Goal: Task Accomplishment & Management: Manage account settings

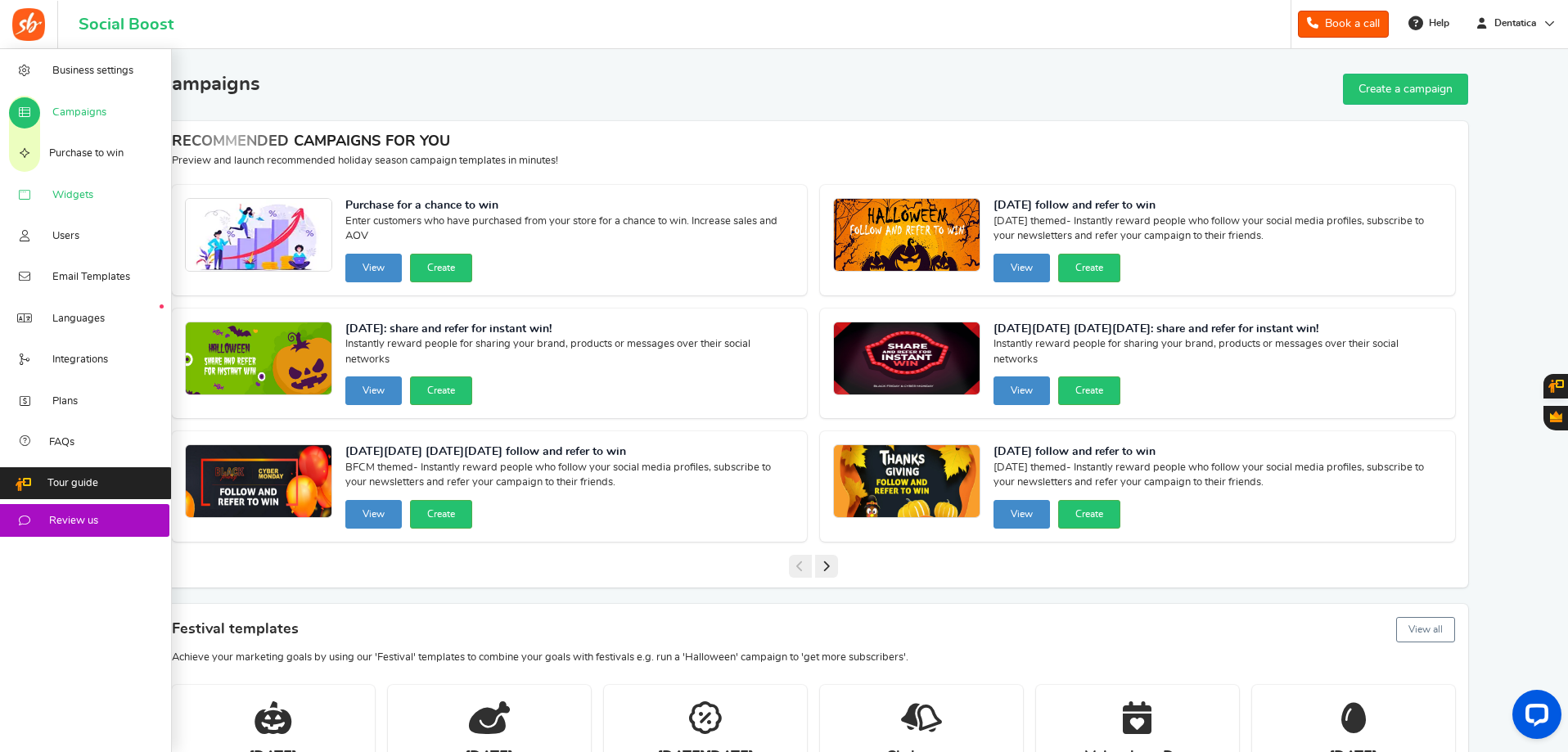
click at [110, 196] on link "Widgets" at bounding box center [86, 194] width 172 height 41
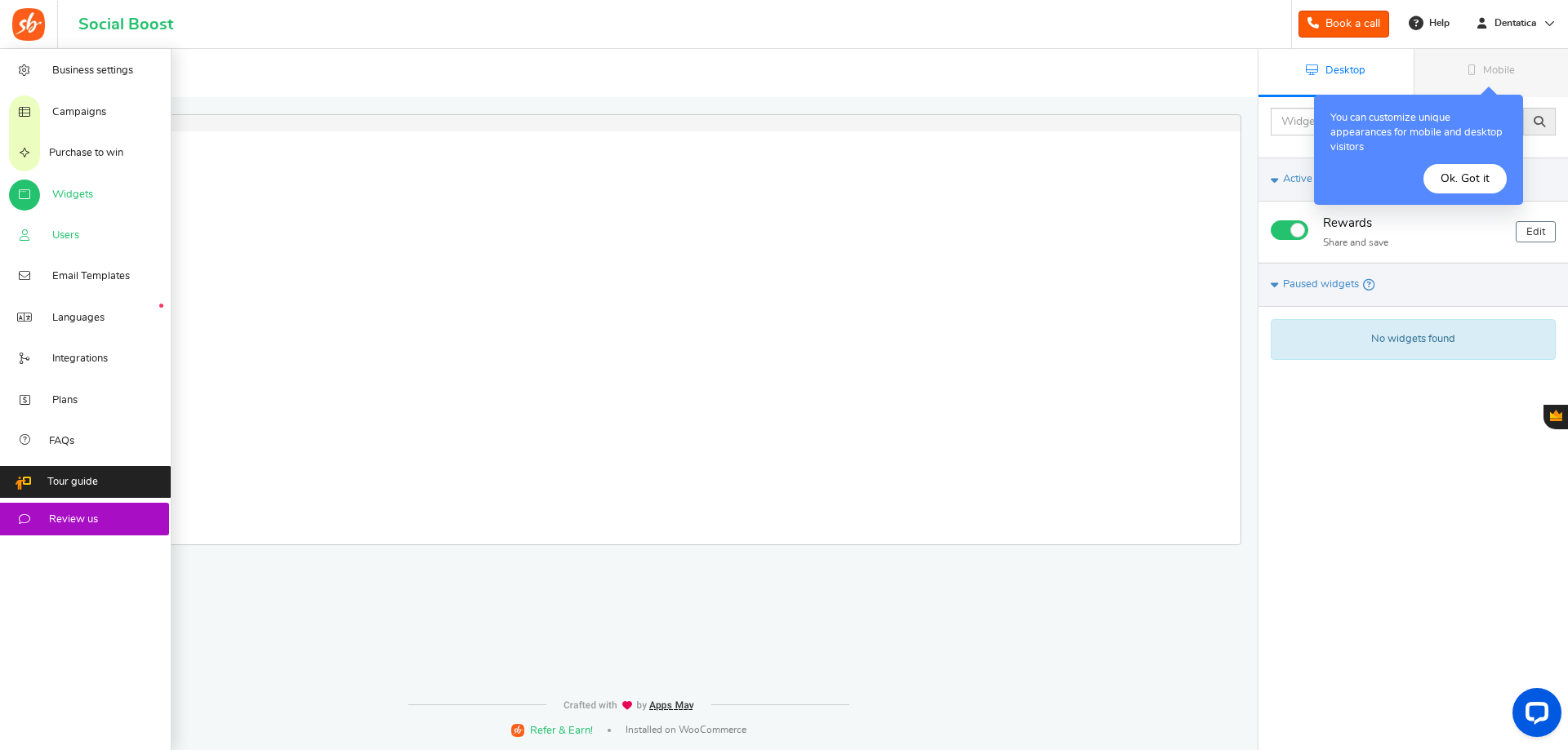
click at [78, 237] on span "Users" at bounding box center [65, 236] width 27 height 15
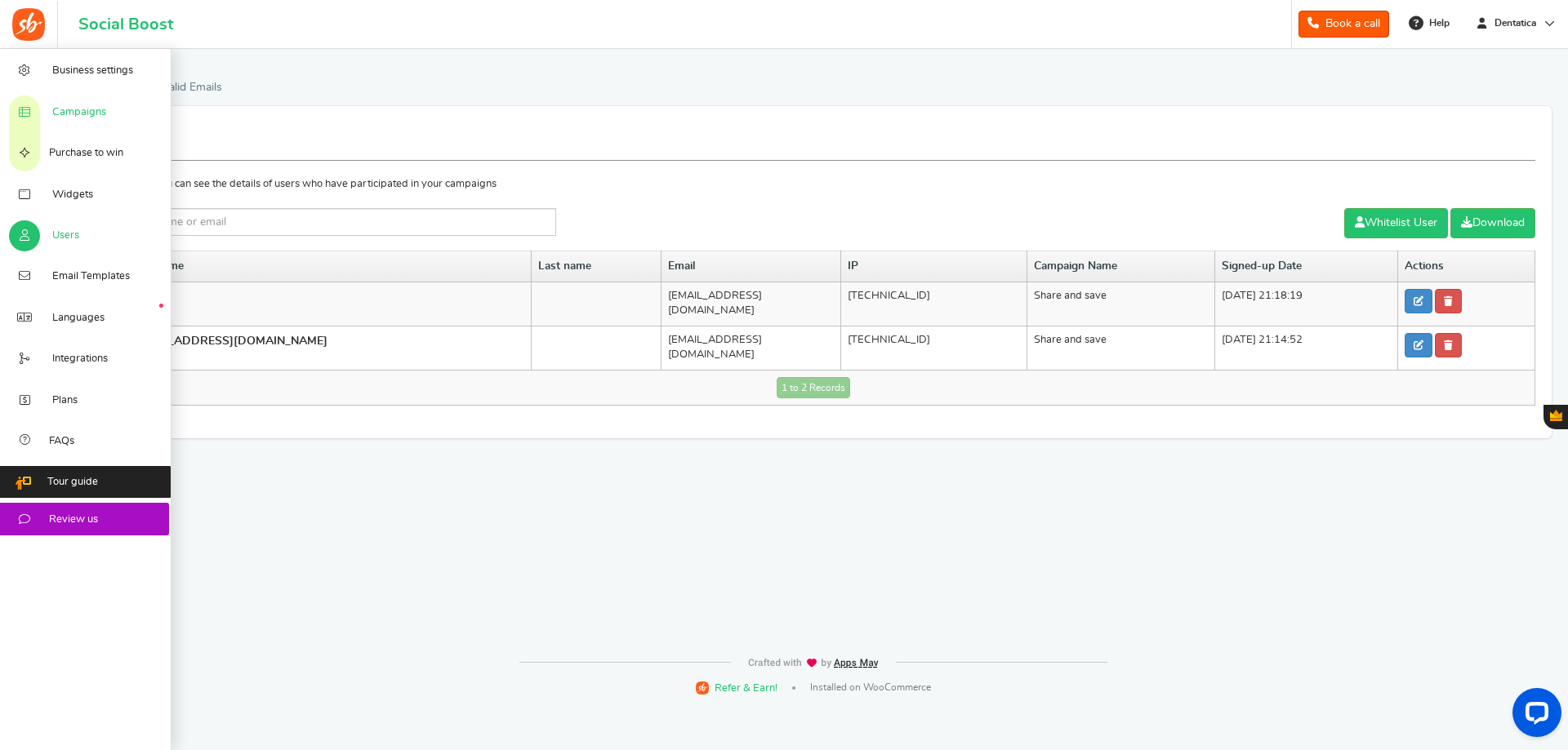
click at [92, 116] on span "Campaigns" at bounding box center [79, 113] width 54 height 15
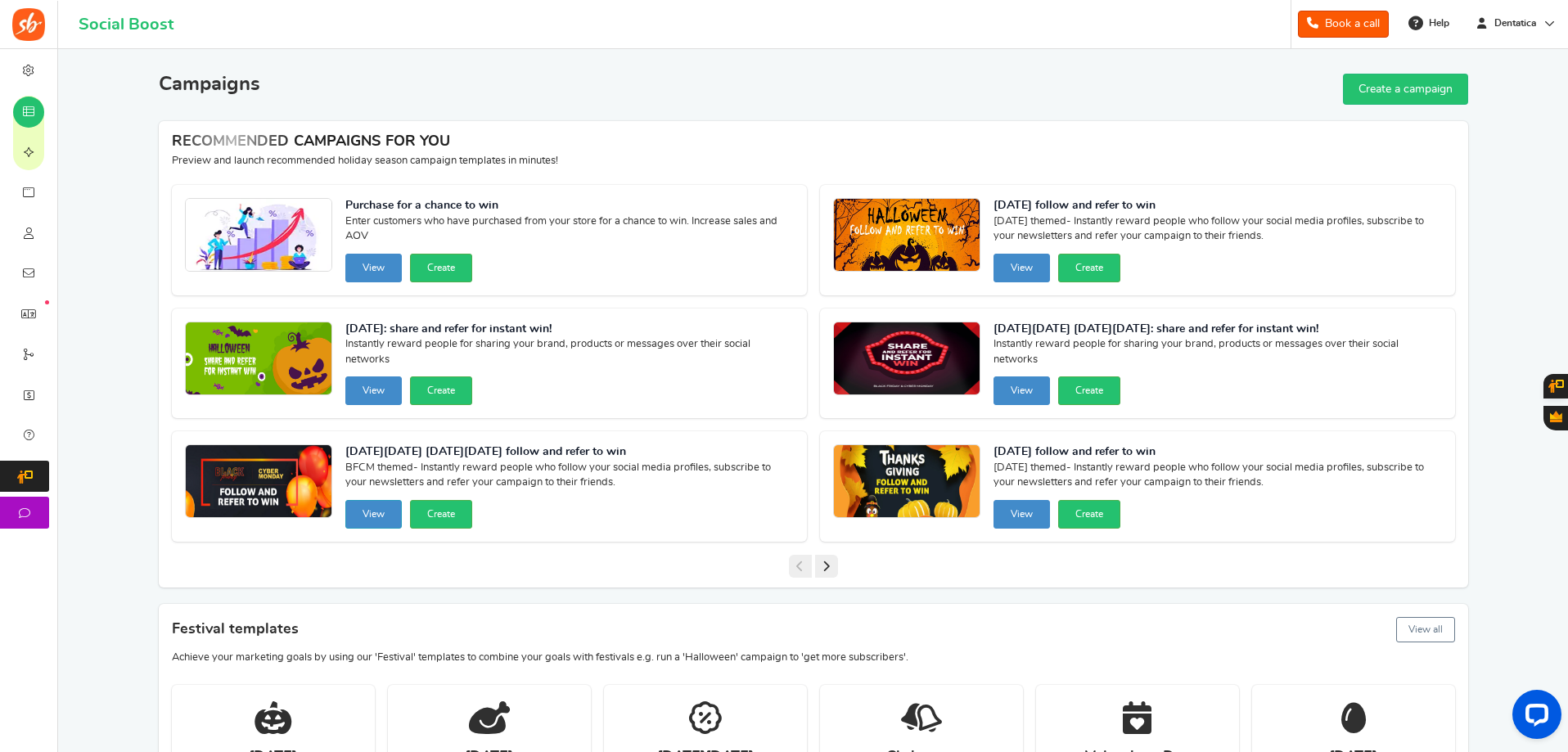
click at [374, 515] on button "View" at bounding box center [374, 514] width 57 height 29
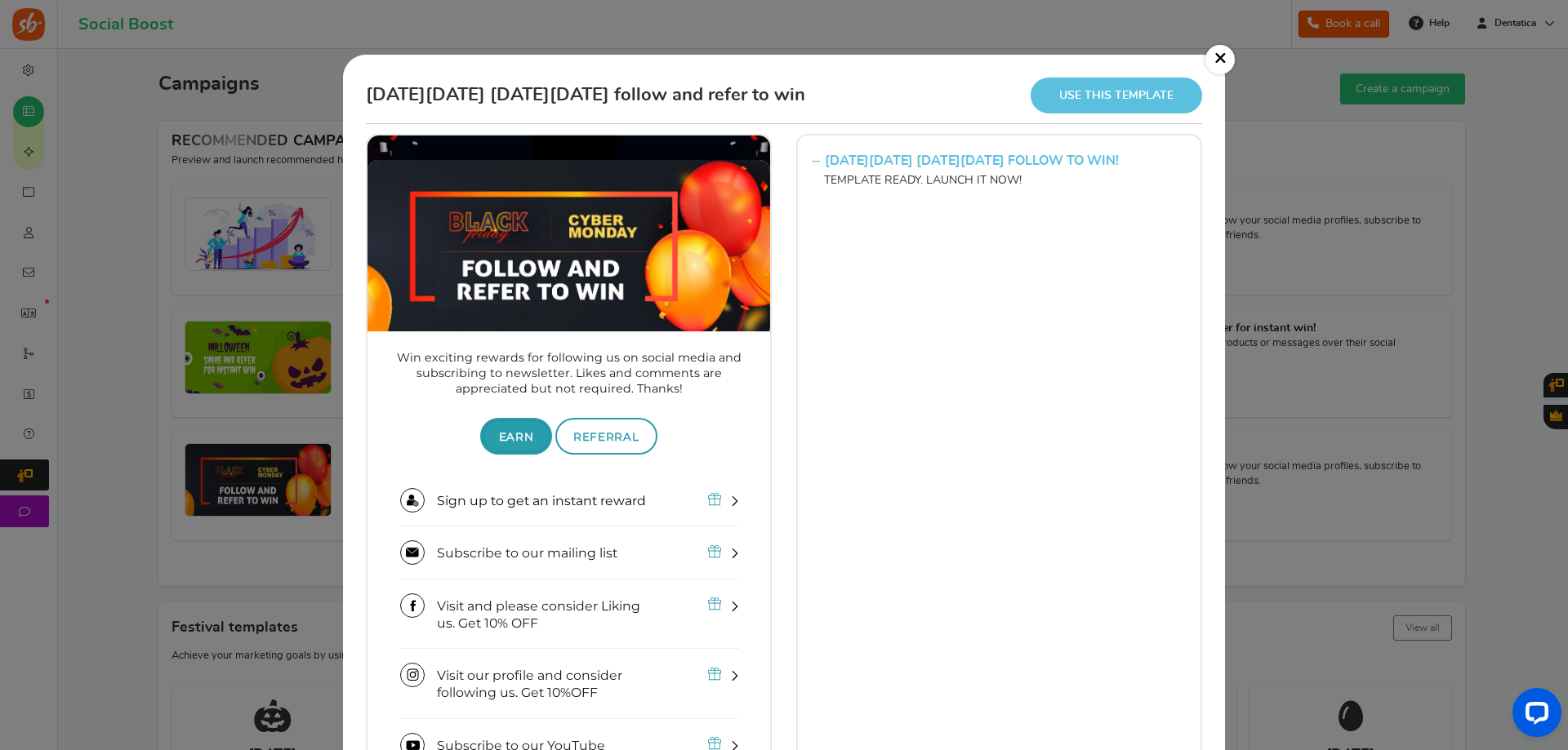
click at [1223, 54] on link "×" at bounding box center [1220, 59] width 30 height 30
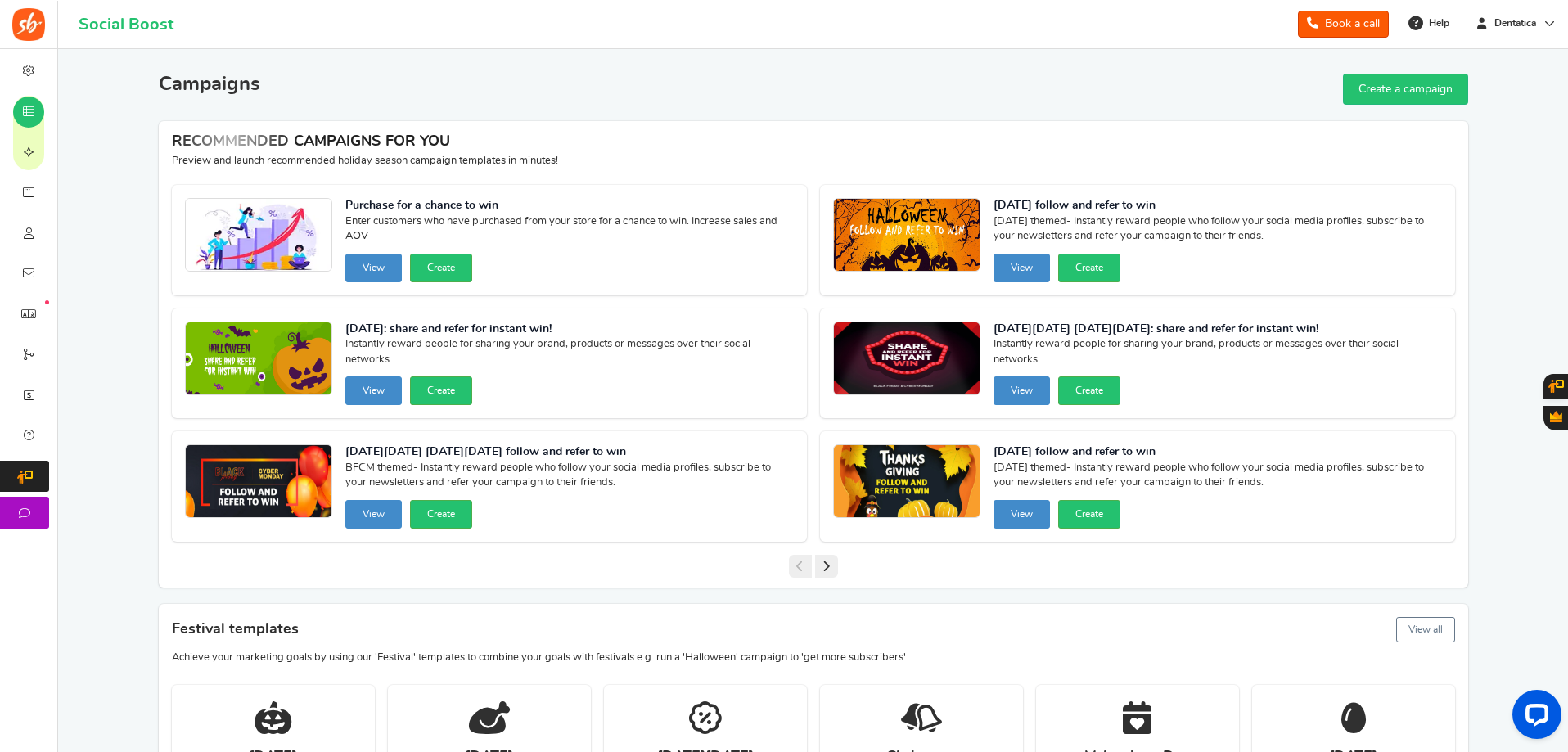
click at [830, 569] on icon at bounding box center [826, 566] width 23 height 23
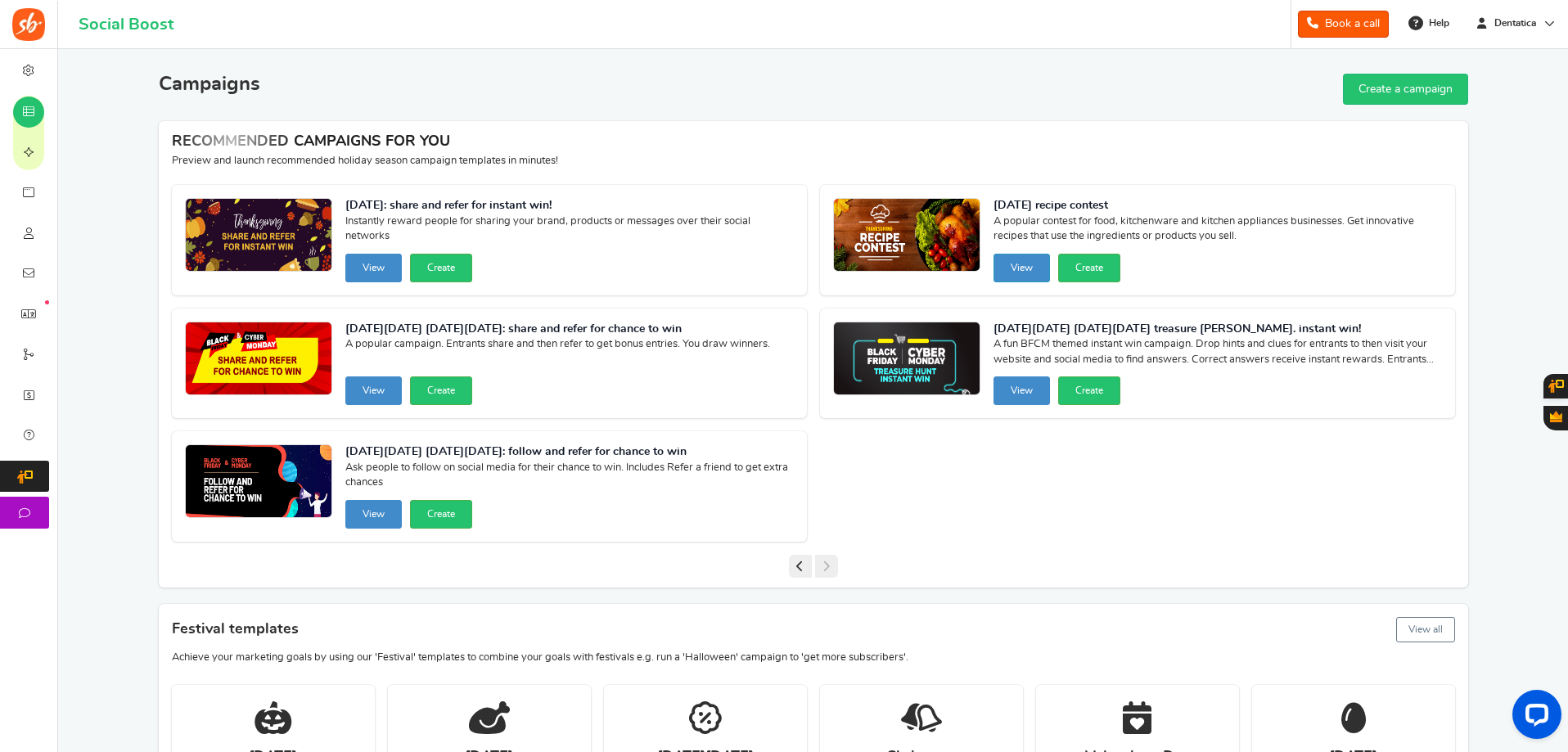
click at [1029, 266] on button "View" at bounding box center [1021, 268] width 57 height 29
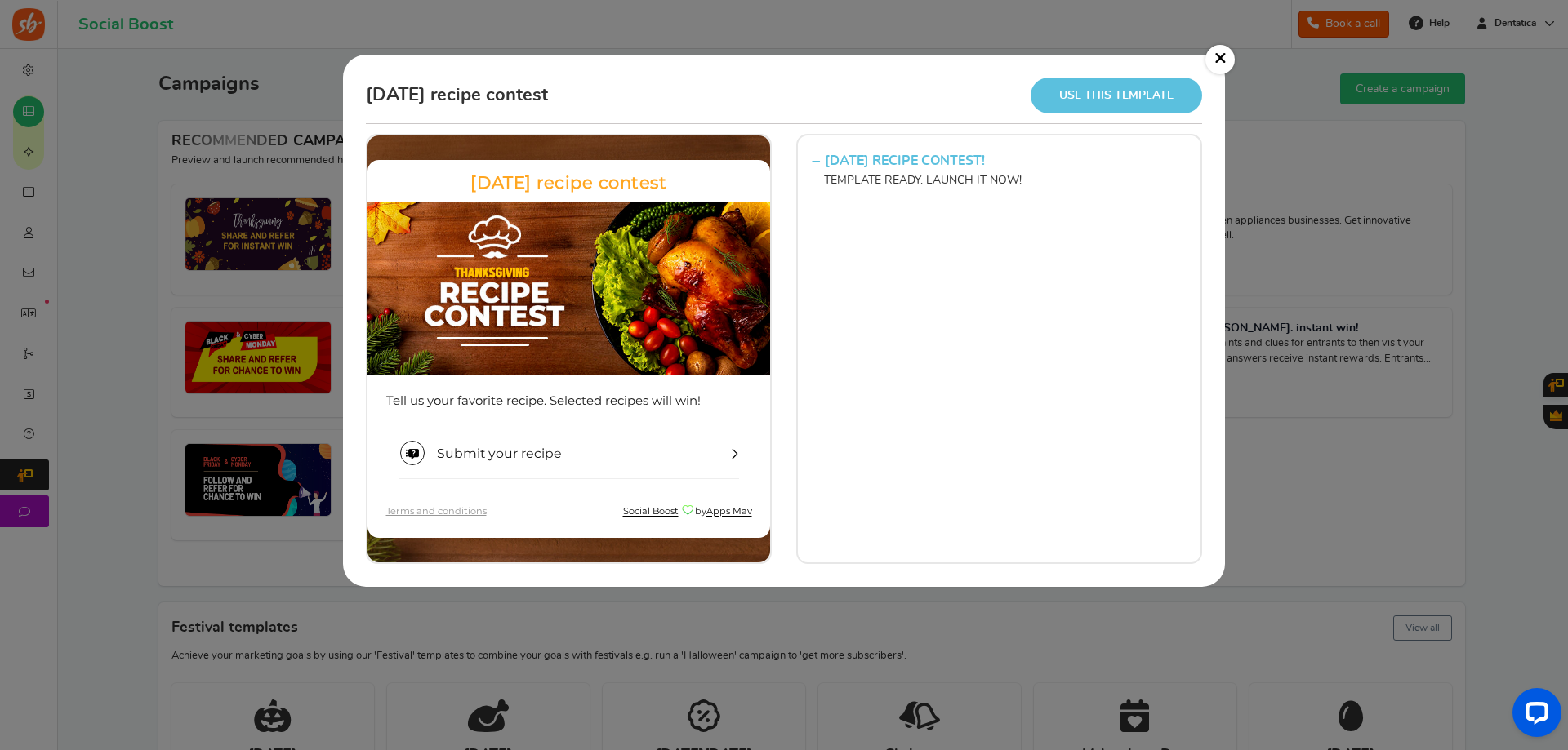
click at [678, 458] on link "Sign up" at bounding box center [569, 452] width 339 height 50
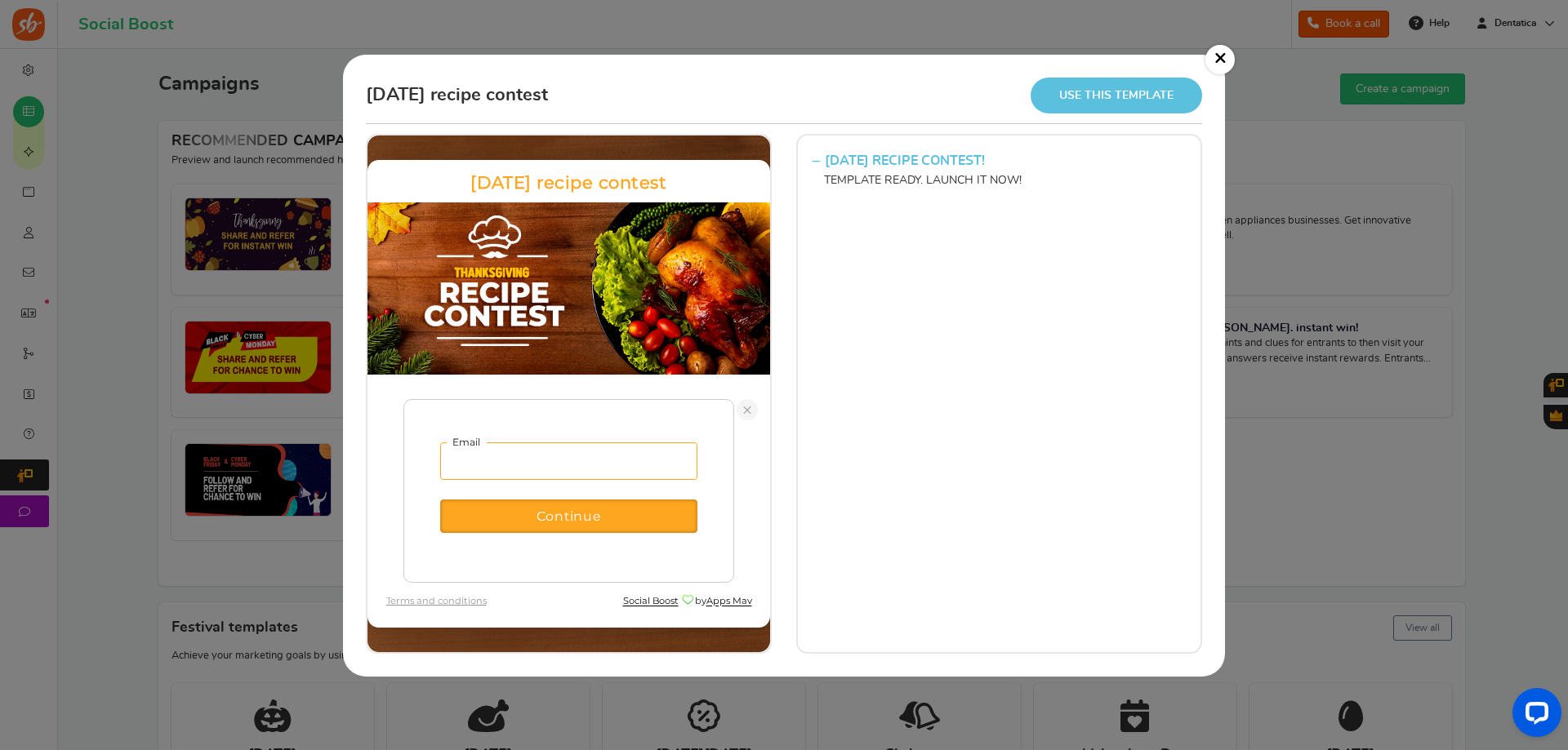
click at [625, 461] on input "email" at bounding box center [568, 460] width 257 height 38
type input "[EMAIL_ADDRESS][DOMAIN_NAME]"
click at [578, 513] on span "Continue" at bounding box center [568, 512] width 65 height 19
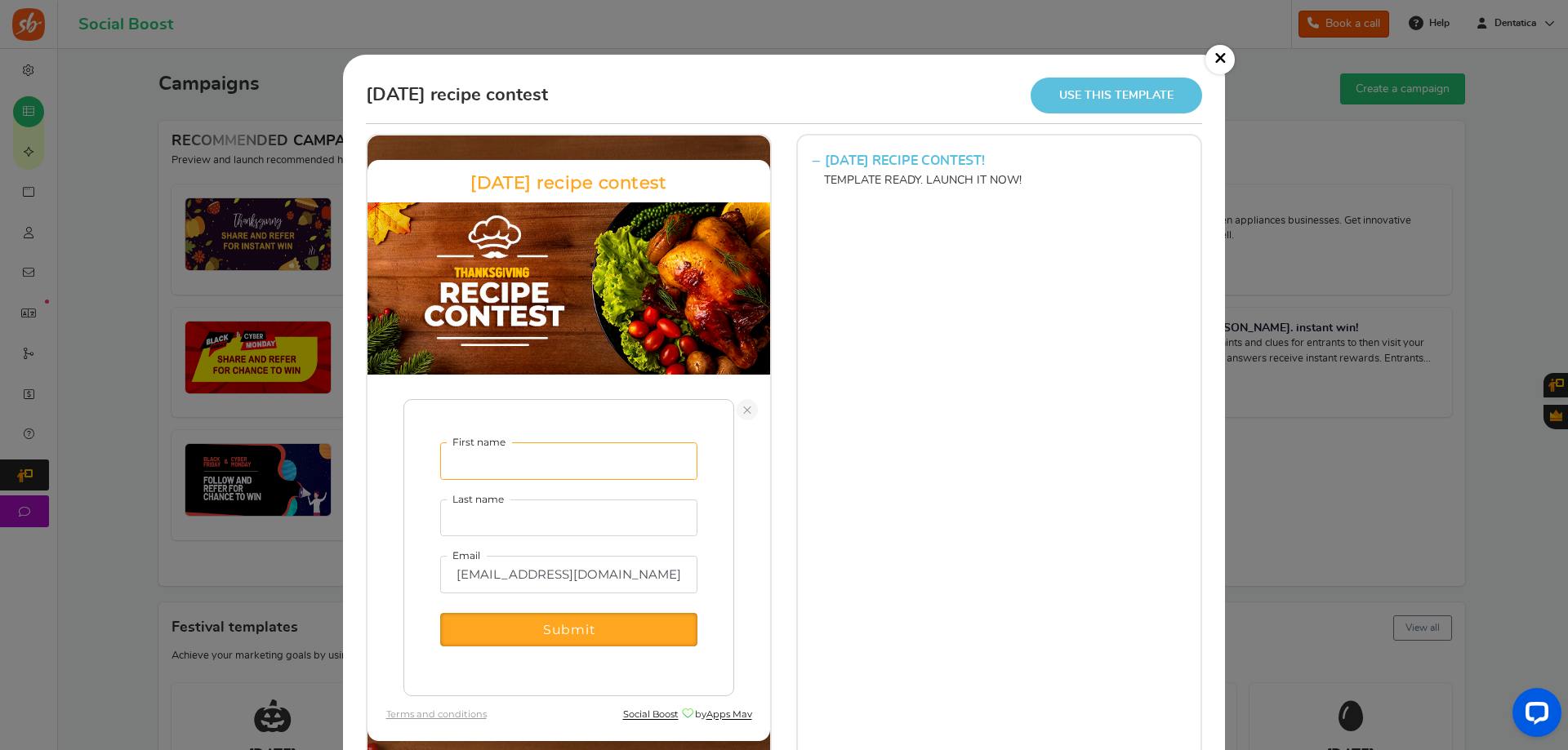
click at [582, 468] on input "First name" at bounding box center [568, 460] width 257 height 38
type input "test"
click at [536, 516] on input "Last name" at bounding box center [568, 517] width 257 height 38
type input "test"
click at [566, 637] on button "Submit" at bounding box center [568, 626] width 257 height 34
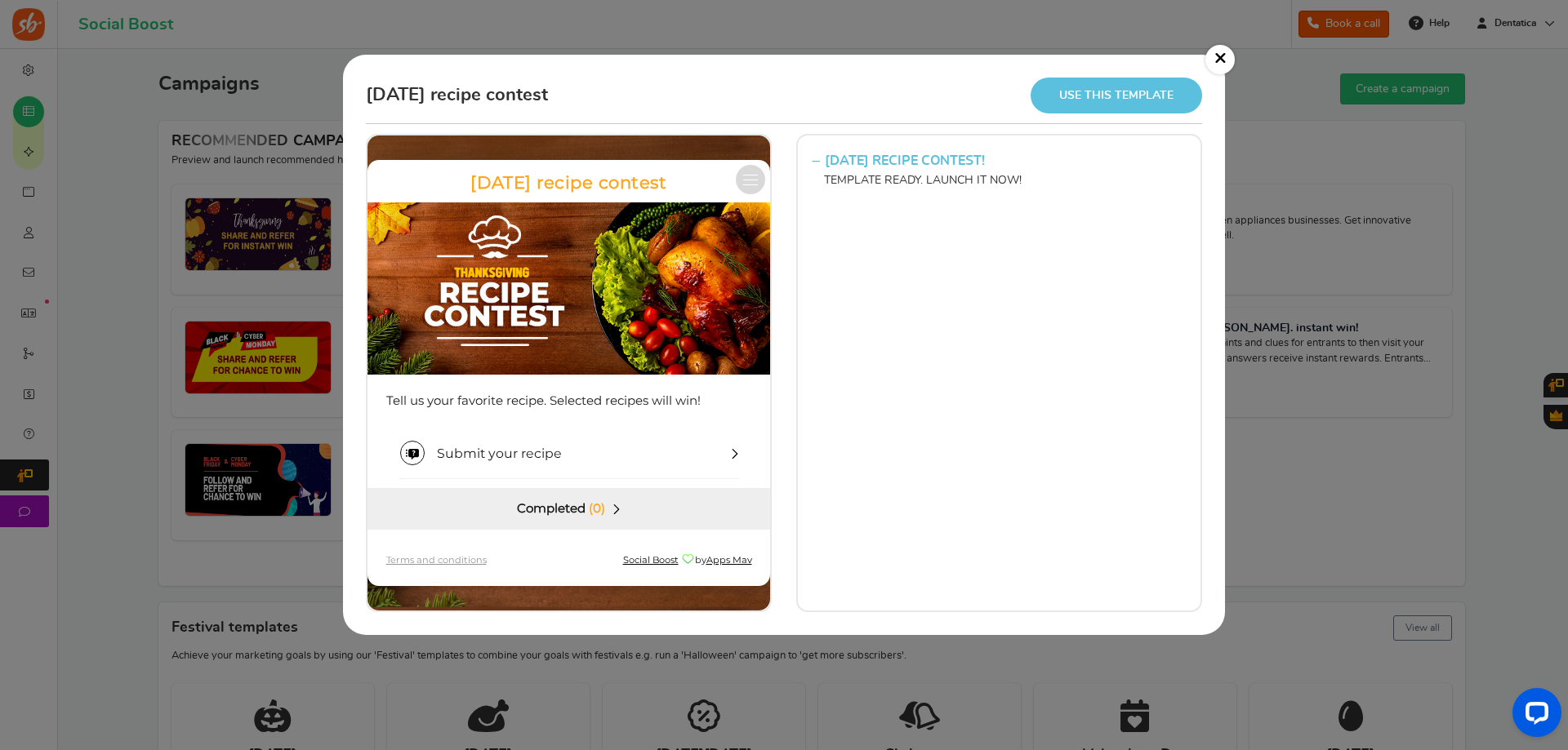
click at [1219, 47] on link "×" at bounding box center [1220, 59] width 30 height 30
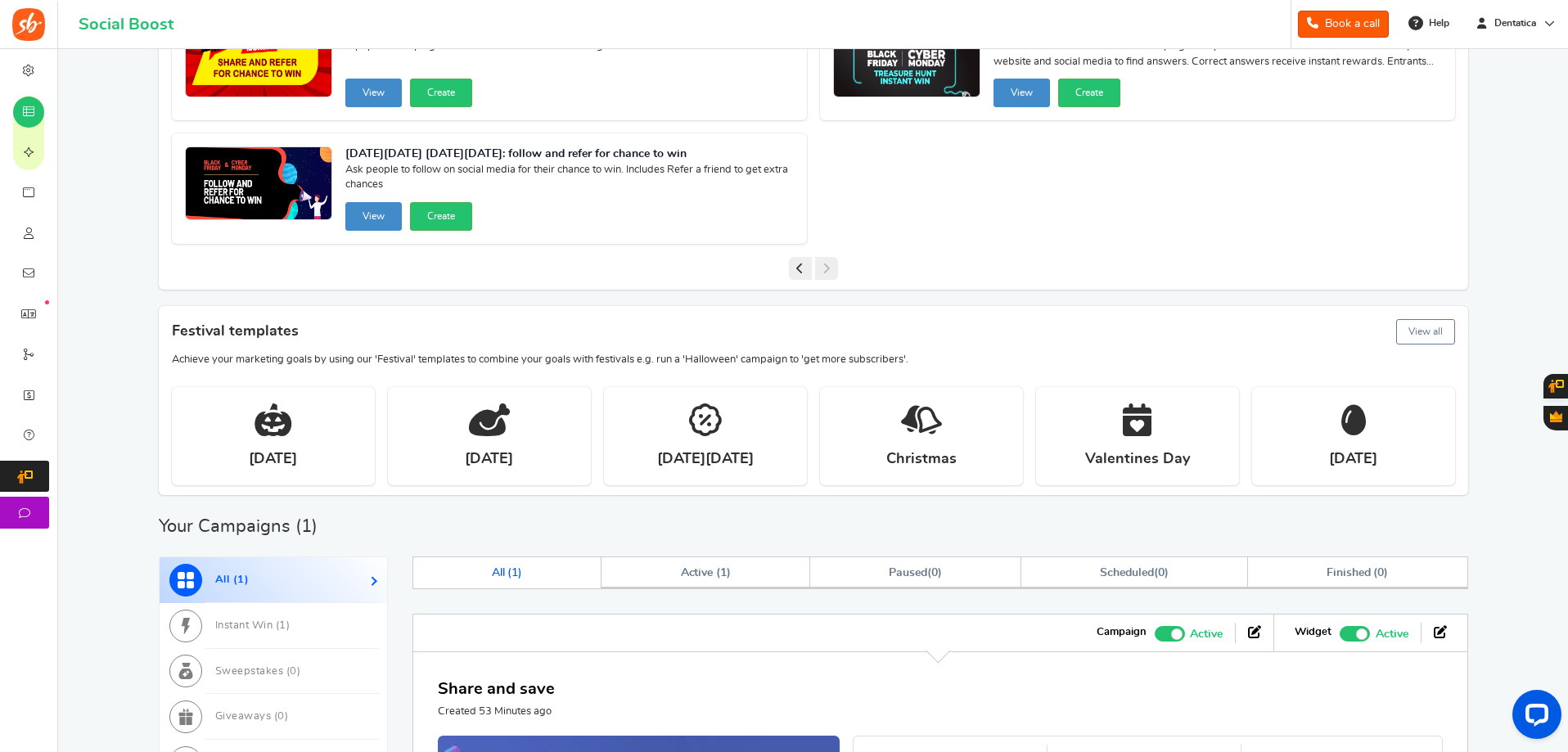
scroll to position [327, 0]
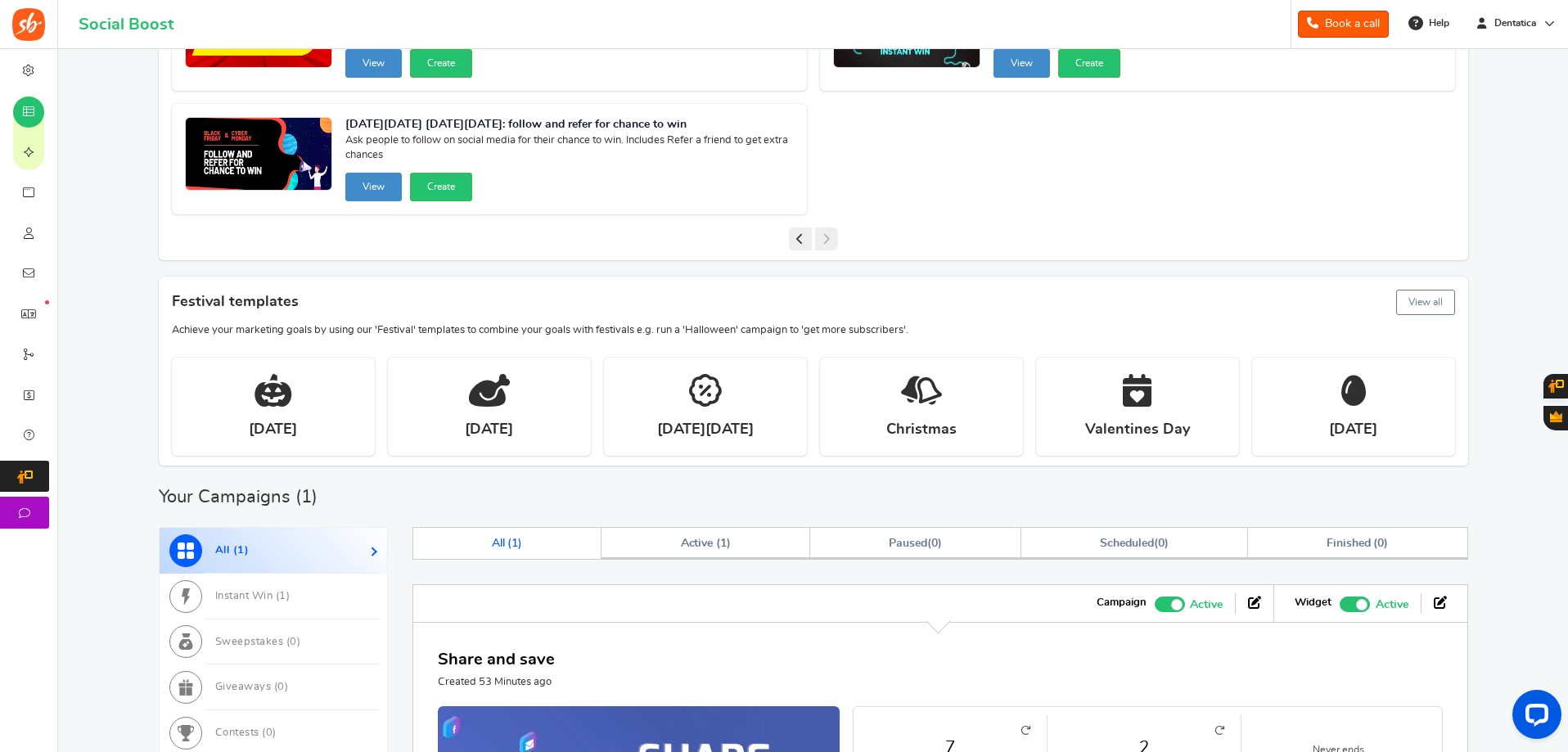
click at [1435, 292] on button "View all" at bounding box center [1425, 302] width 59 height 25
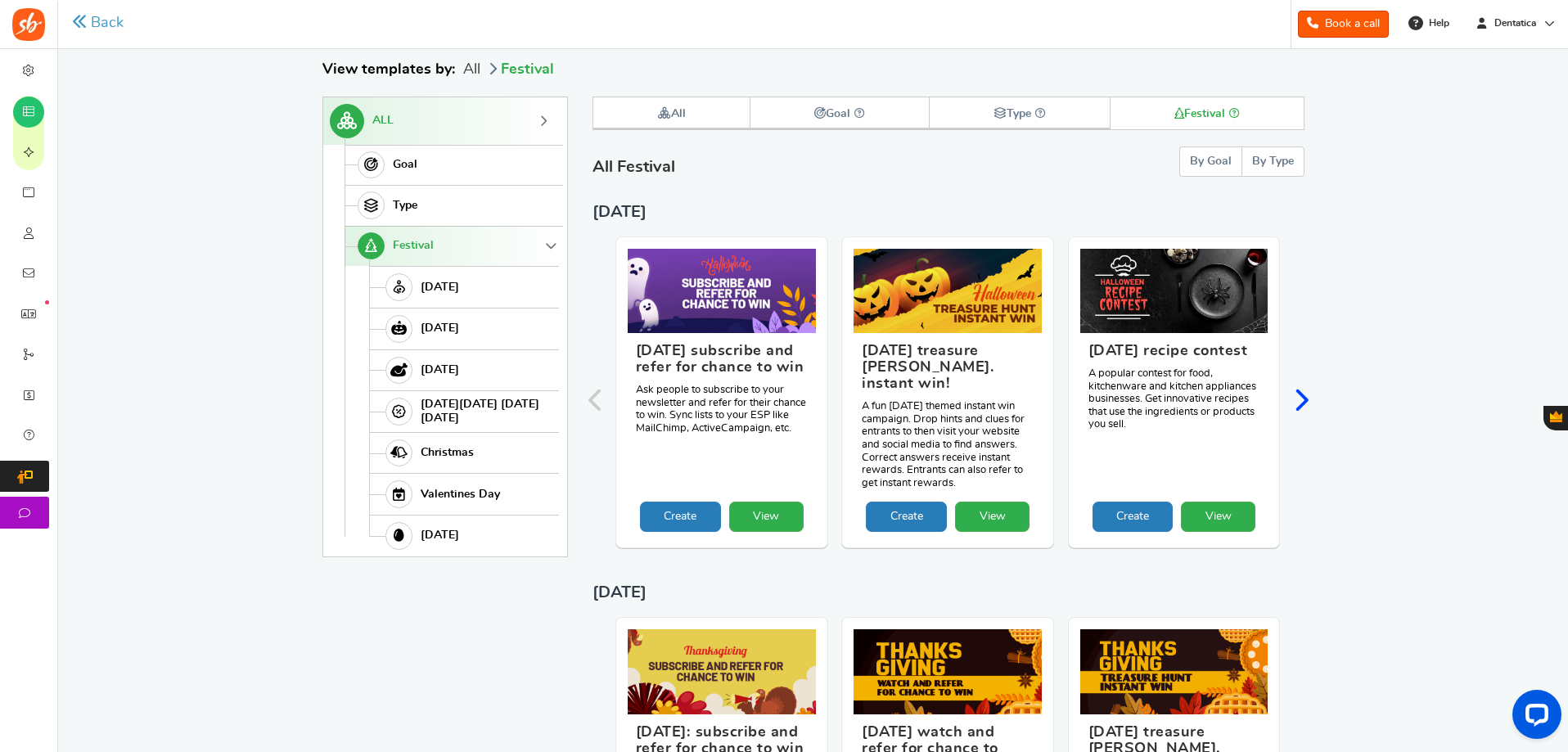
scroll to position [170, 0]
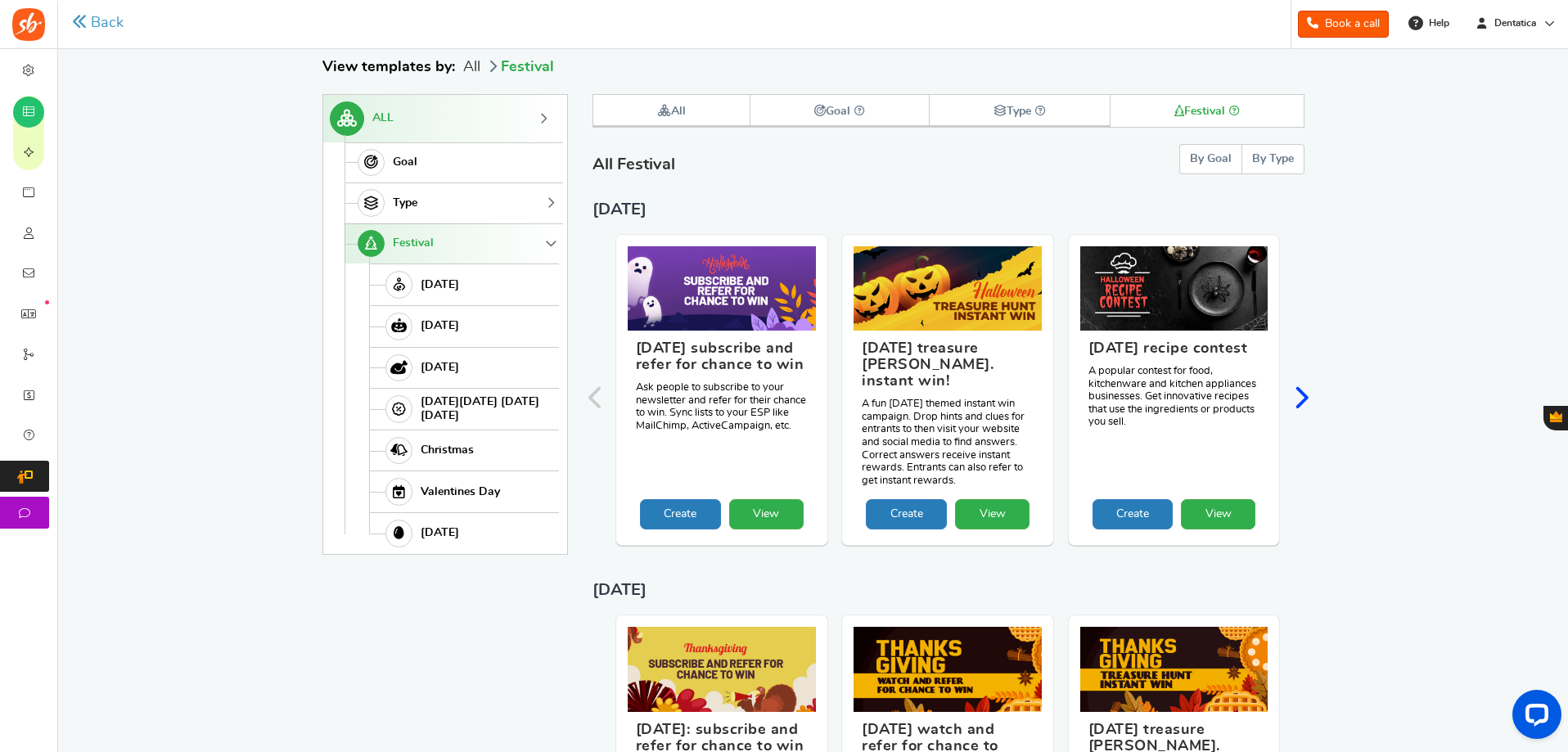
click at [465, 201] on link "Type" at bounding box center [452, 203] width 215 height 41
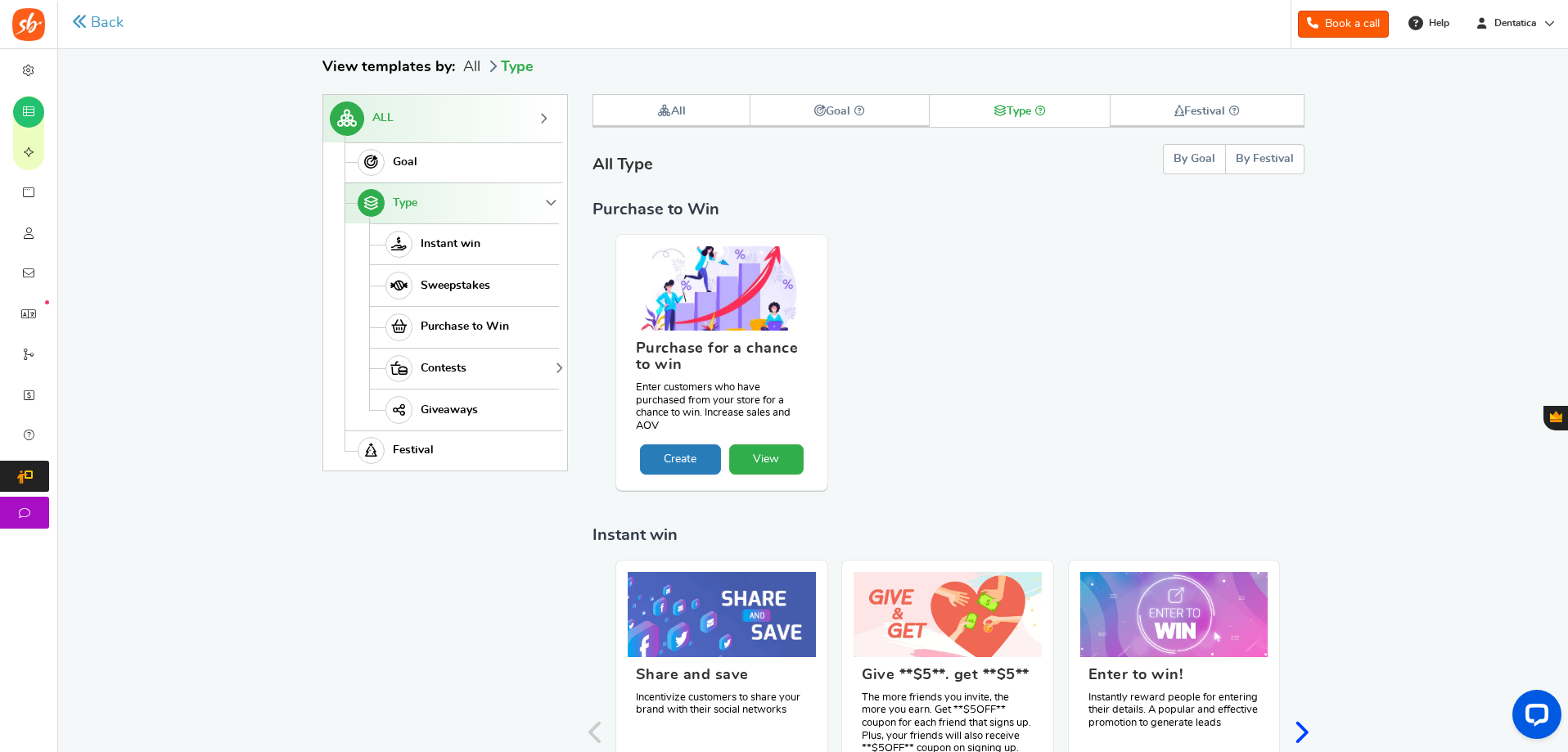
click at [463, 361] on link "Contests" at bounding box center [464, 368] width 190 height 42
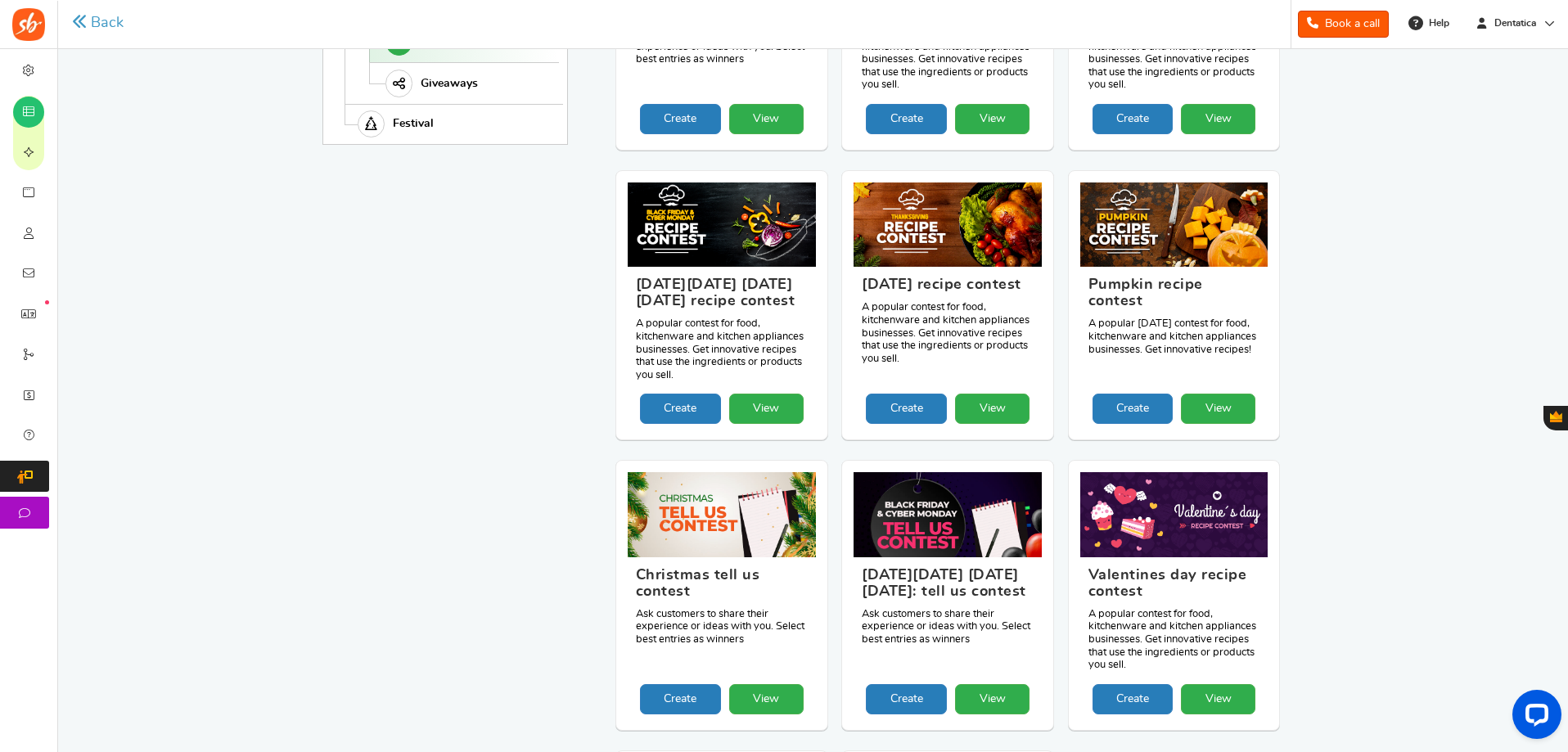
scroll to position [497, 0]
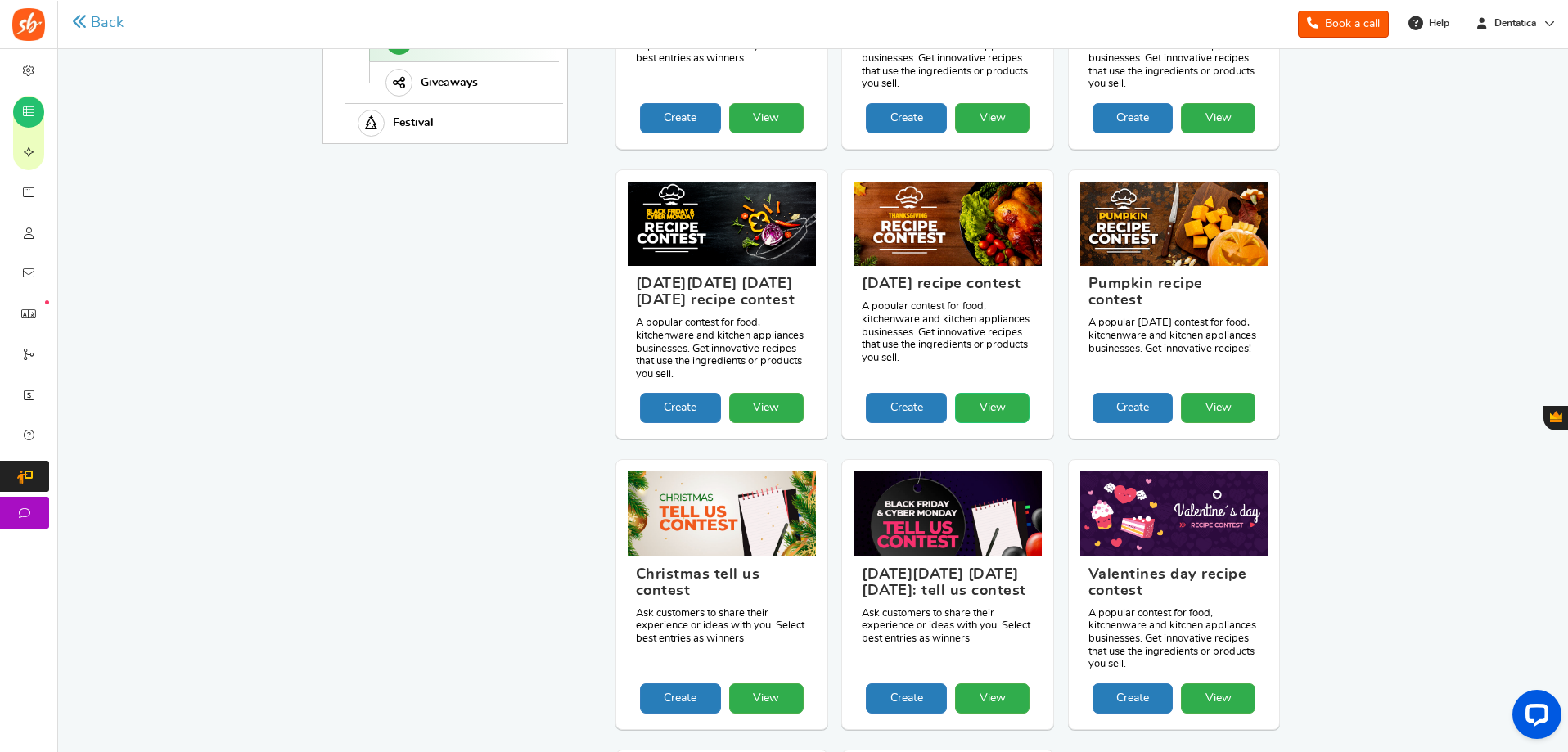
click at [1005, 420] on link "View" at bounding box center [993, 408] width 74 height 31
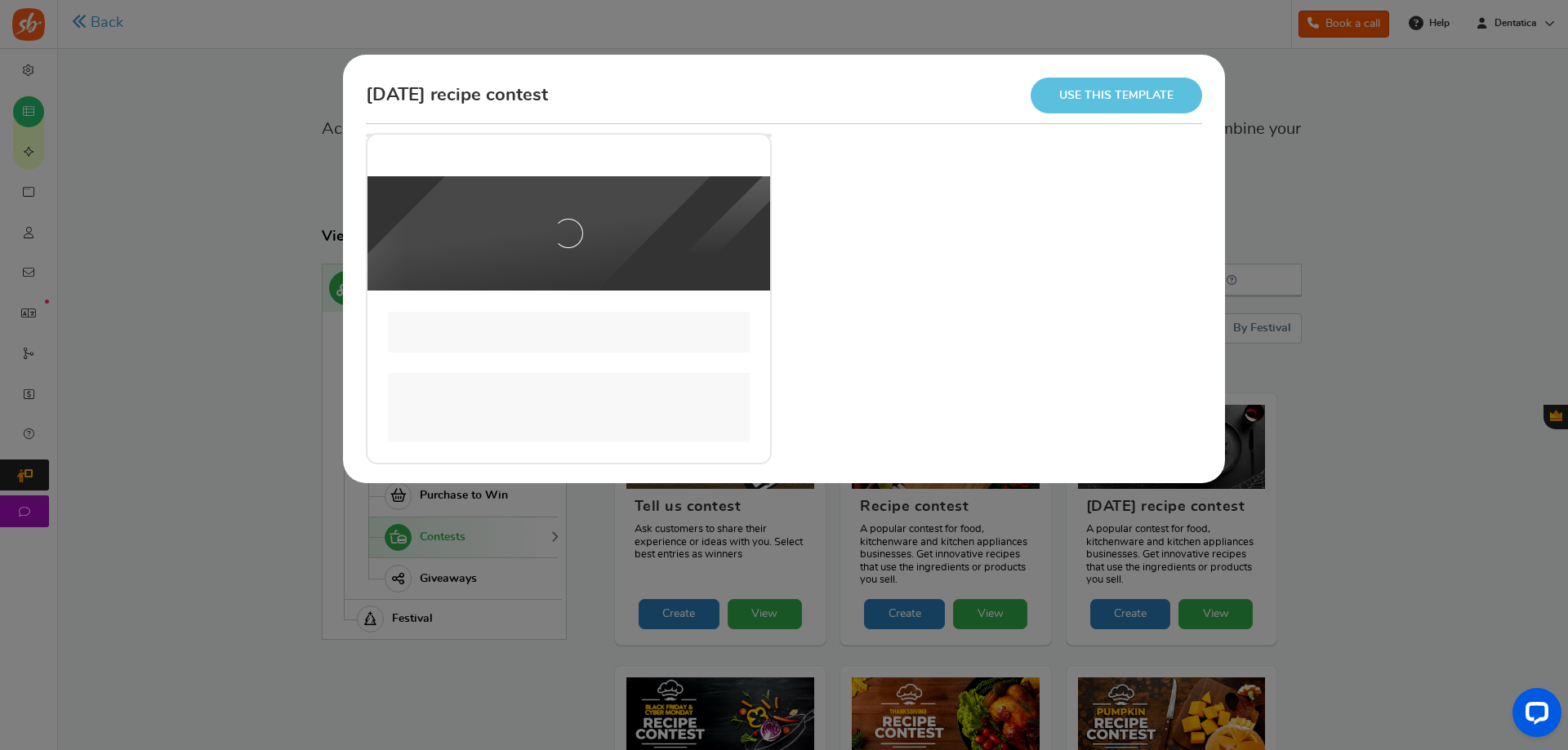
scroll to position [0, 0]
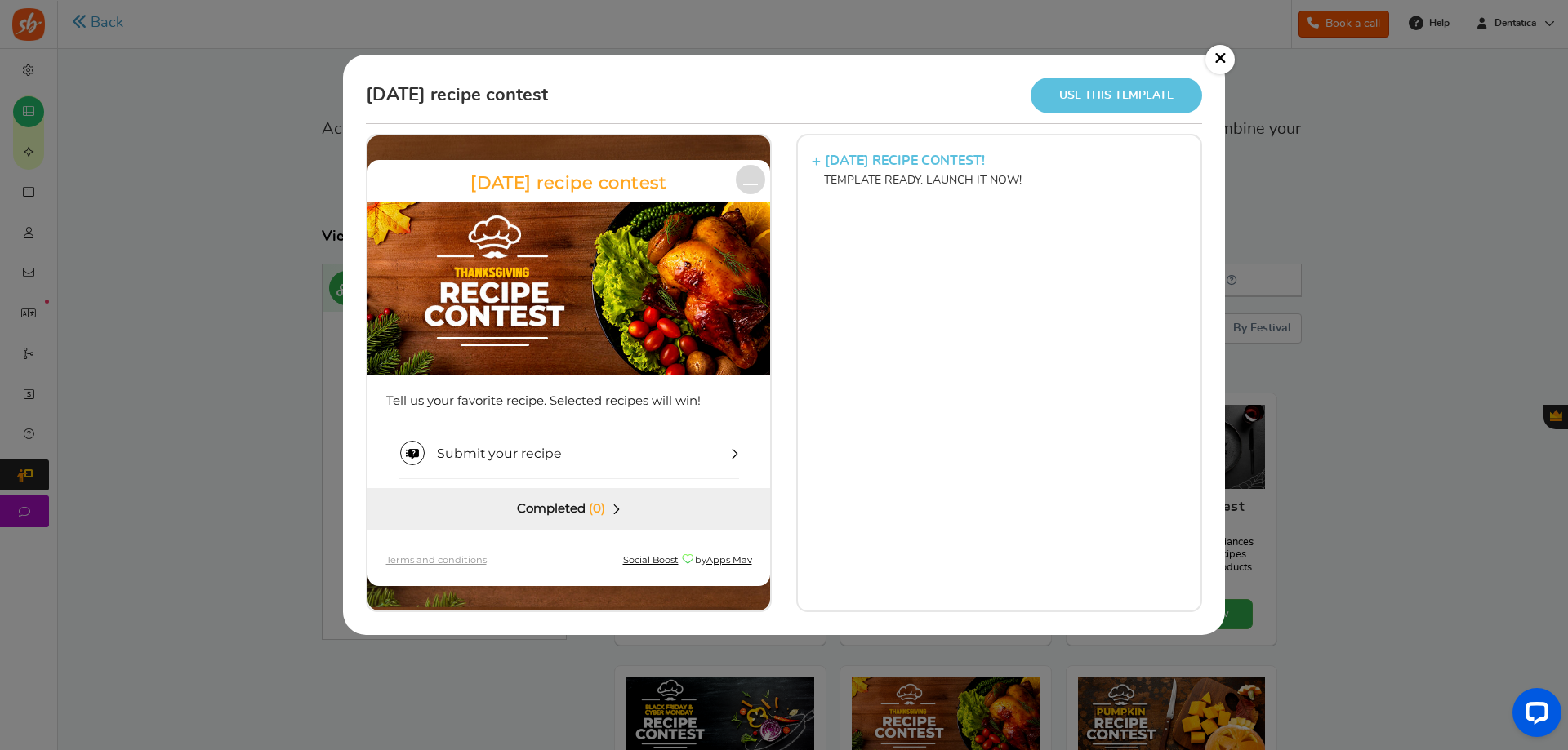
click at [1383, 284] on div "× [DATE] recipe contest Use this template [DATE] RECIPE CONTEST! TEMPLATE READY…" at bounding box center [784, 375] width 1568 height 750
click at [1223, 57] on link "×" at bounding box center [1220, 59] width 30 height 30
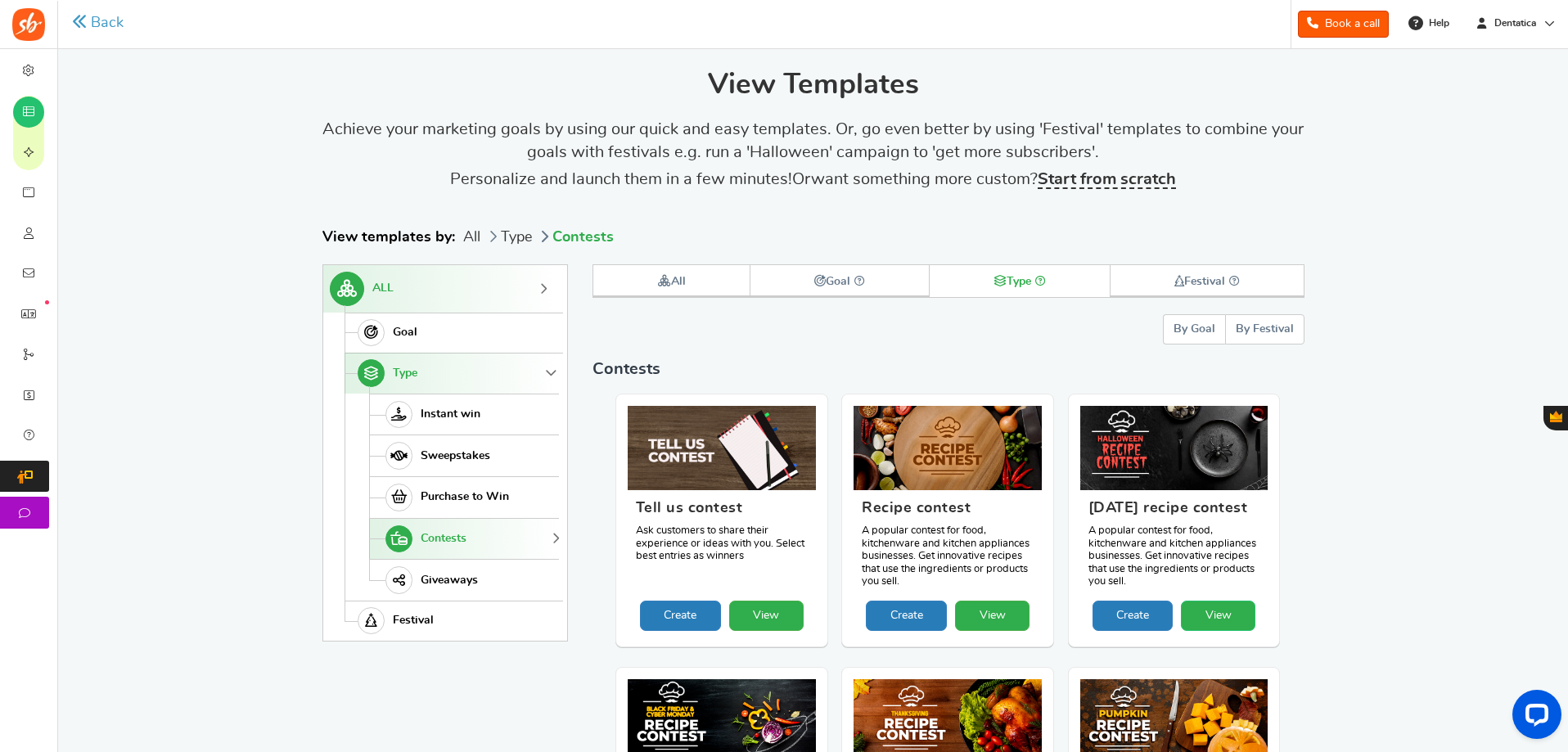
click at [1230, 628] on link "View" at bounding box center [1219, 615] width 74 height 31
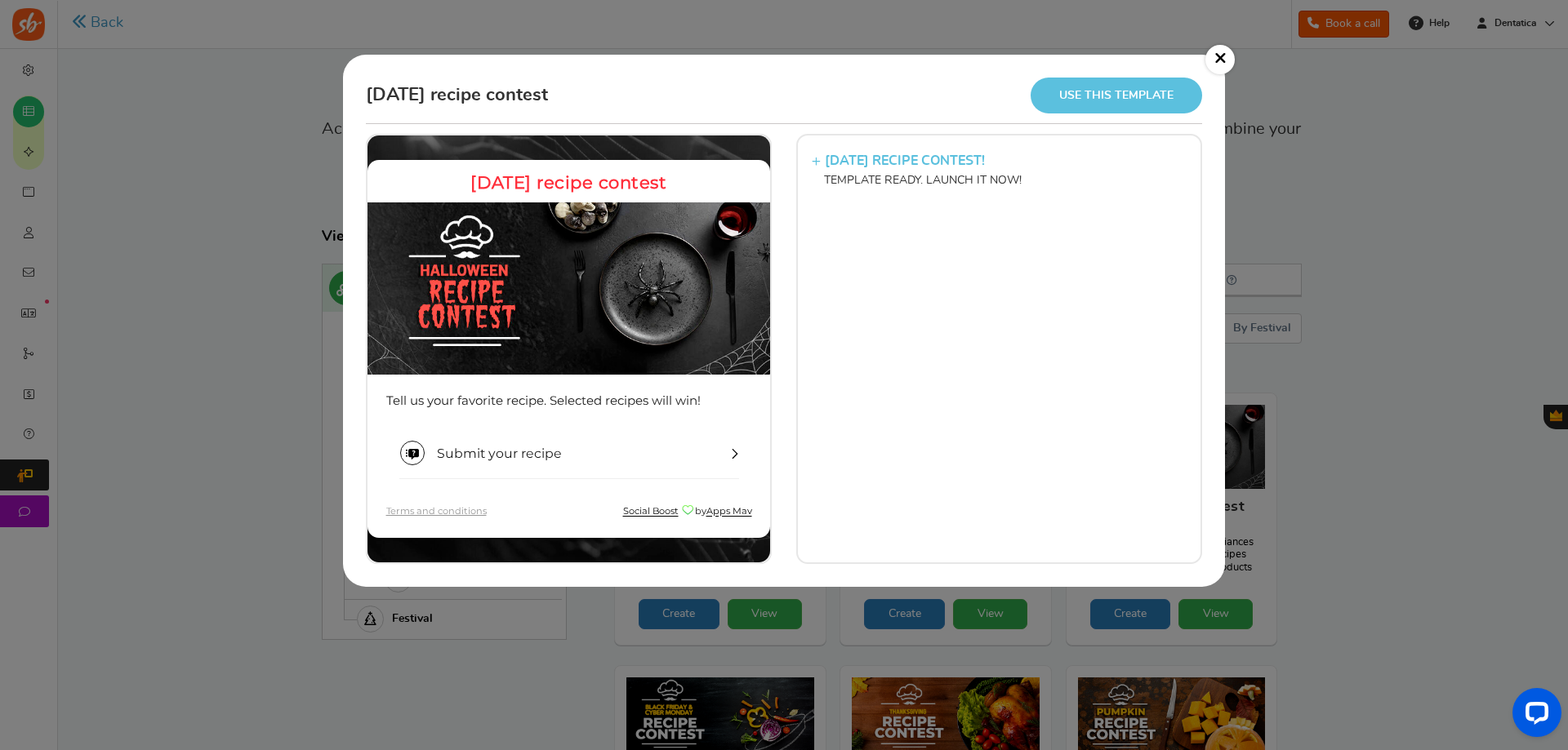
click at [1409, 257] on div "× [DATE] recipe contest Use this template [DATE] RECIPE CONTEST! TEMPLATE READY…" at bounding box center [784, 375] width 1568 height 750
click at [1217, 56] on link "×" at bounding box center [1220, 59] width 30 height 30
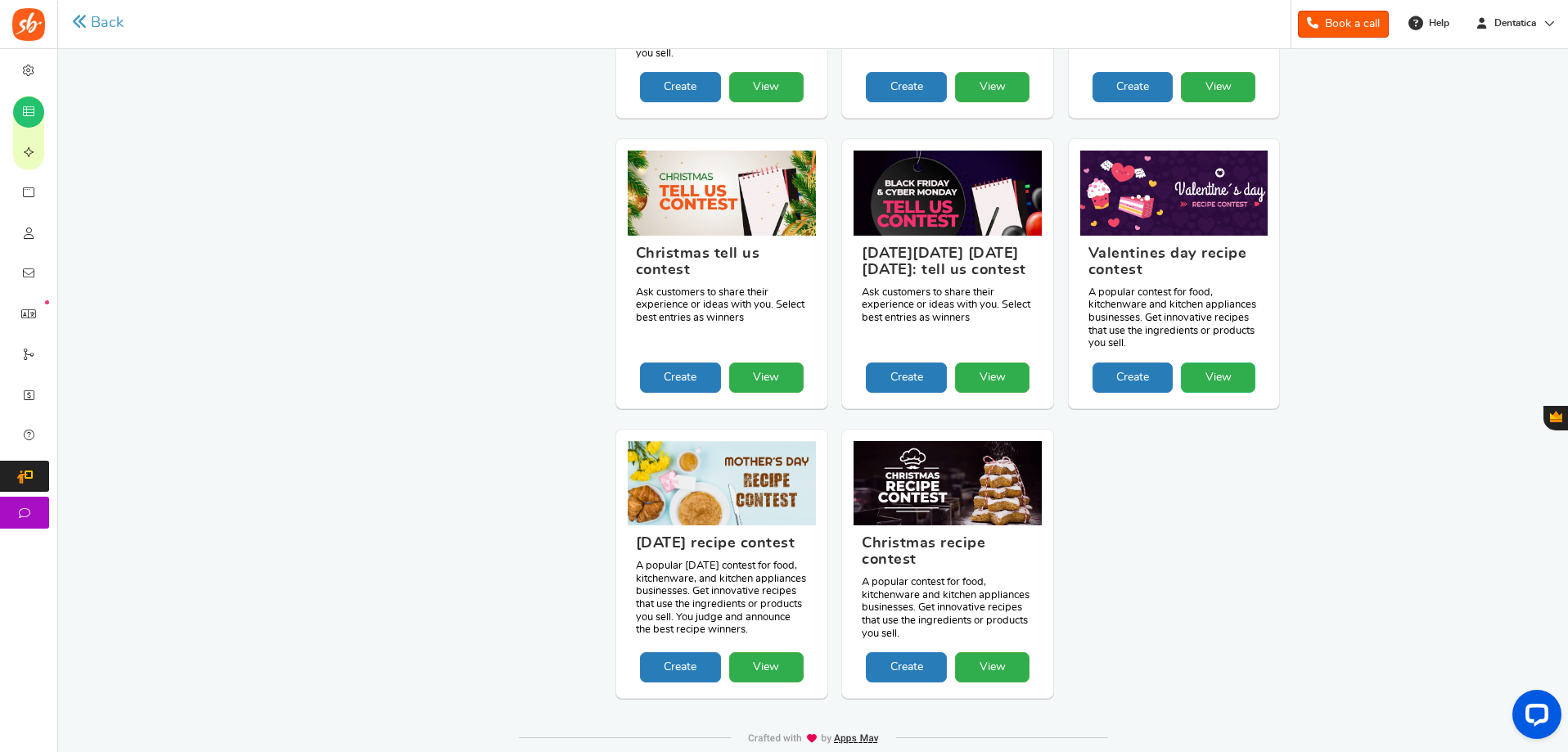
scroll to position [892, 0]
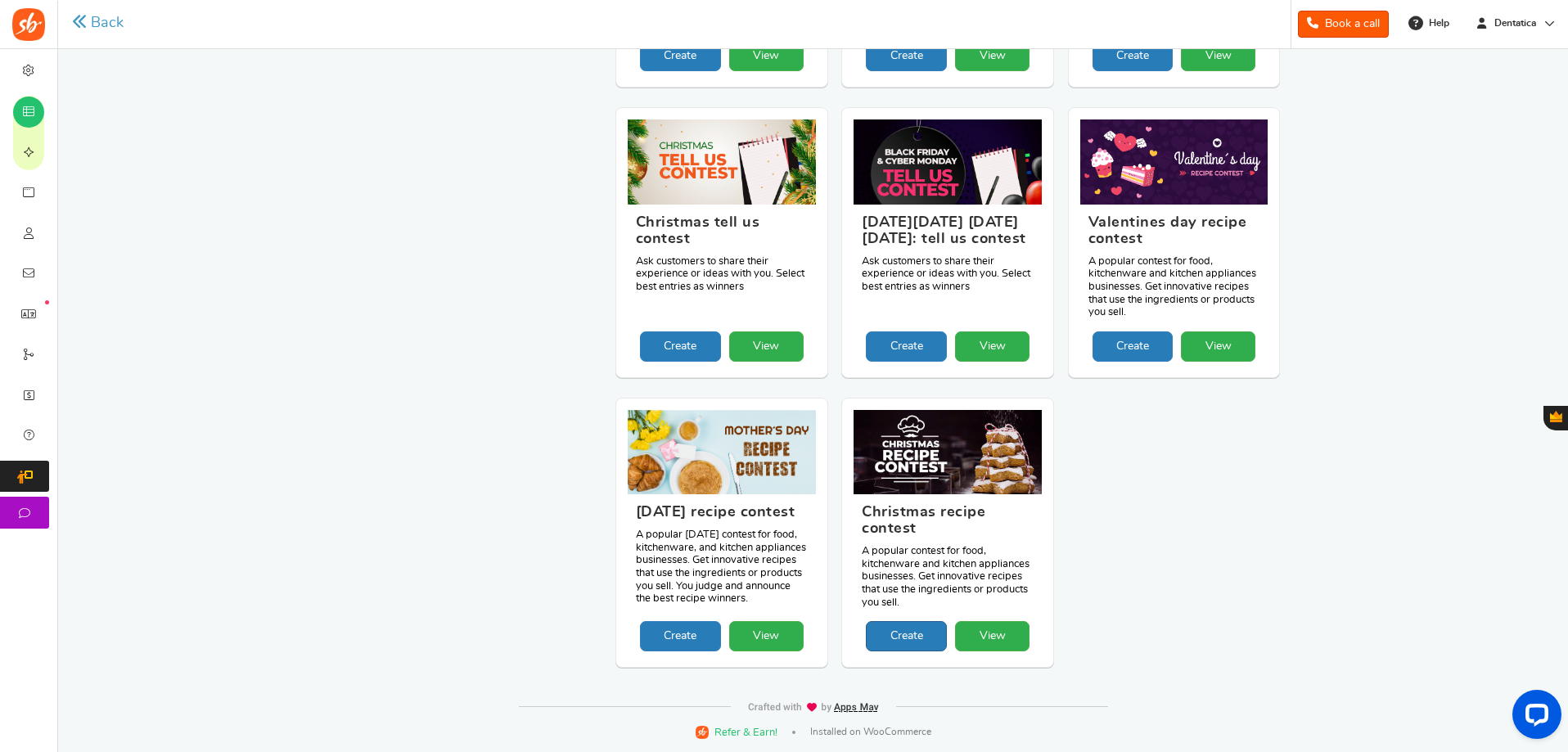
click at [915, 640] on link "Create" at bounding box center [906, 636] width 81 height 31
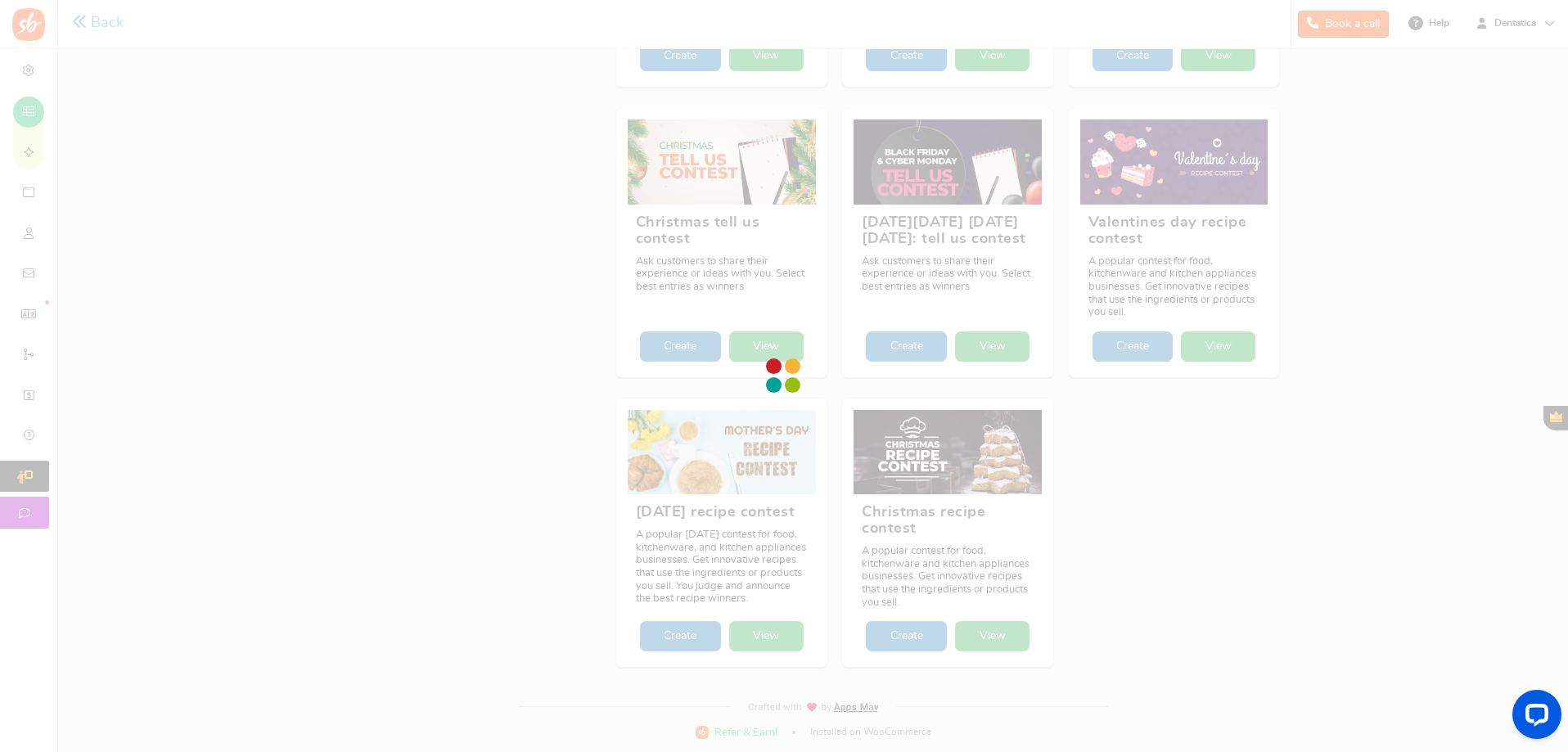
scroll to position [0, 0]
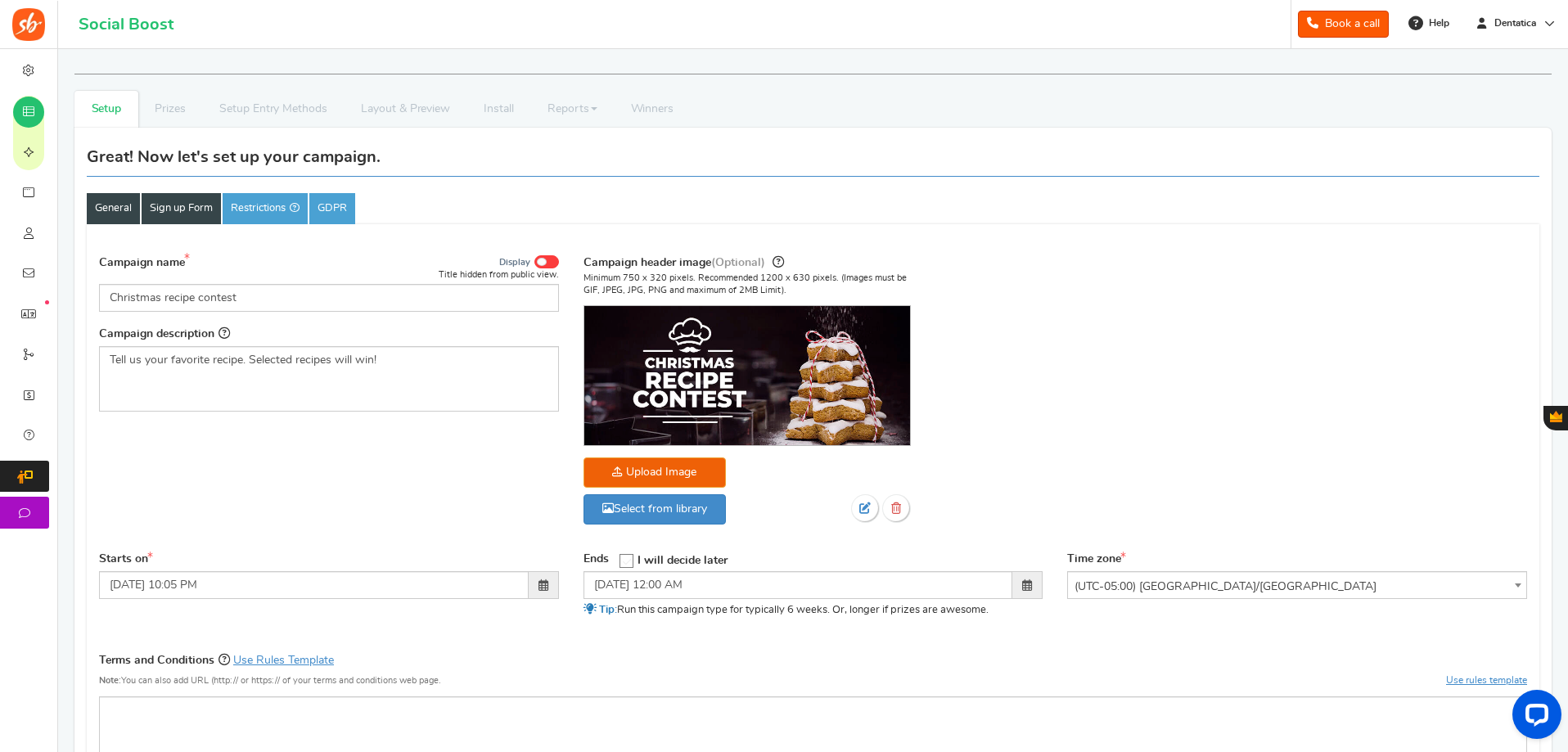
click at [178, 224] on link "Sign up Form" at bounding box center [180, 208] width 79 height 31
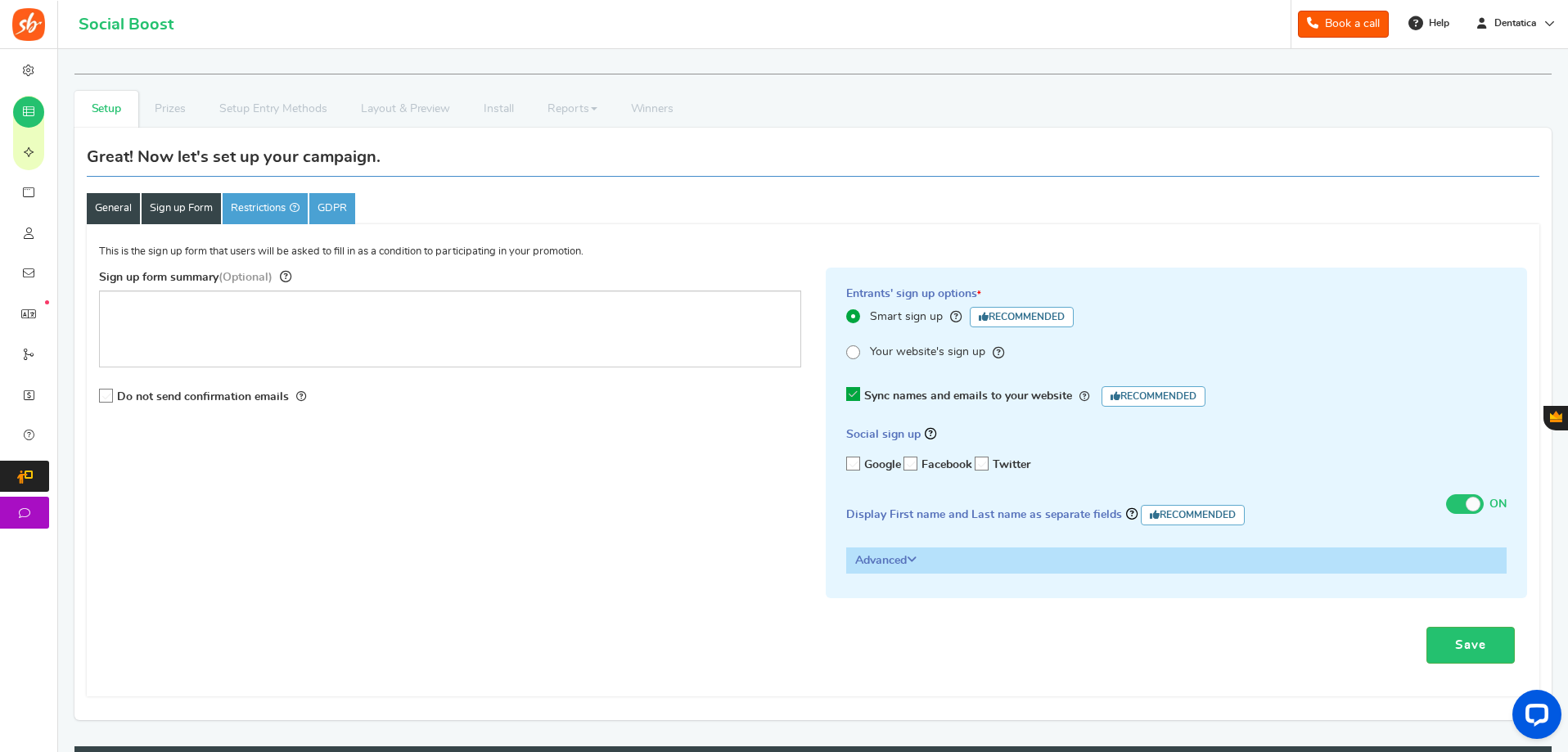
click at [122, 208] on link "General" at bounding box center [112, 208] width 53 height 31
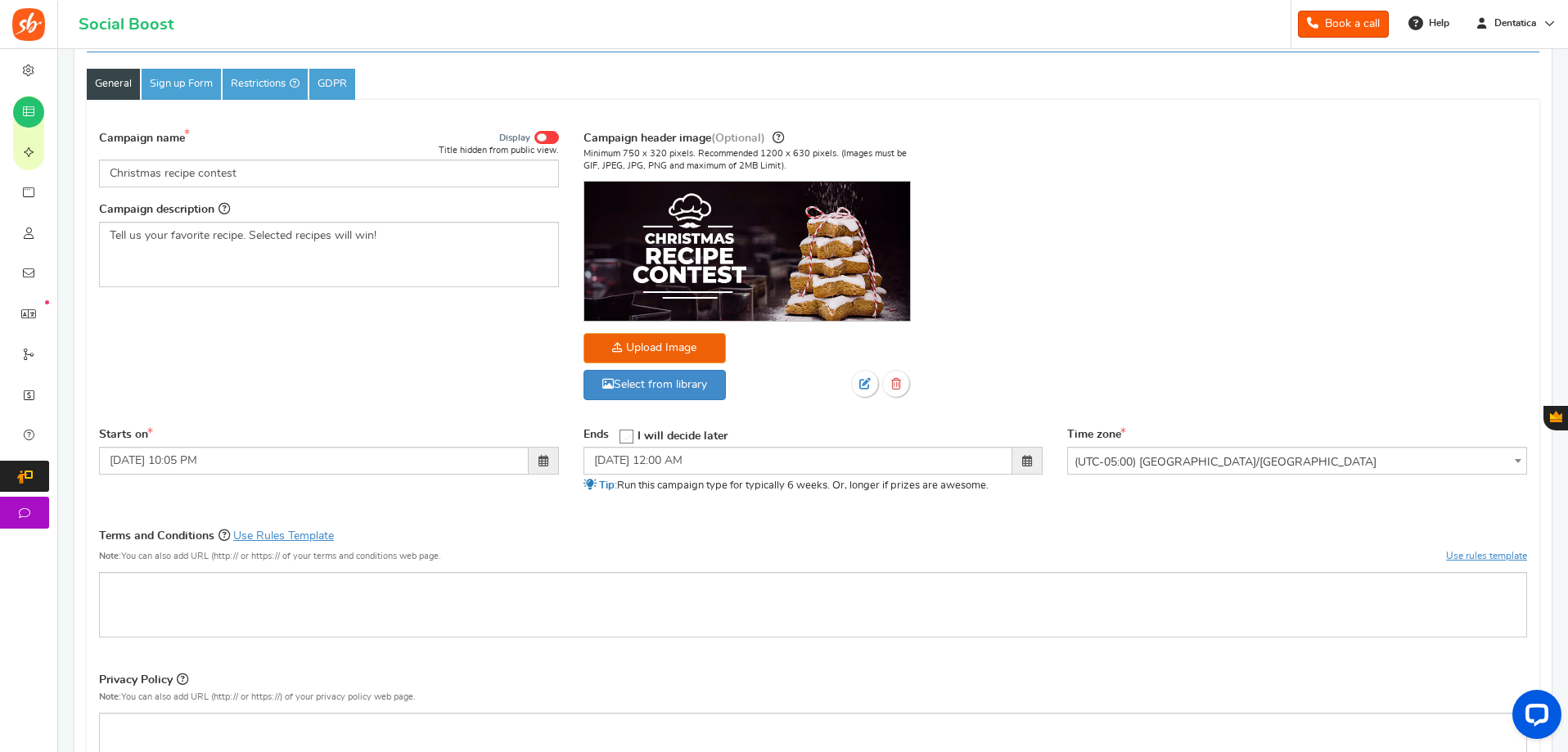
scroll to position [164, 0]
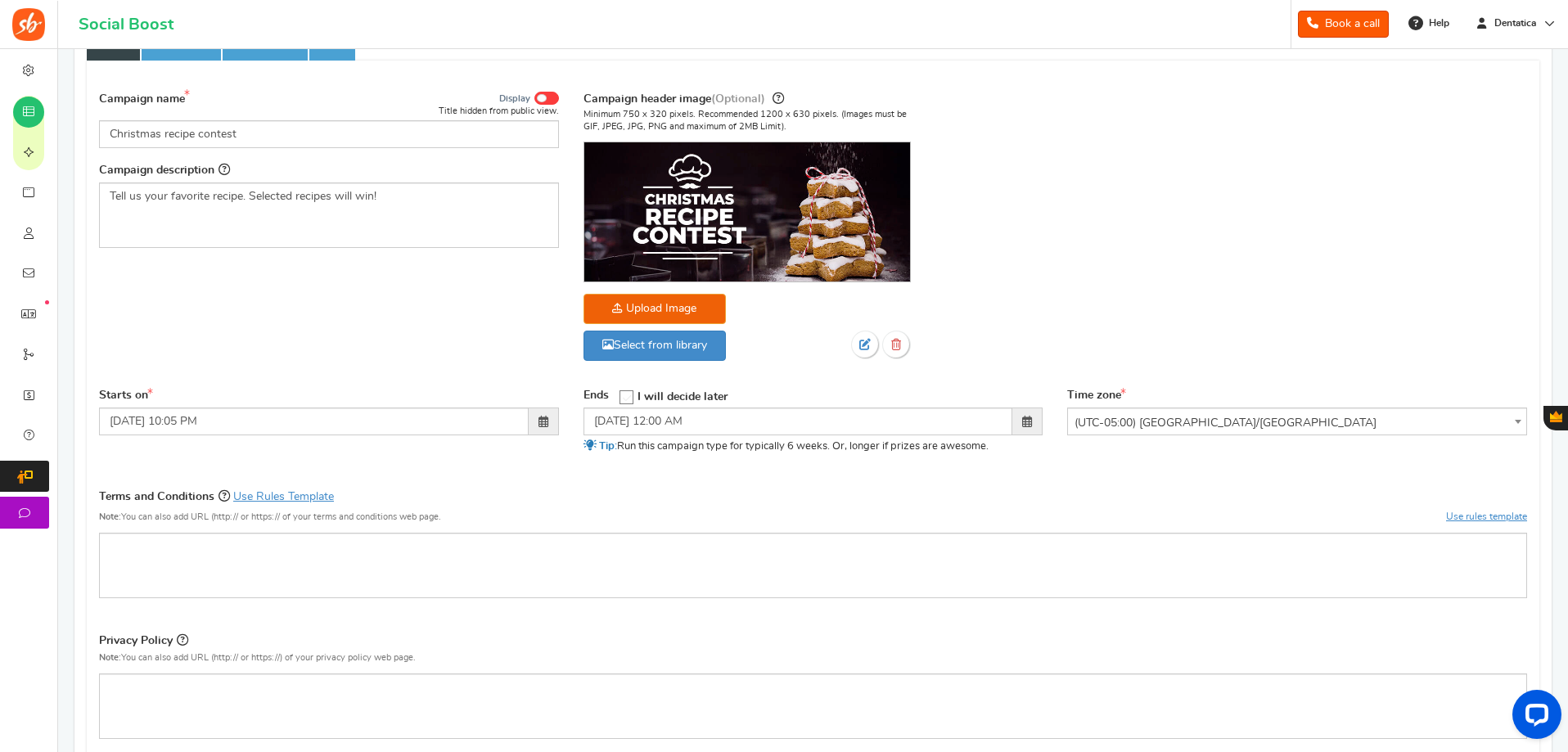
click at [1234, 419] on span "(UTC-05:00) America/Chicago" at bounding box center [1297, 423] width 458 height 30
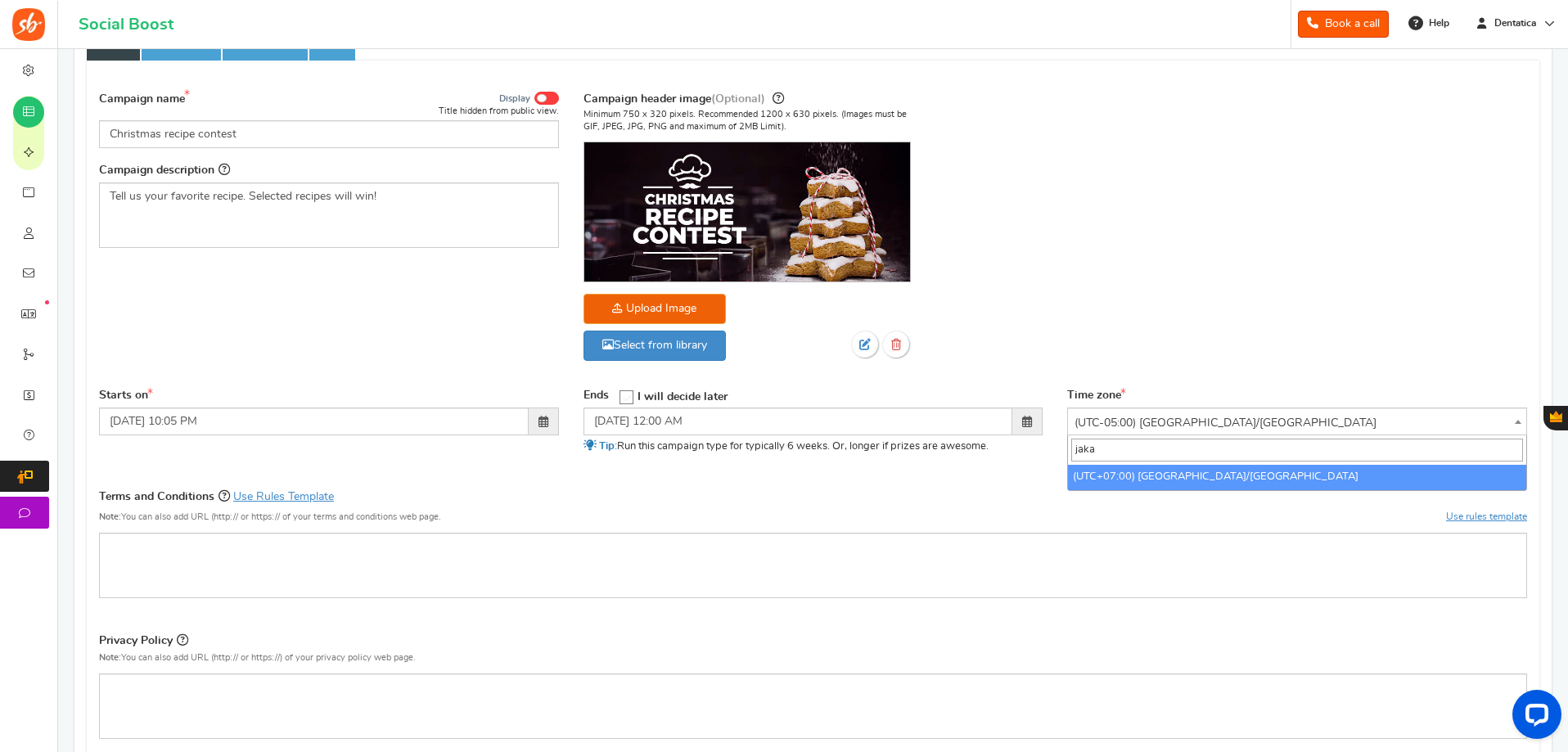
scroll to position [0, 0]
type input "jakarta"
select select "Asia/Jakarta"
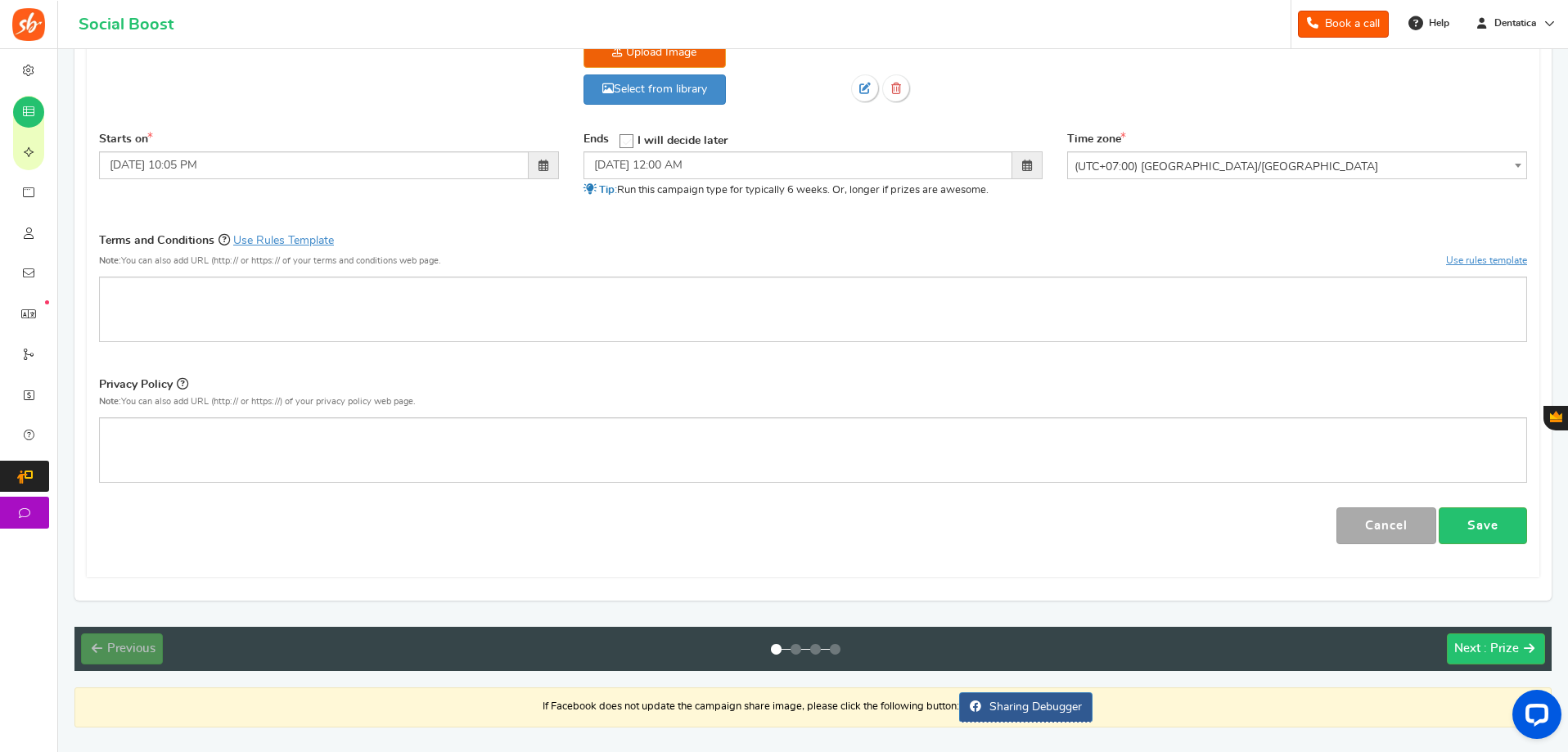
scroll to position [391, 0]
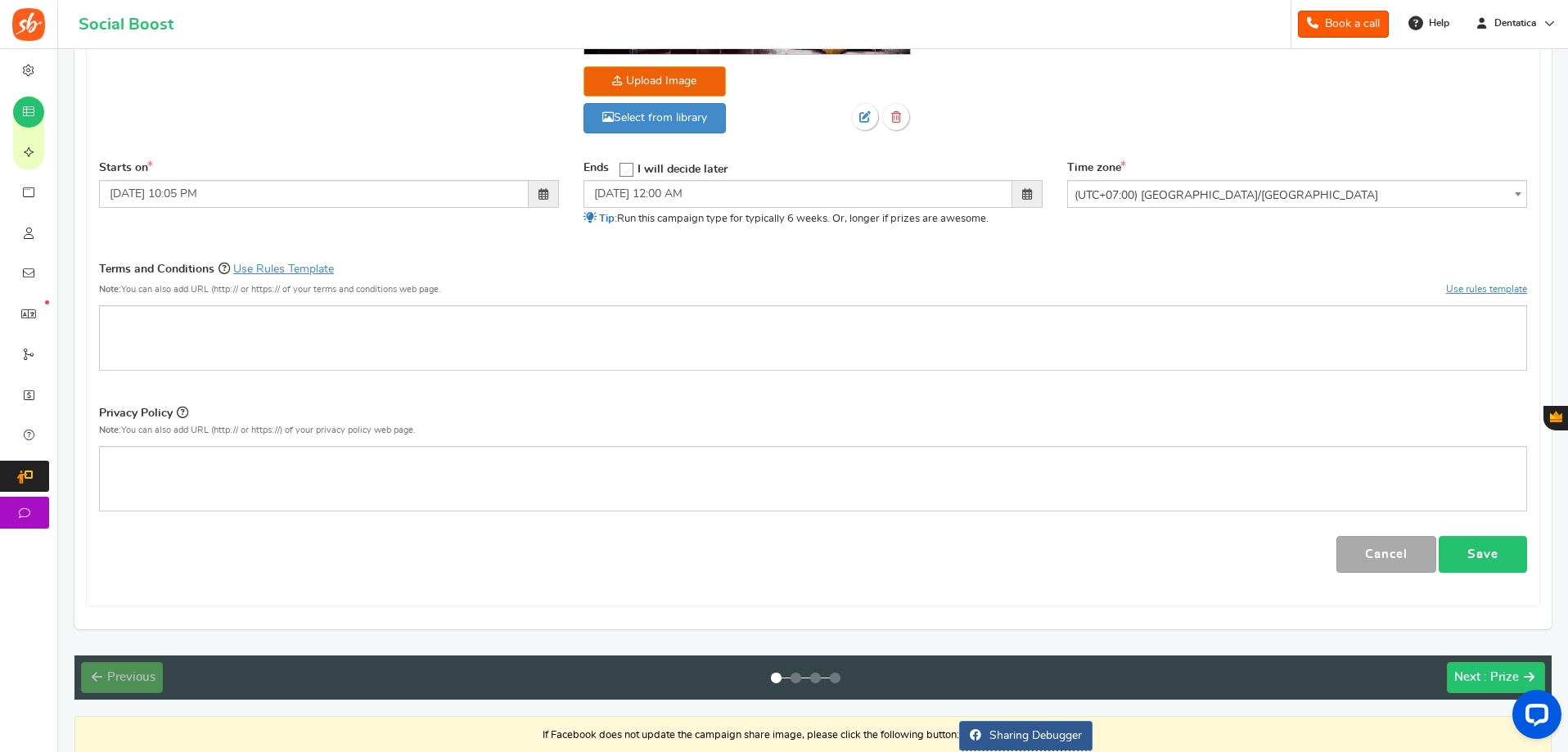
click at [1495, 551] on link "Save" at bounding box center [1482, 555] width 88 height 37
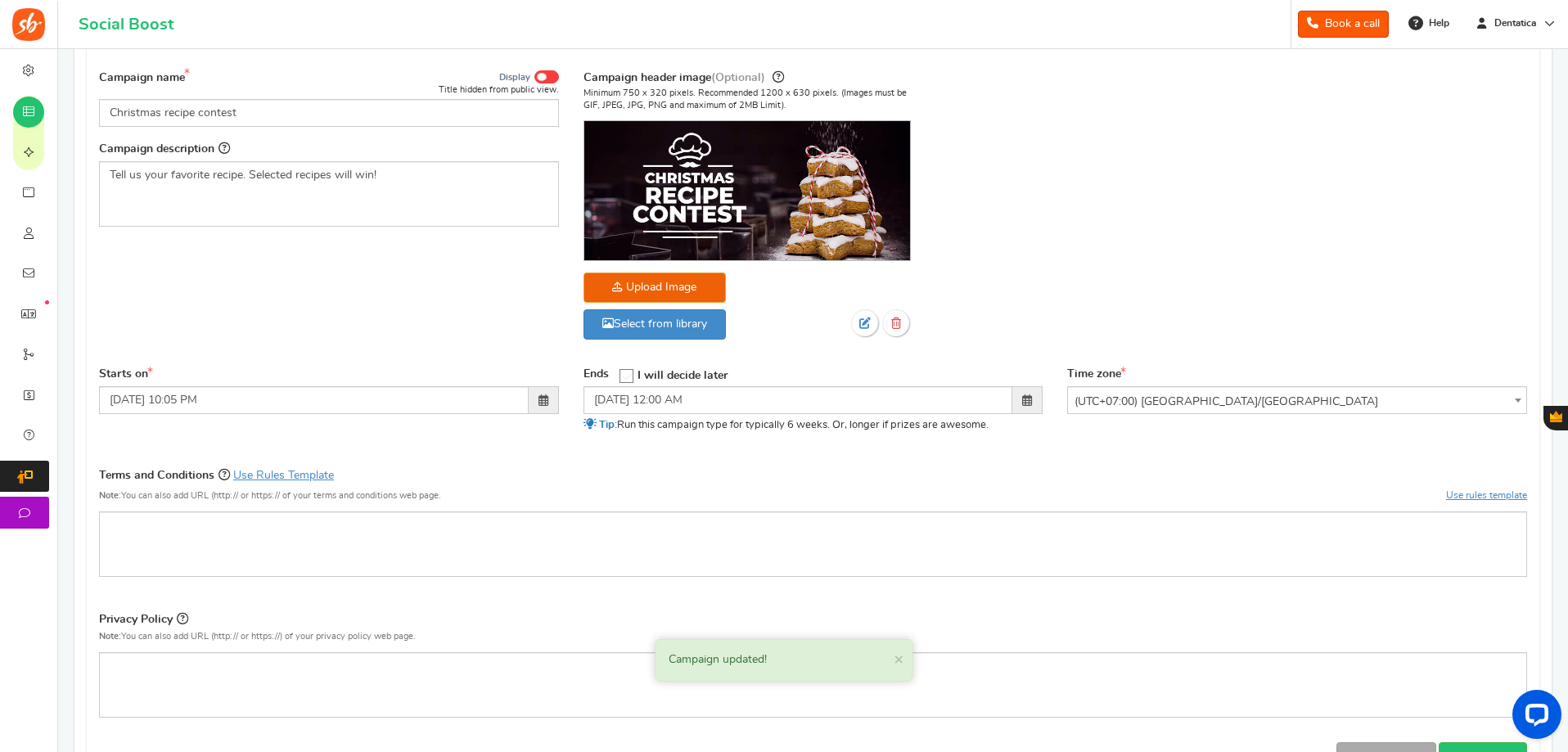
scroll to position [146, 0]
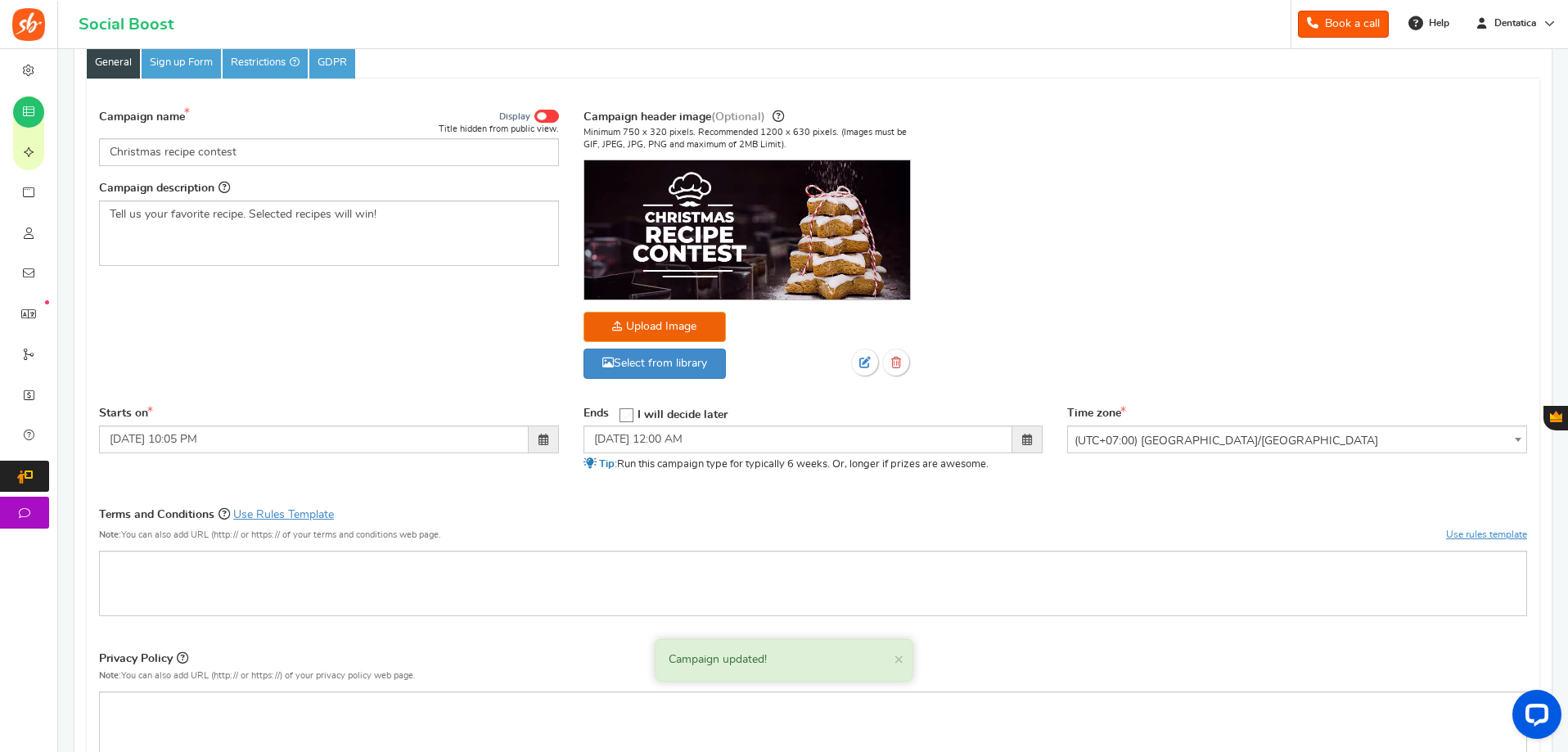
click at [625, 414] on icon at bounding box center [626, 416] width 14 height 14
click at [621, 414] on input "I will decide later" at bounding box center [621, 414] width 0 height 10
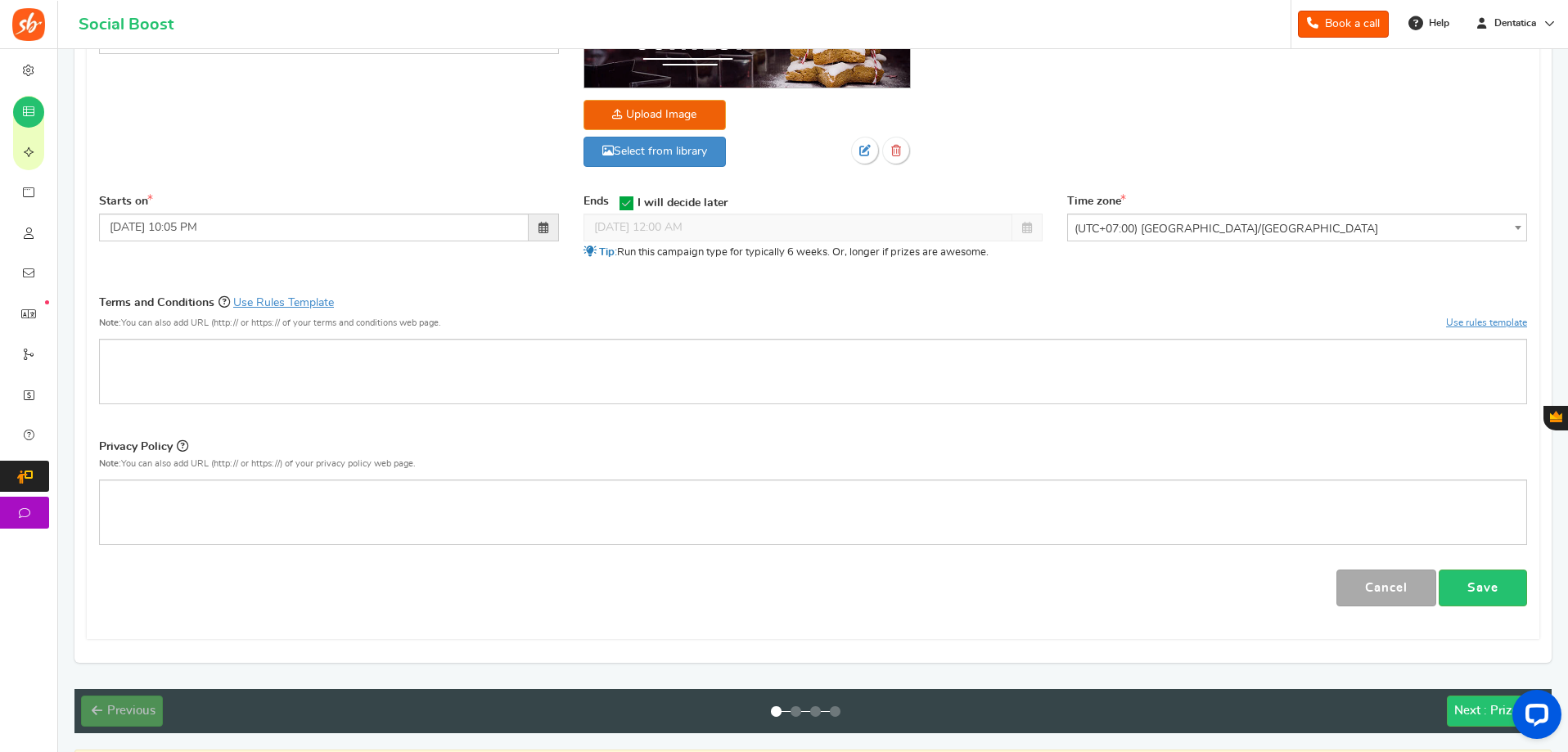
scroll to position [473, 0]
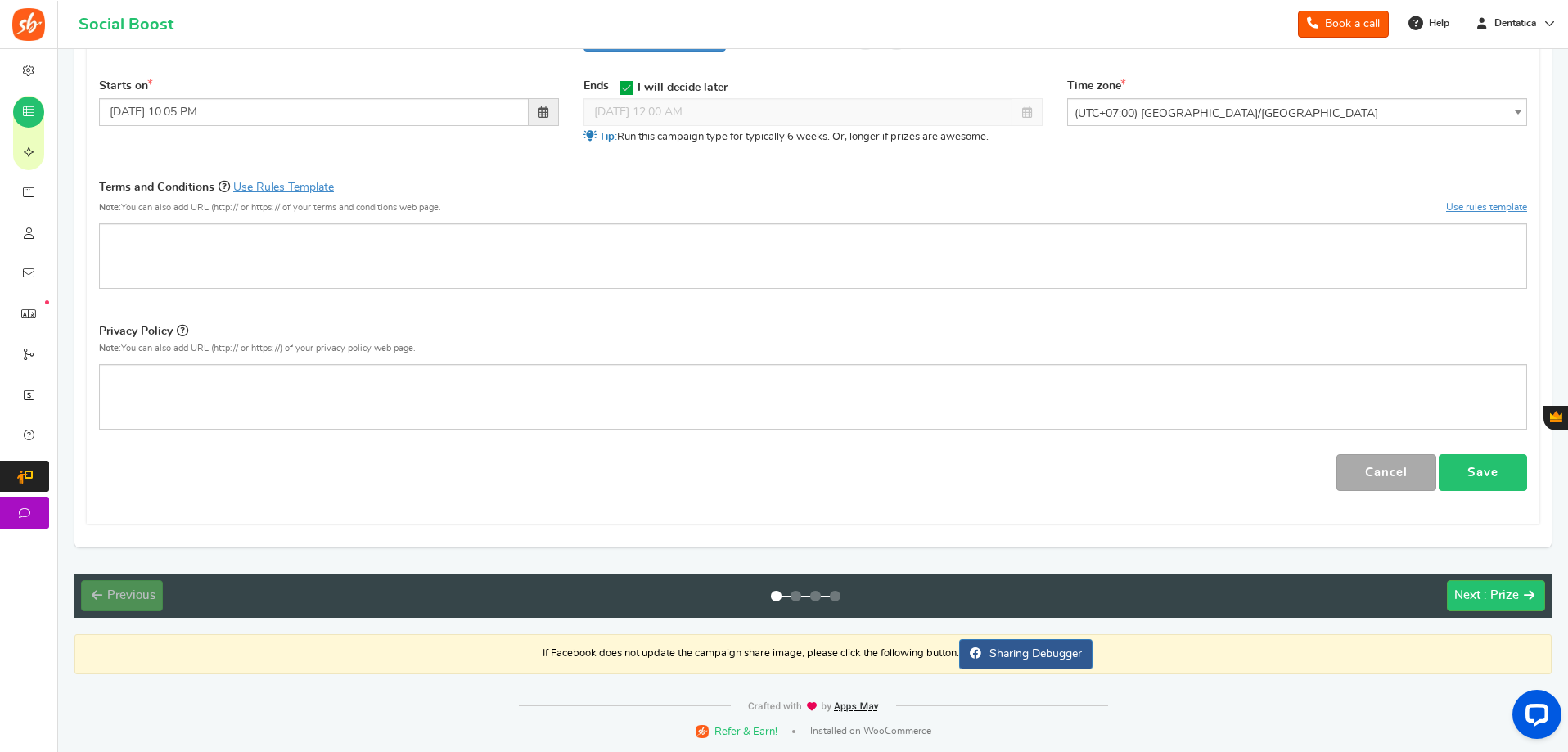
click at [1477, 469] on link "Save" at bounding box center [1482, 473] width 88 height 37
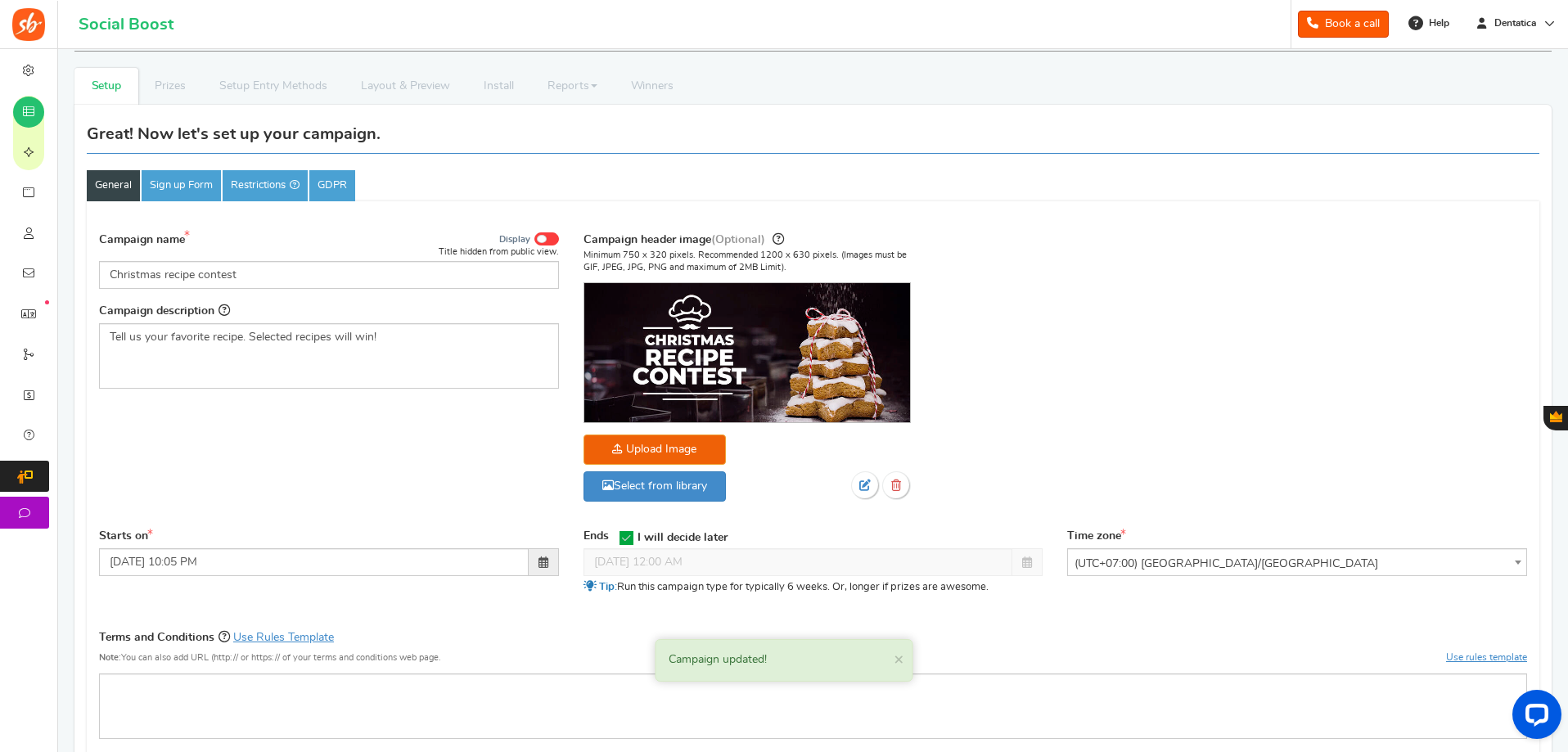
scroll to position [0, 0]
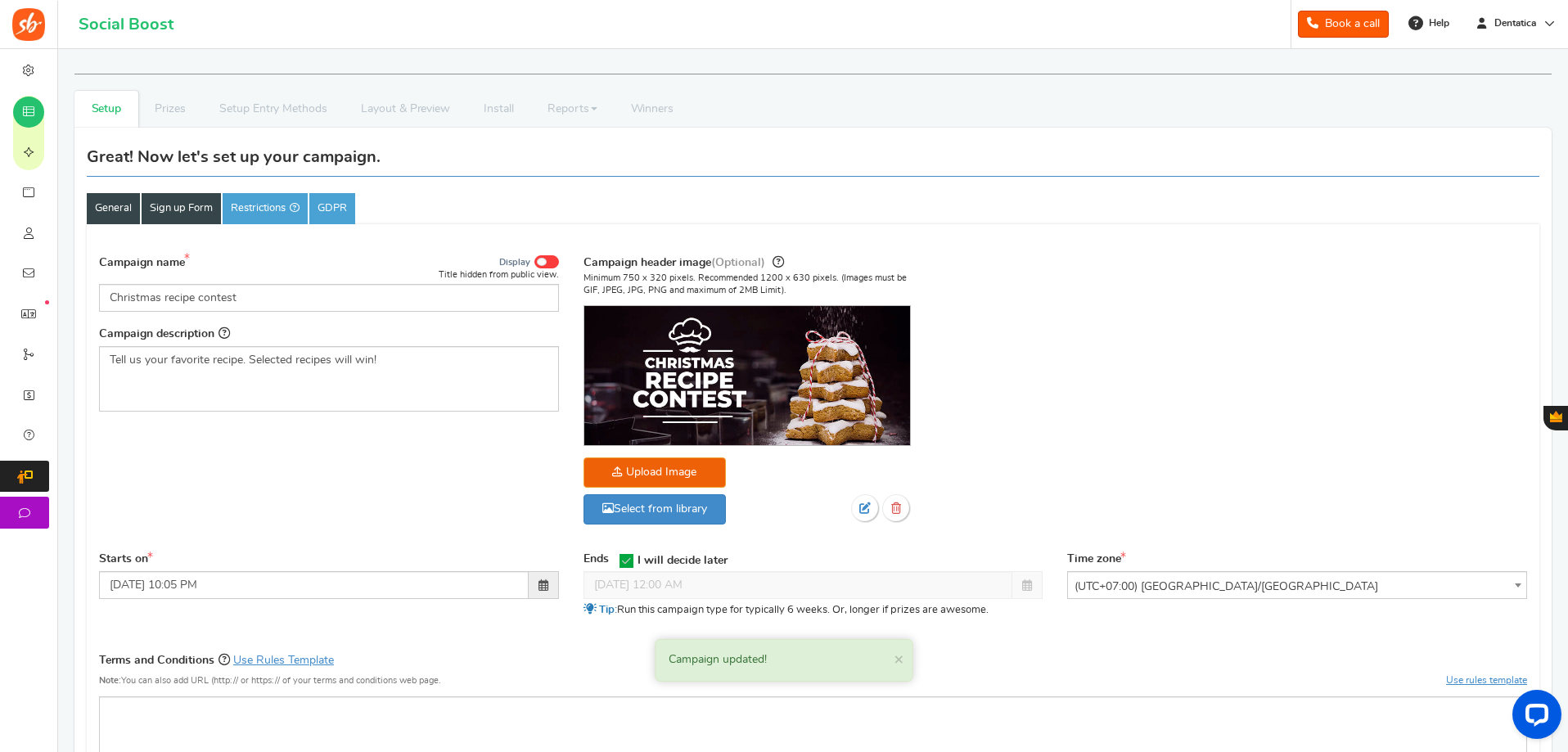
click at [175, 207] on link "Sign up Form" at bounding box center [180, 208] width 79 height 31
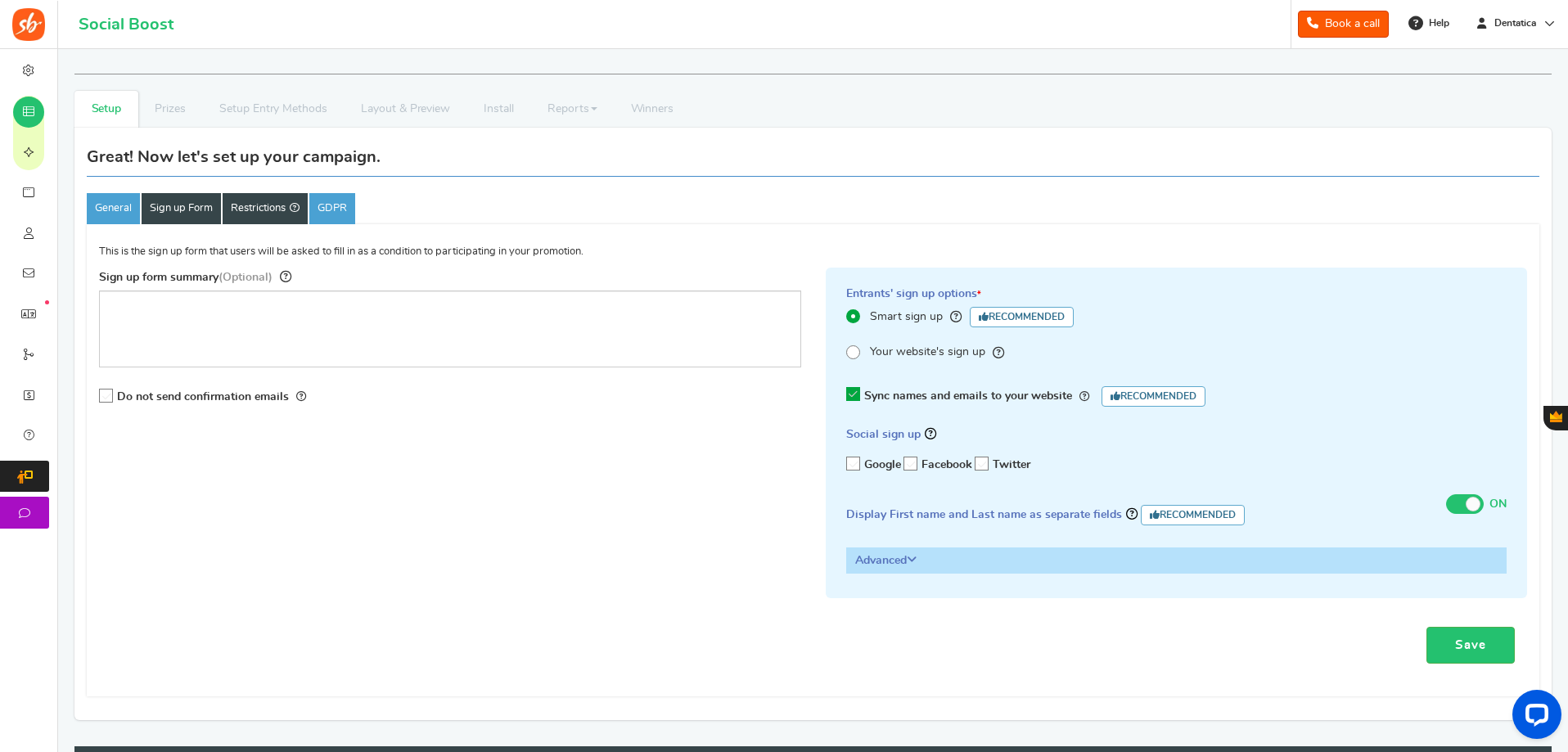
click at [237, 206] on link "Restrictions" at bounding box center [266, 208] width 86 height 31
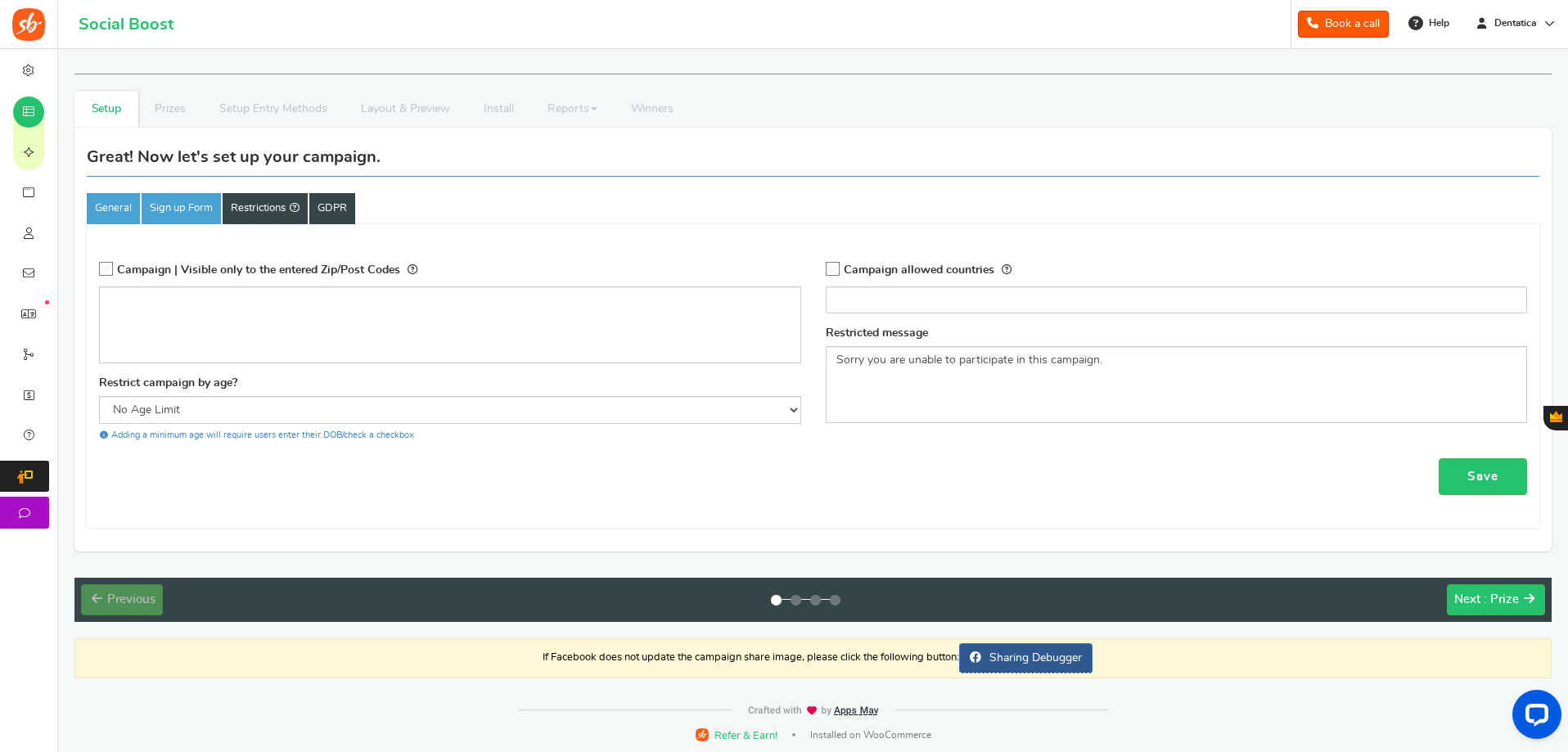
click at [334, 205] on link "GDPR" at bounding box center [332, 208] width 46 height 31
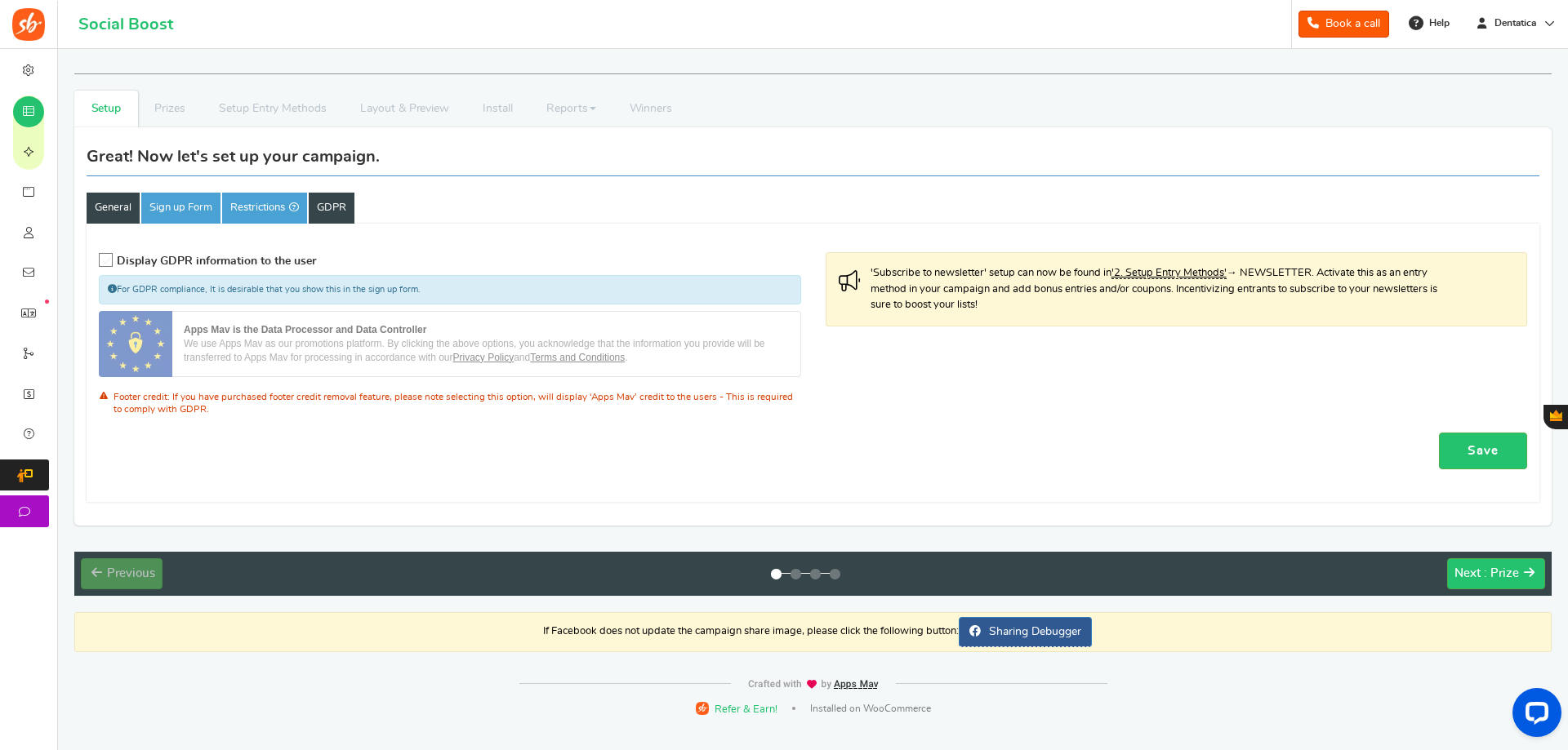
click at [120, 204] on link "General" at bounding box center [112, 208] width 53 height 31
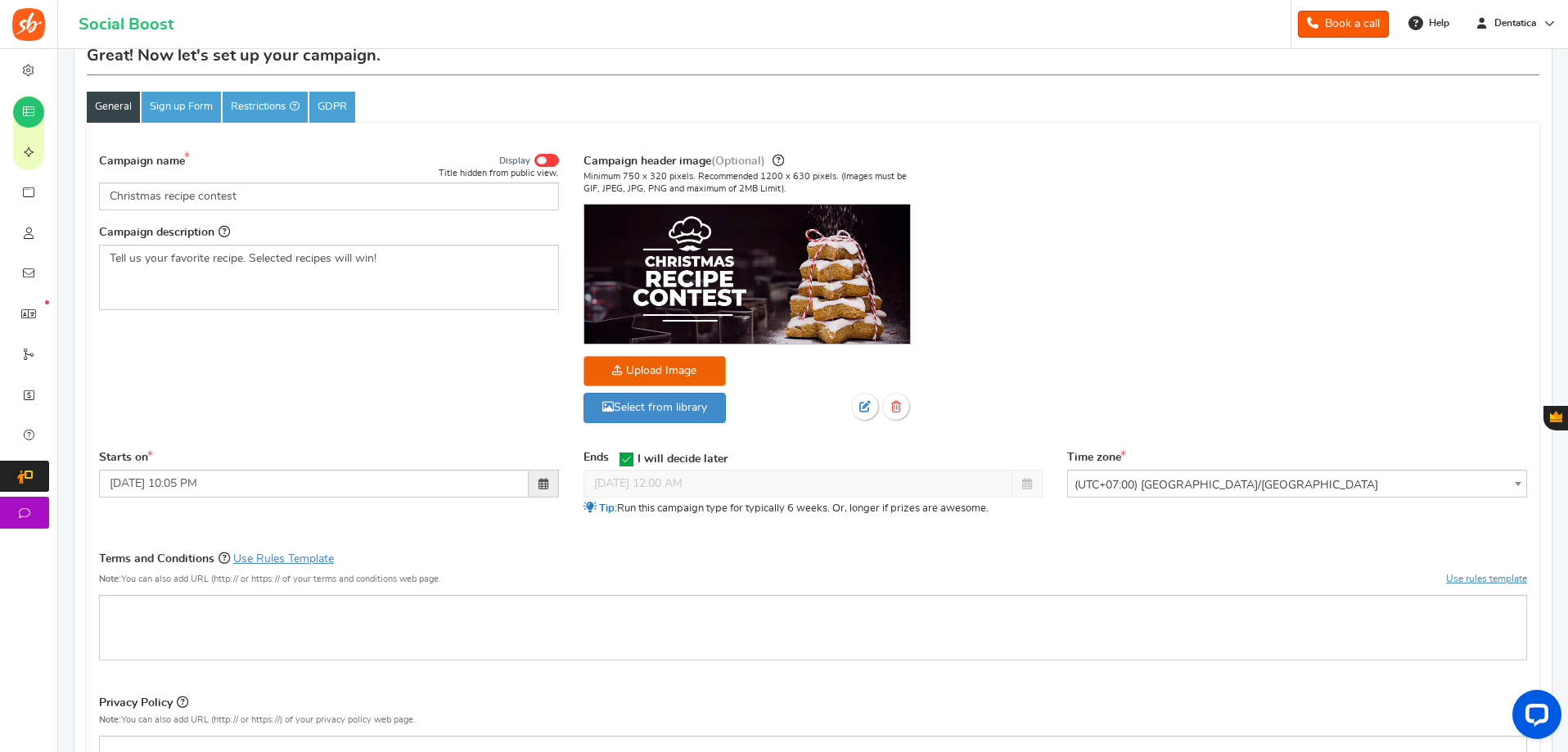
scroll to position [473, 0]
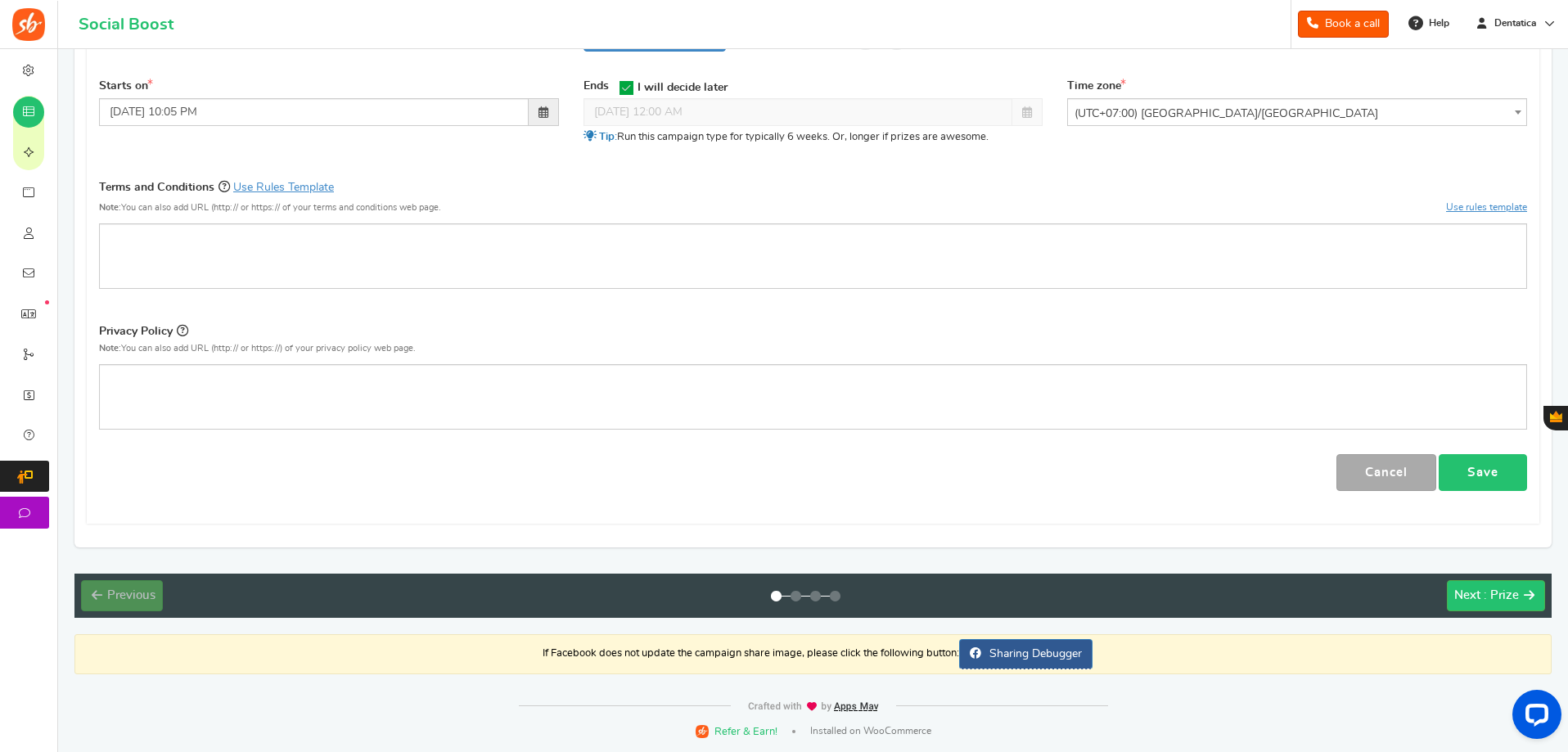
click at [1465, 473] on link "Save" at bounding box center [1482, 473] width 88 height 37
click at [1521, 601] on button "Next : Prize" at bounding box center [1496, 595] width 99 height 31
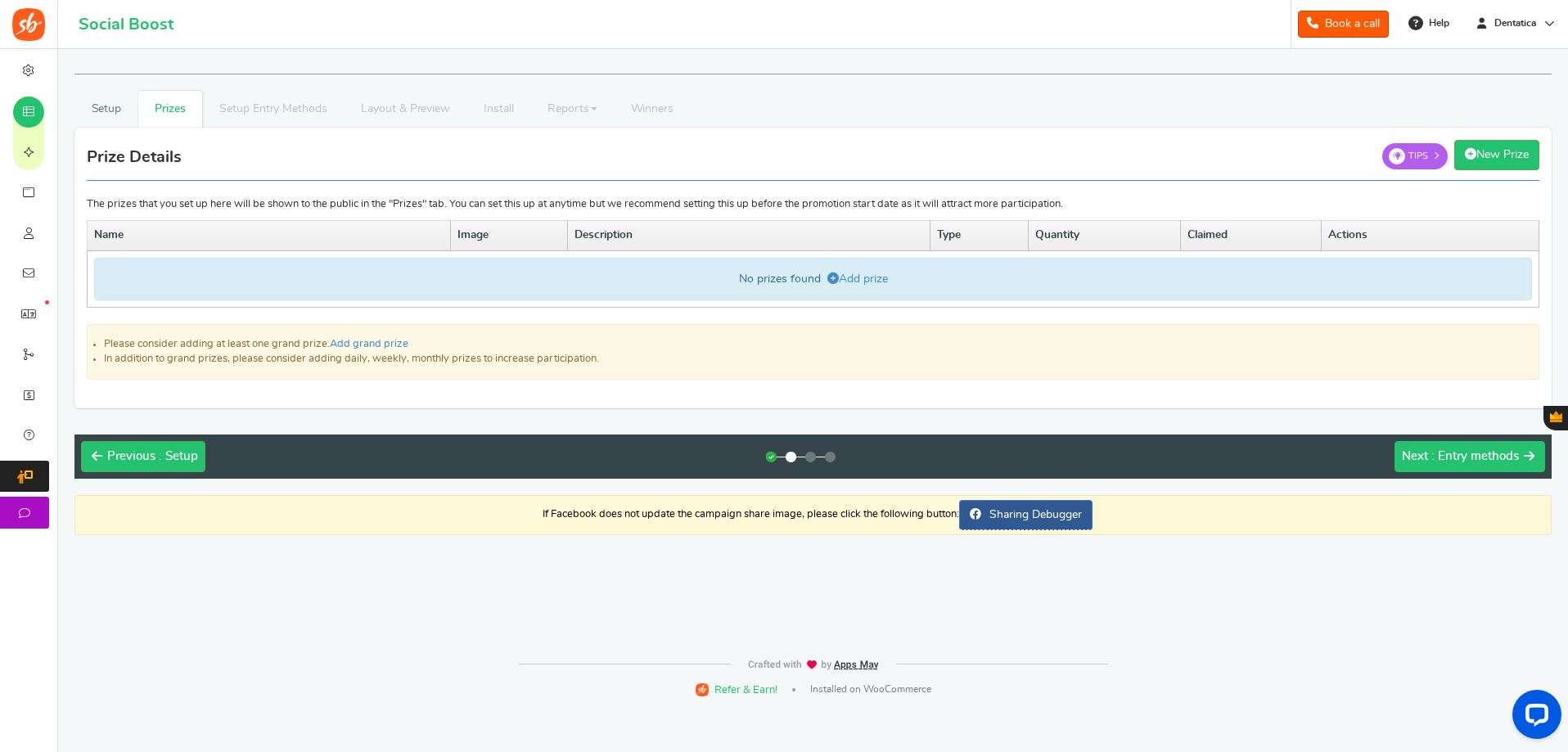
scroll to position [0, 0]
click at [869, 275] on link "Add prize" at bounding box center [859, 279] width 60 height 11
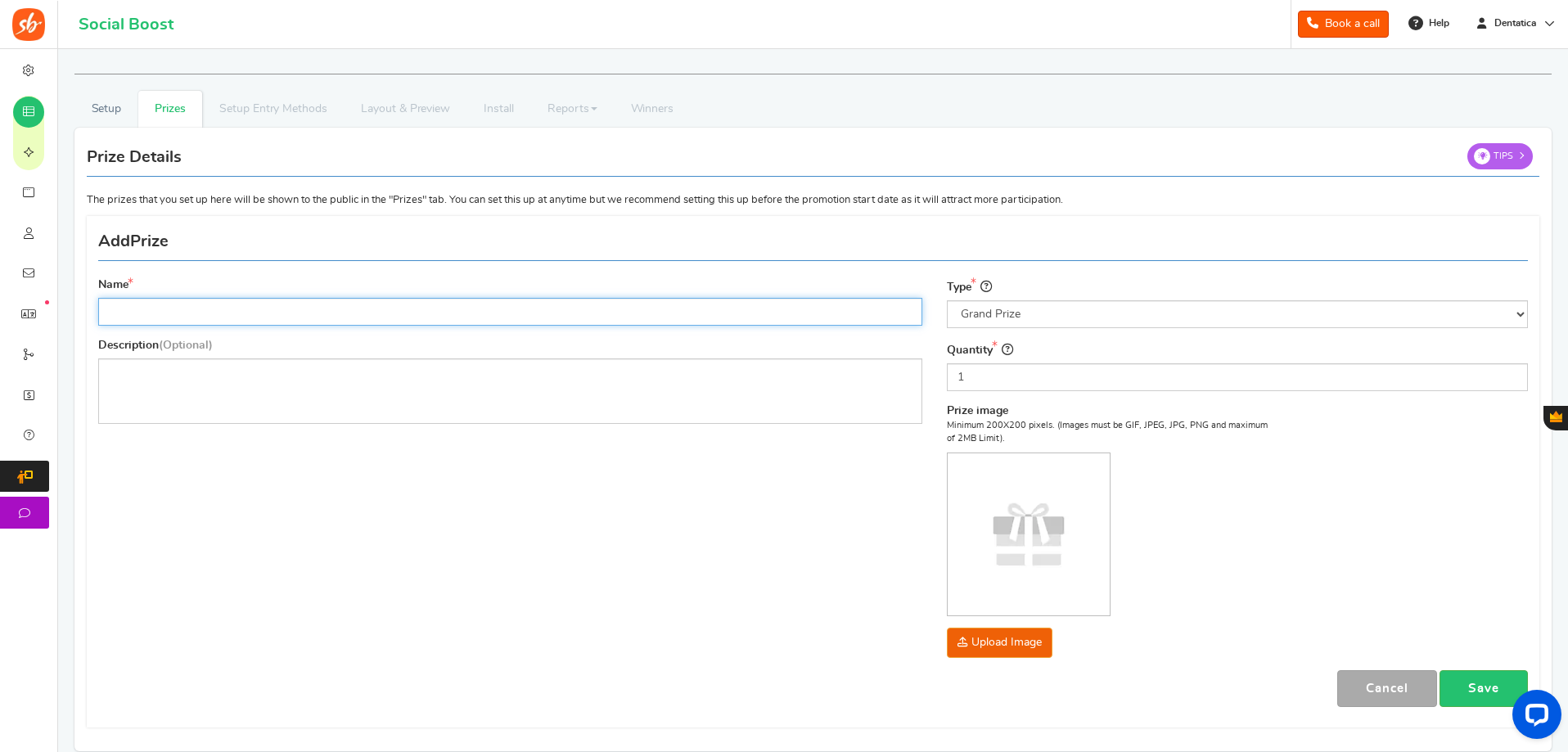
click at [251, 299] on input "Name" at bounding box center [510, 312] width 824 height 28
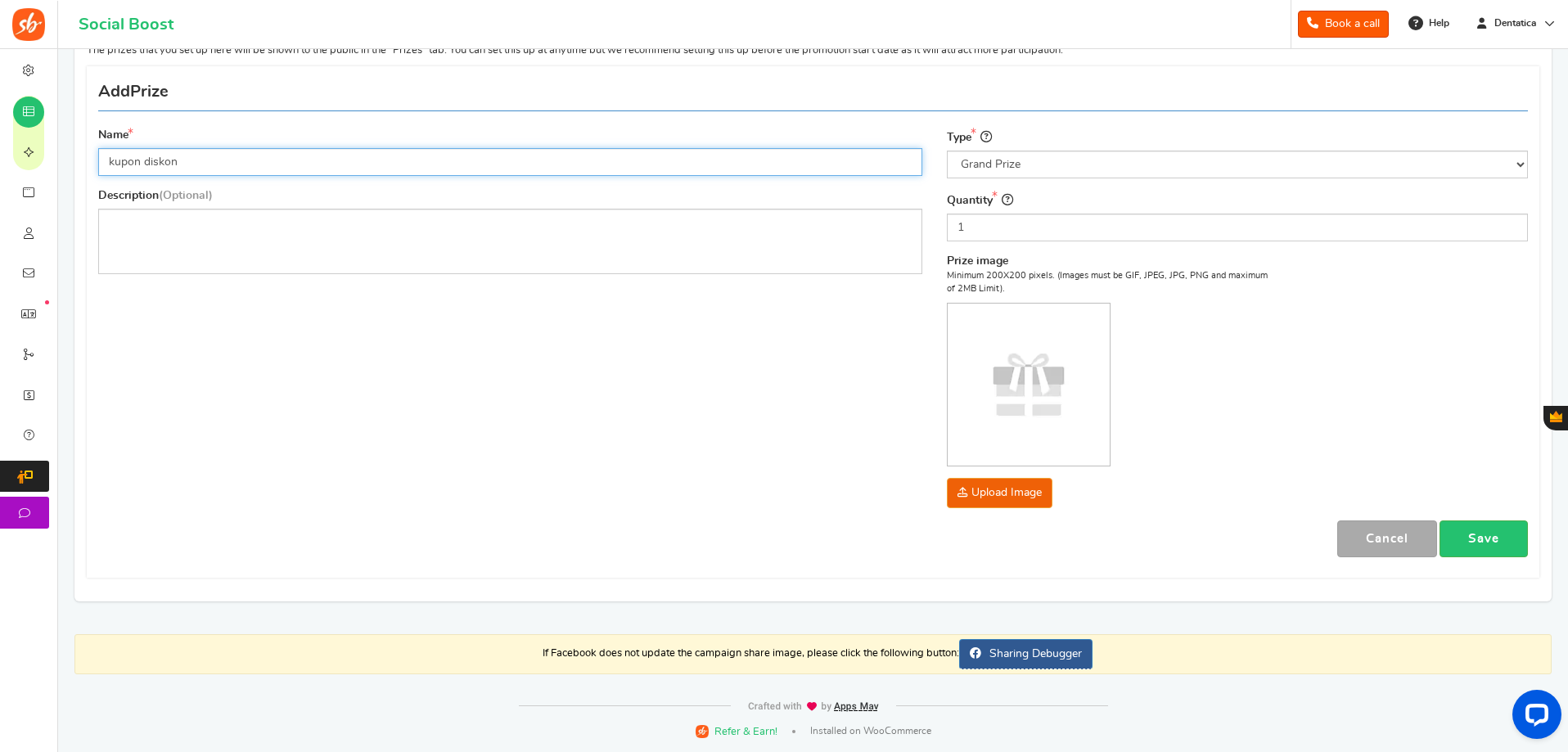
type input "kupon diskon"
click at [1029, 400] on img at bounding box center [1029, 385] width 162 height 162
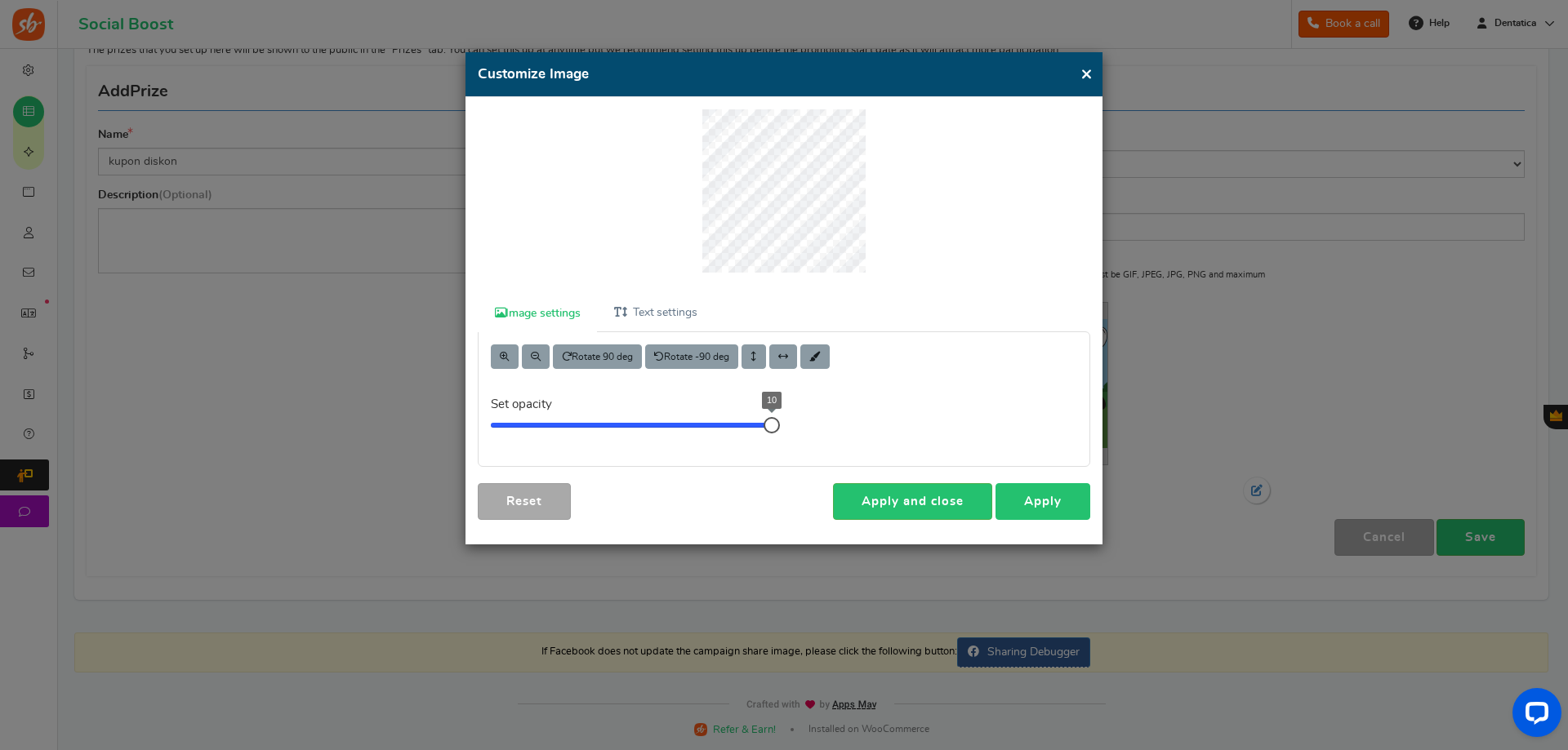
click at [1052, 502] on link "Apply" at bounding box center [1042, 502] width 95 height 37
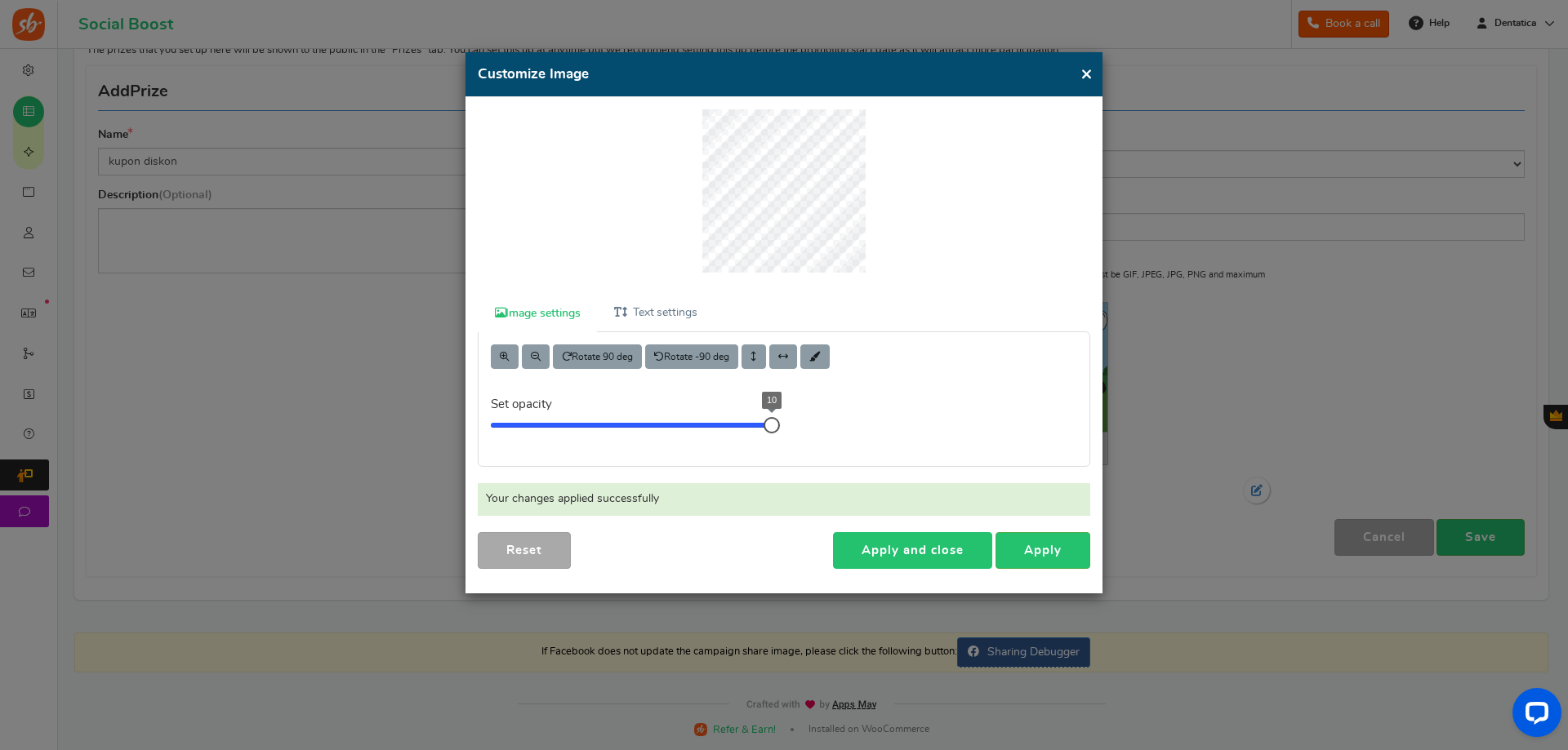
click at [933, 560] on link "Apply and close" at bounding box center [912, 551] width 159 height 37
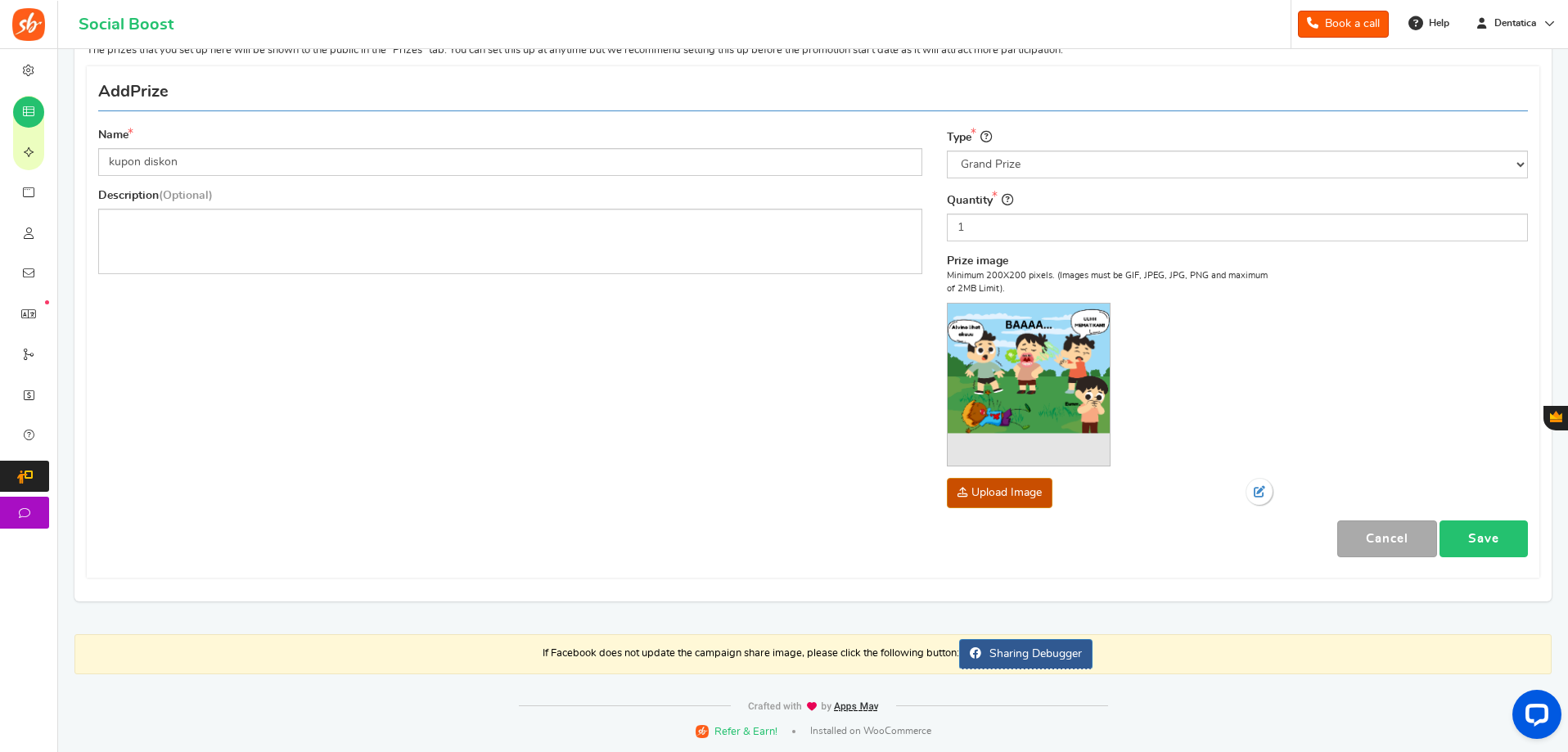
click at [1484, 531] on link "Save" at bounding box center [1483, 539] width 88 height 37
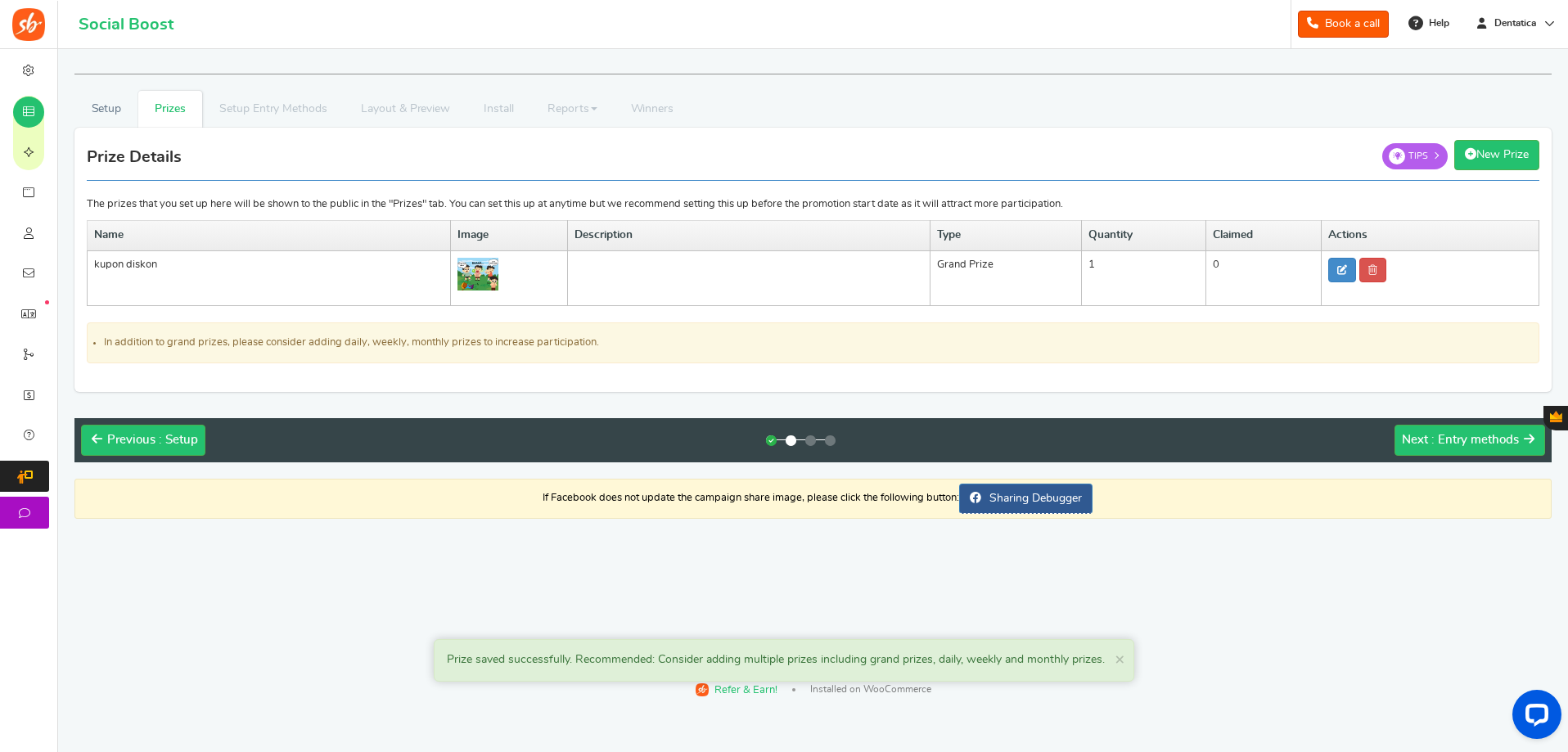
scroll to position [0, 0]
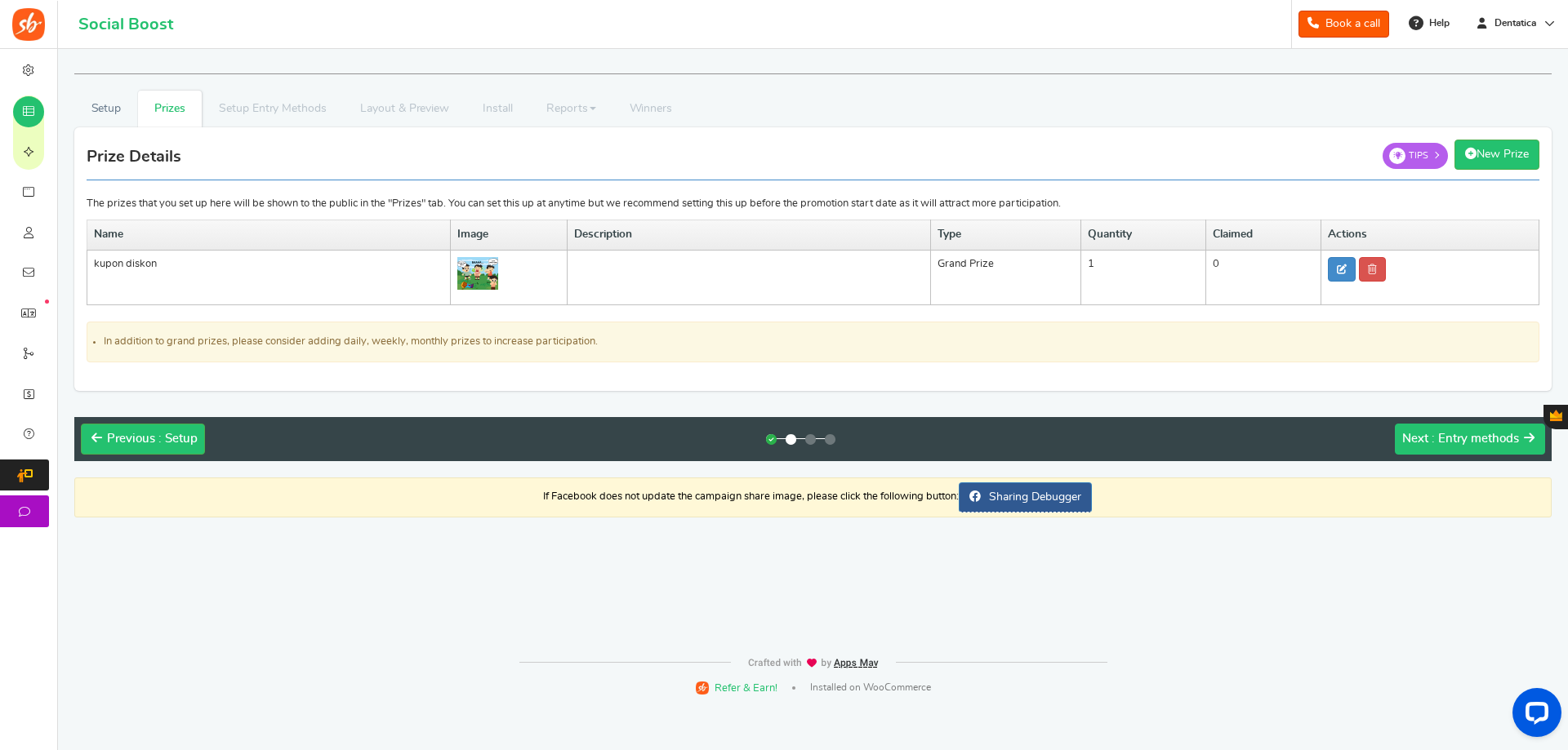
click at [1427, 439] on span "Next" at bounding box center [1415, 439] width 26 height 12
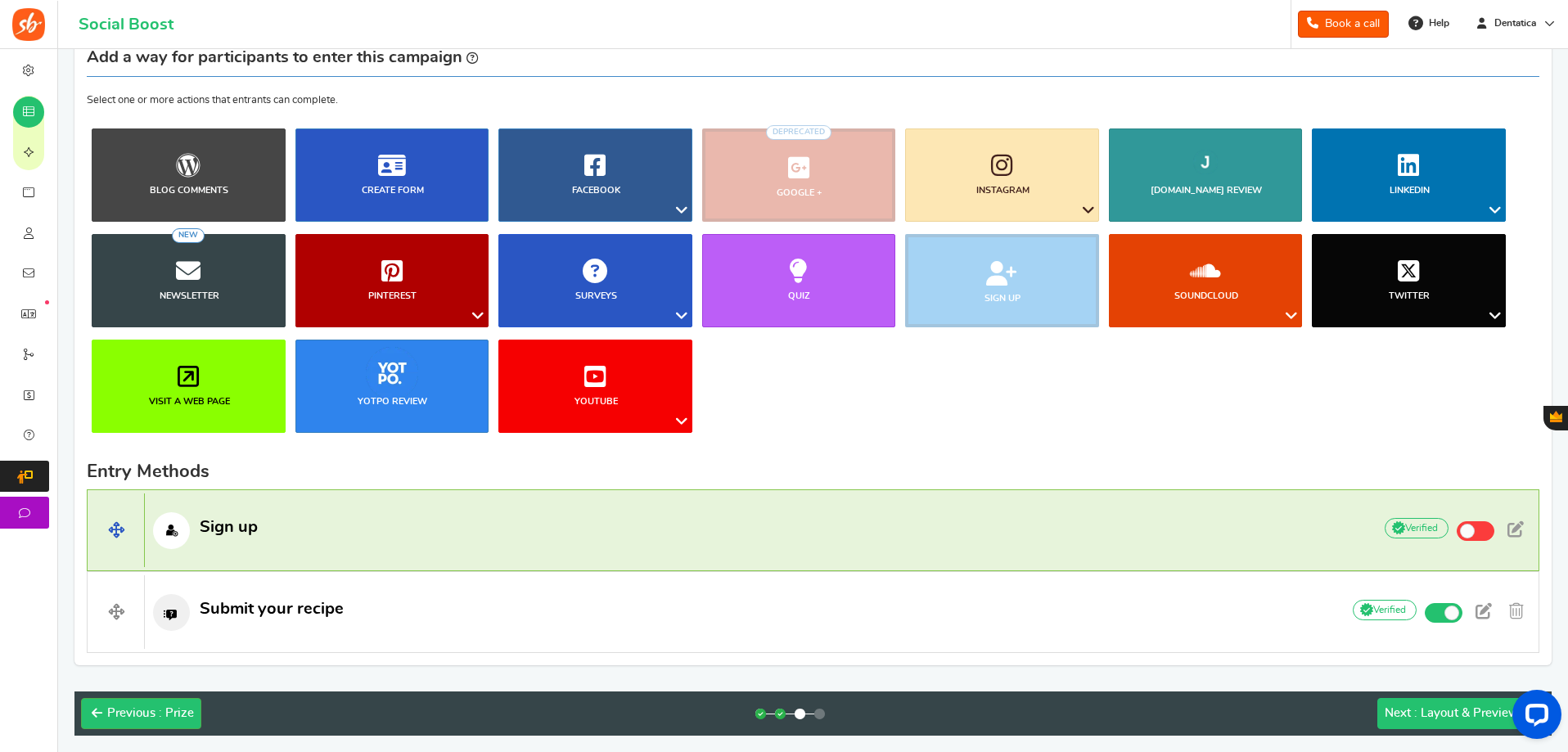
scroll to position [218, 0]
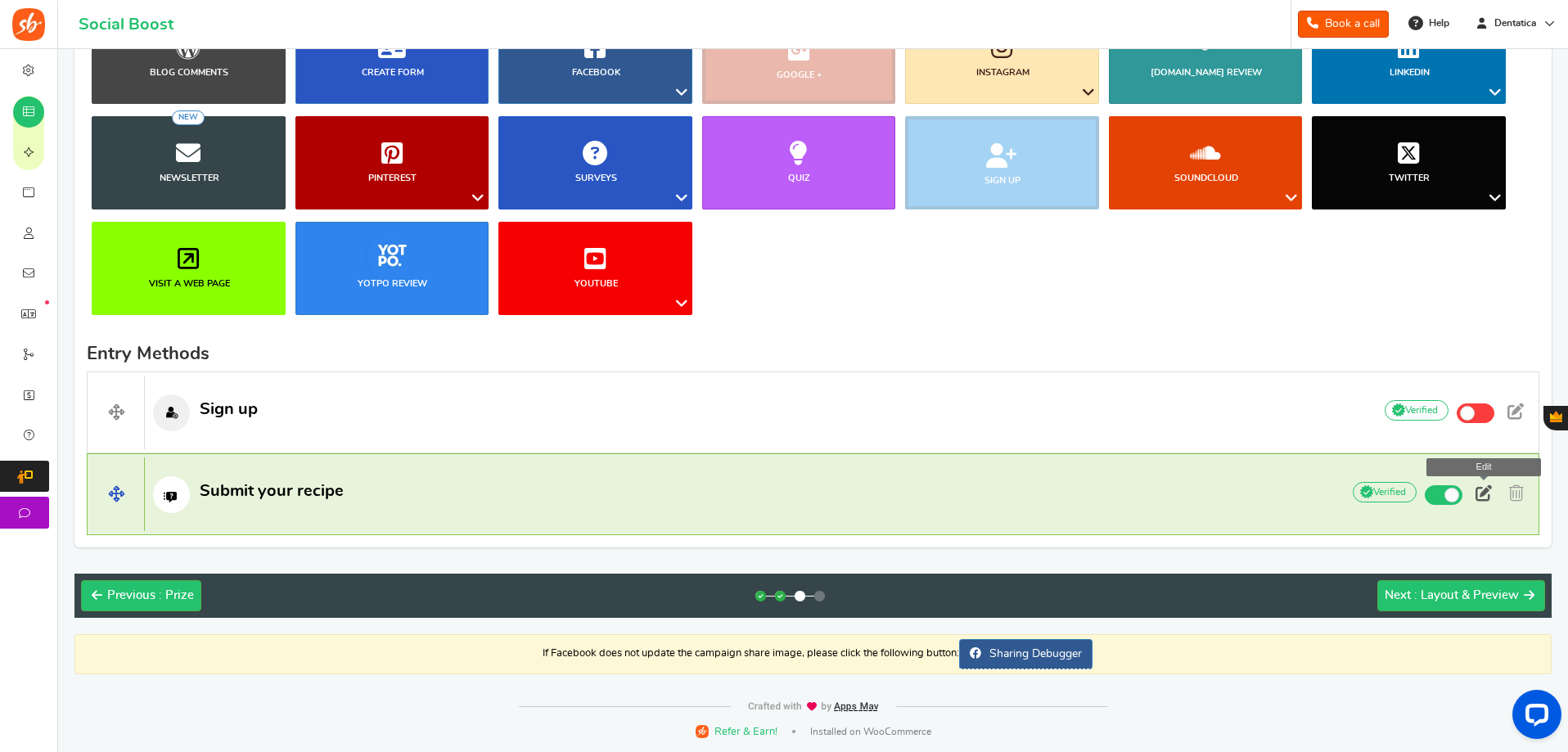
click at [1490, 490] on span at bounding box center [1484, 494] width 17 height 17
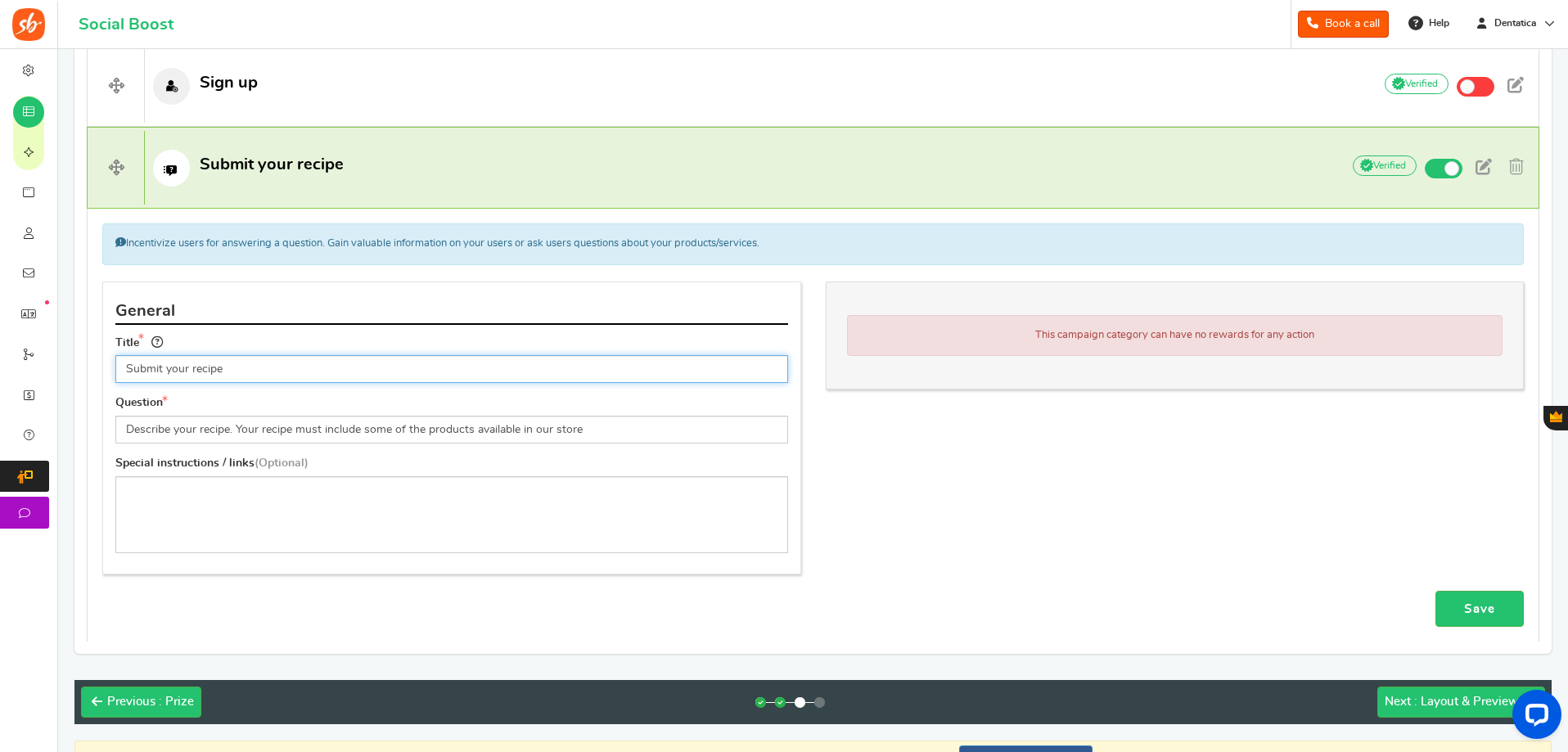
scroll to position [545, 0]
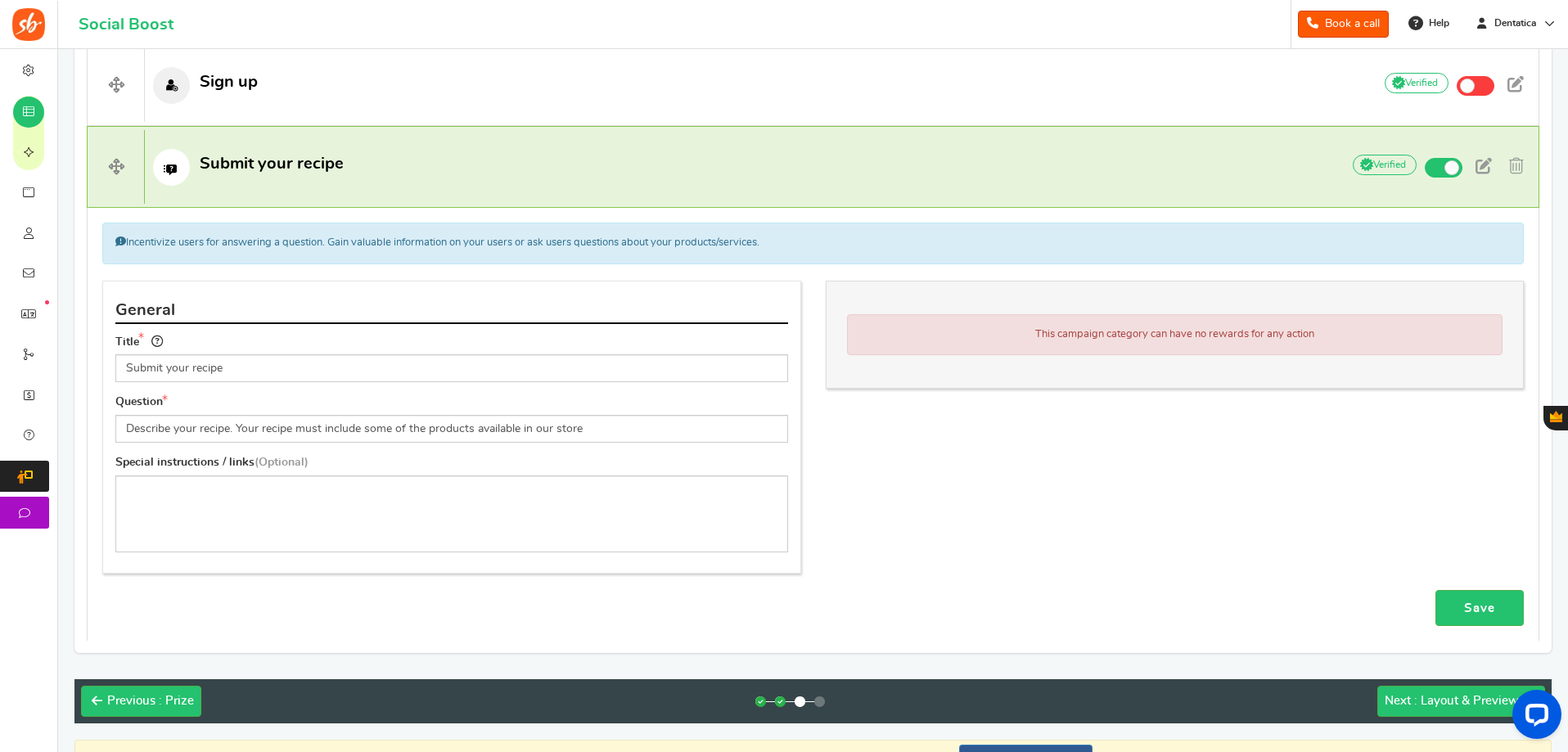
click at [1192, 344] on div "This campaign category can have no rewards for any action" at bounding box center [1175, 335] width 656 height 41
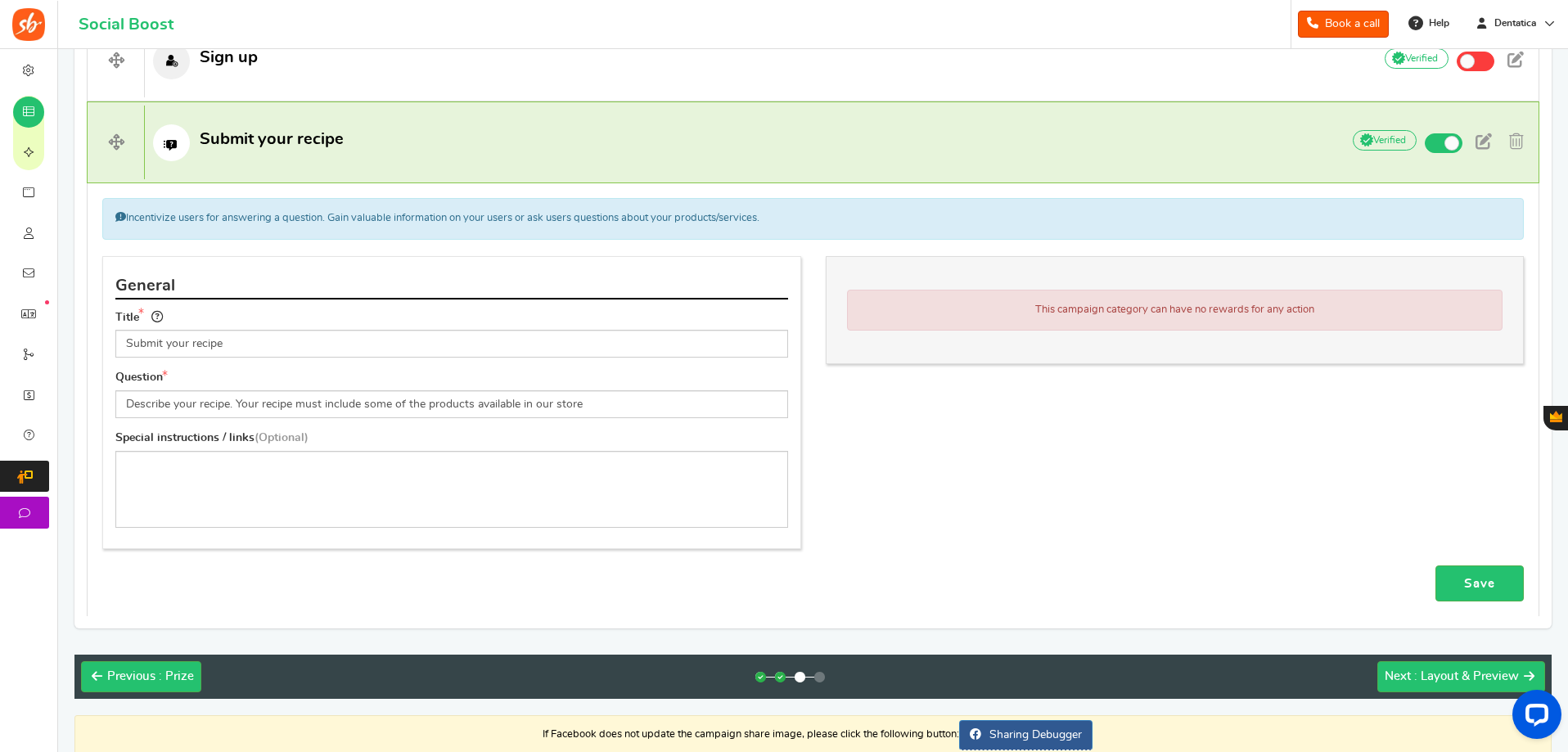
scroll to position [488, 0]
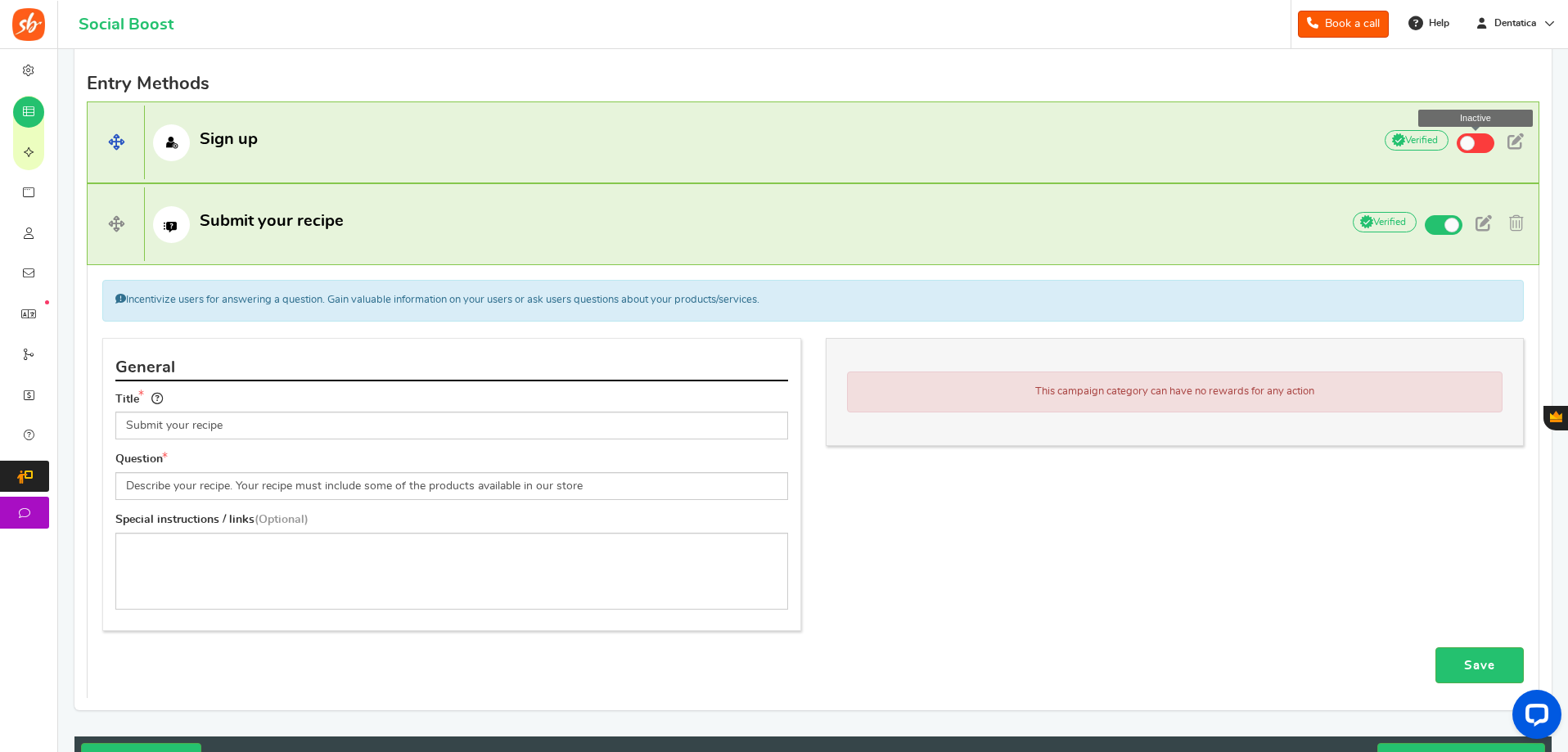
click at [1477, 147] on span at bounding box center [1475, 143] width 38 height 20
click at [0, 0] on input "Inactive" at bounding box center [0, 0] width 0 height 0
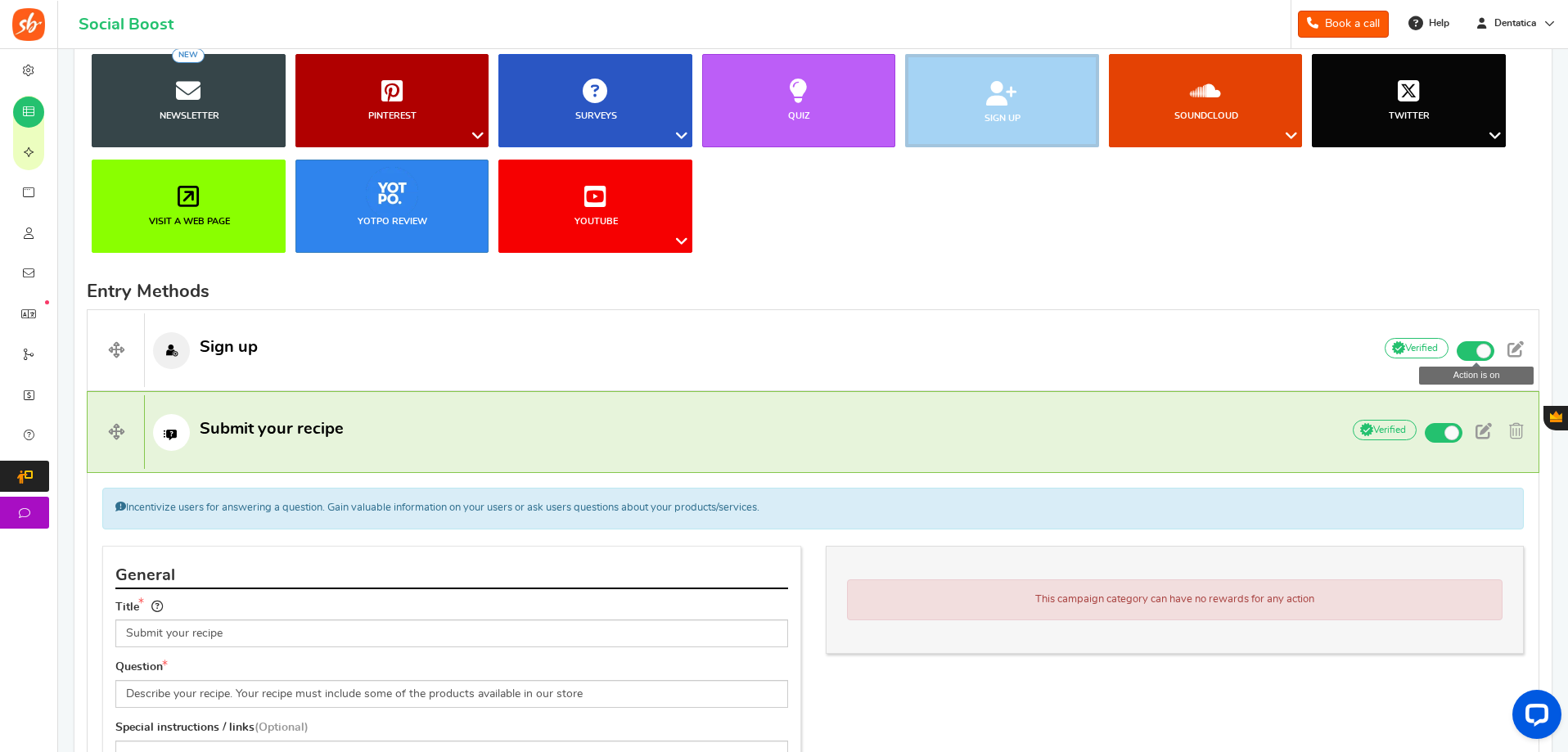
scroll to position [243, 0]
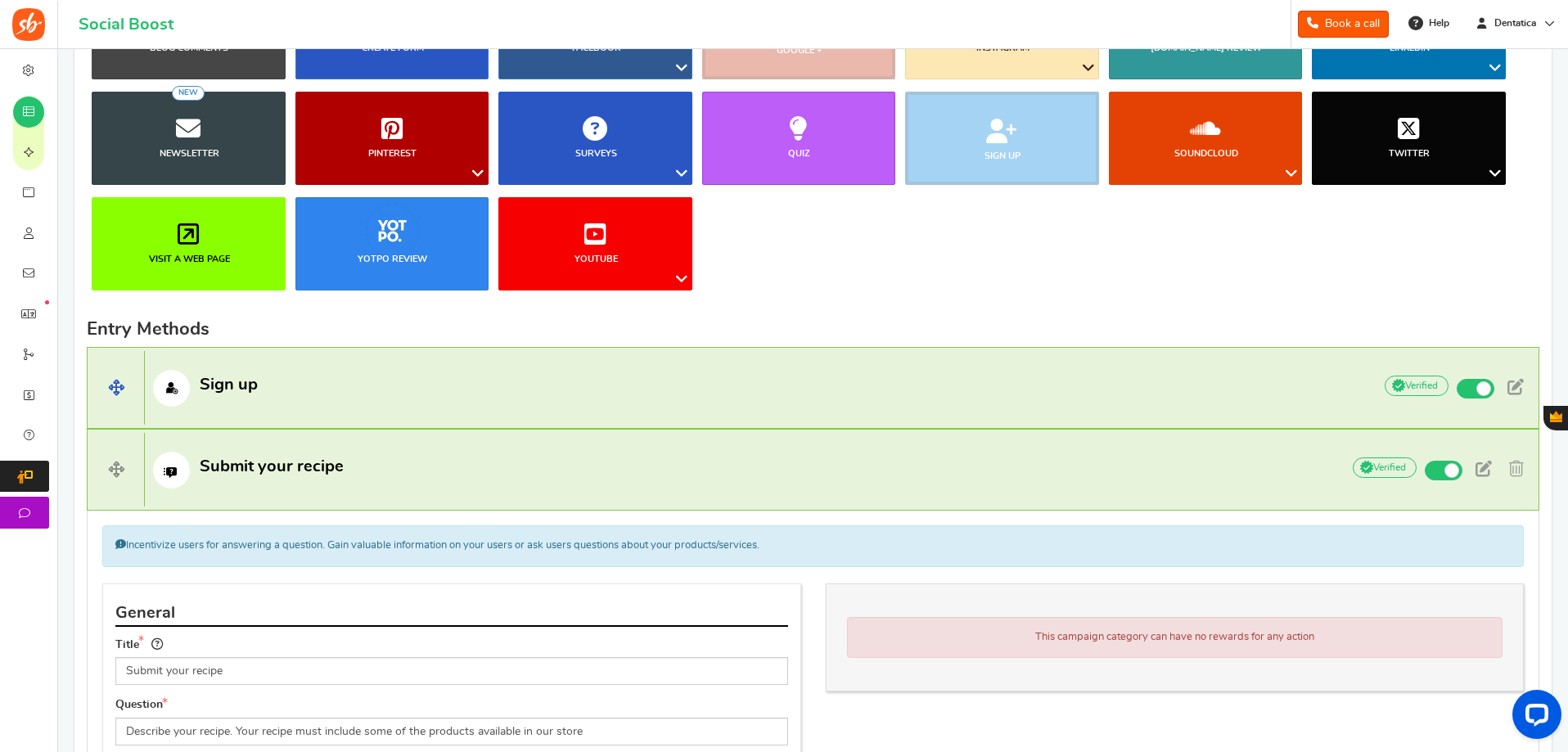
click at [547, 389] on p "Sign up" at bounding box center [750, 389] width 1211 height 37
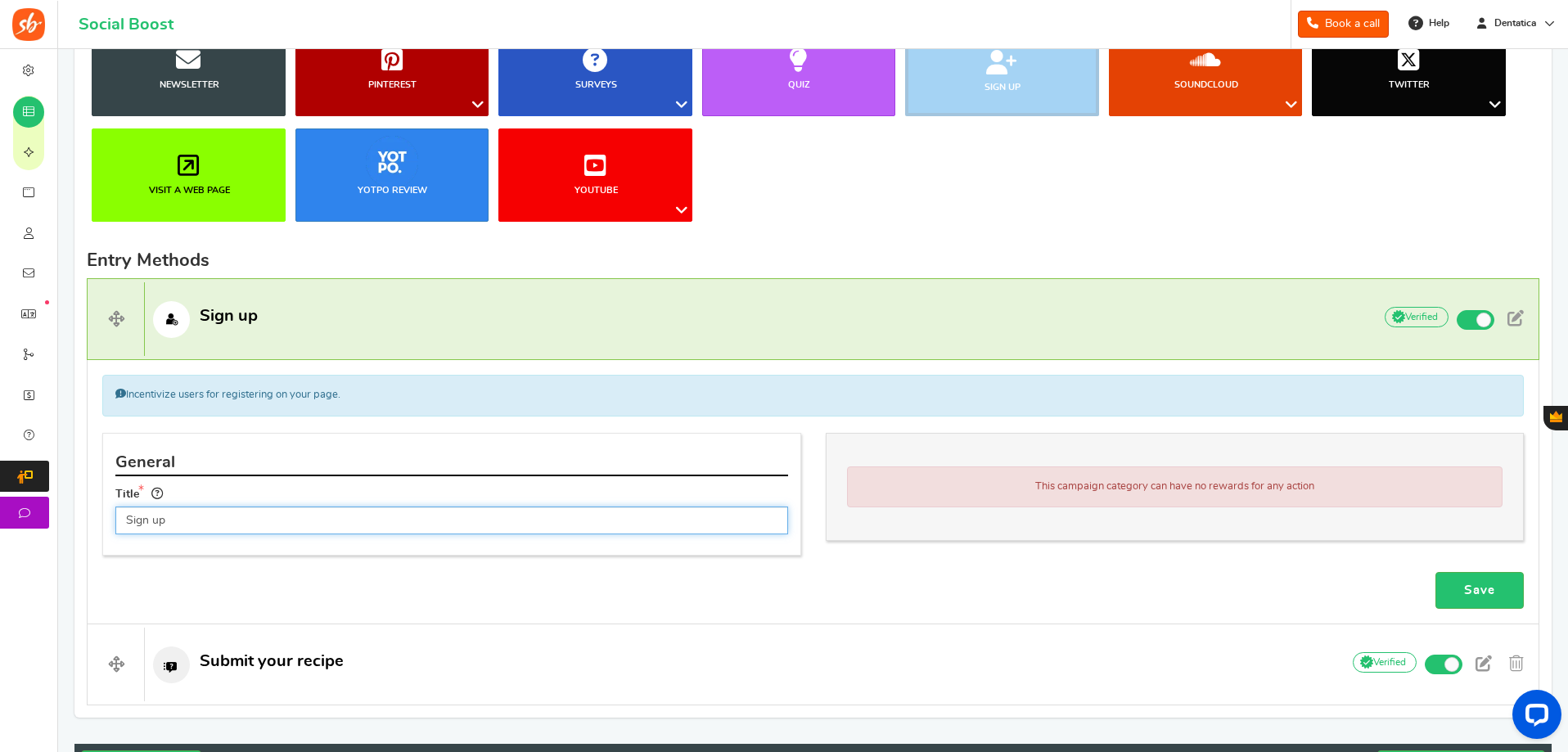
scroll to position [406, 0]
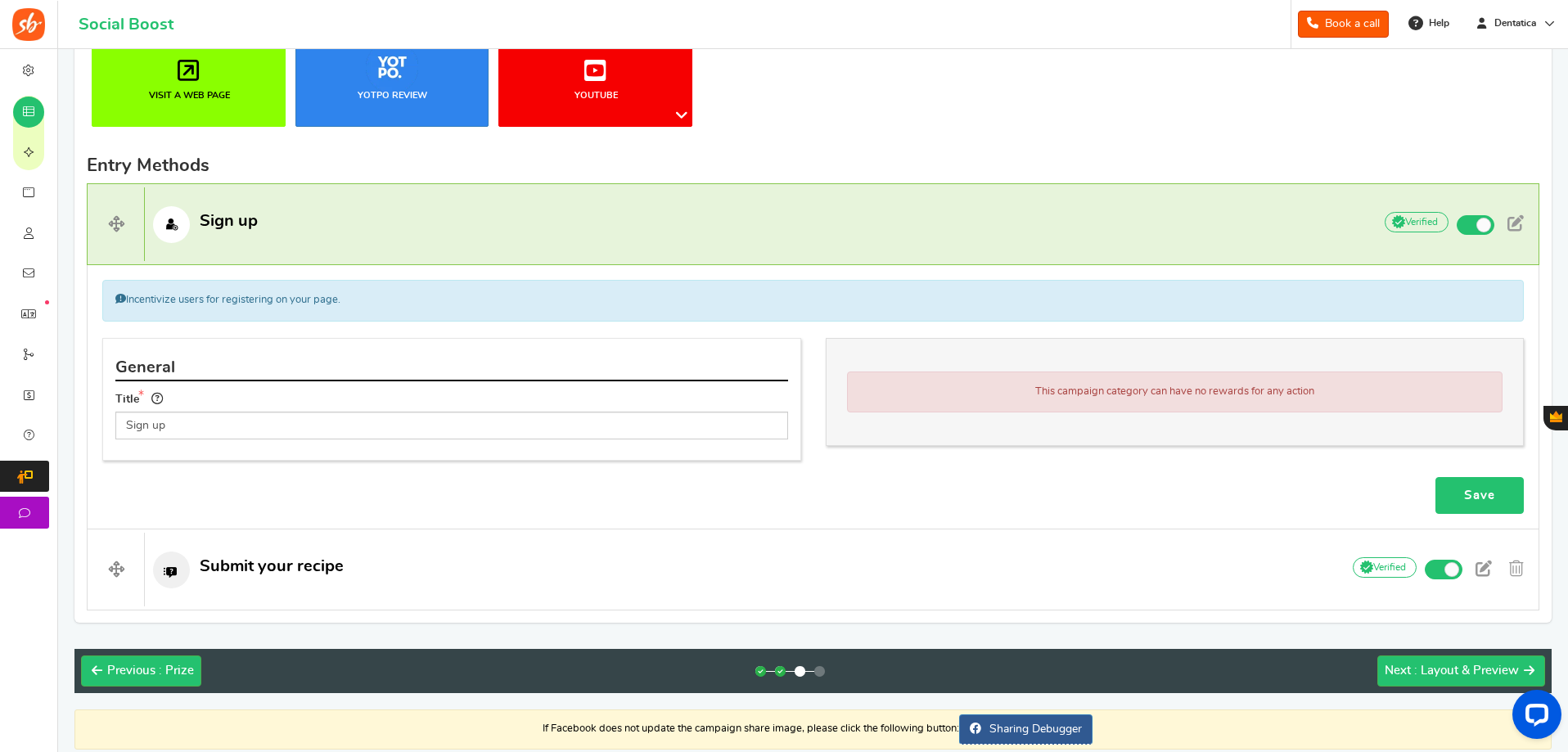
click at [1458, 485] on link "Save" at bounding box center [1479, 495] width 88 height 37
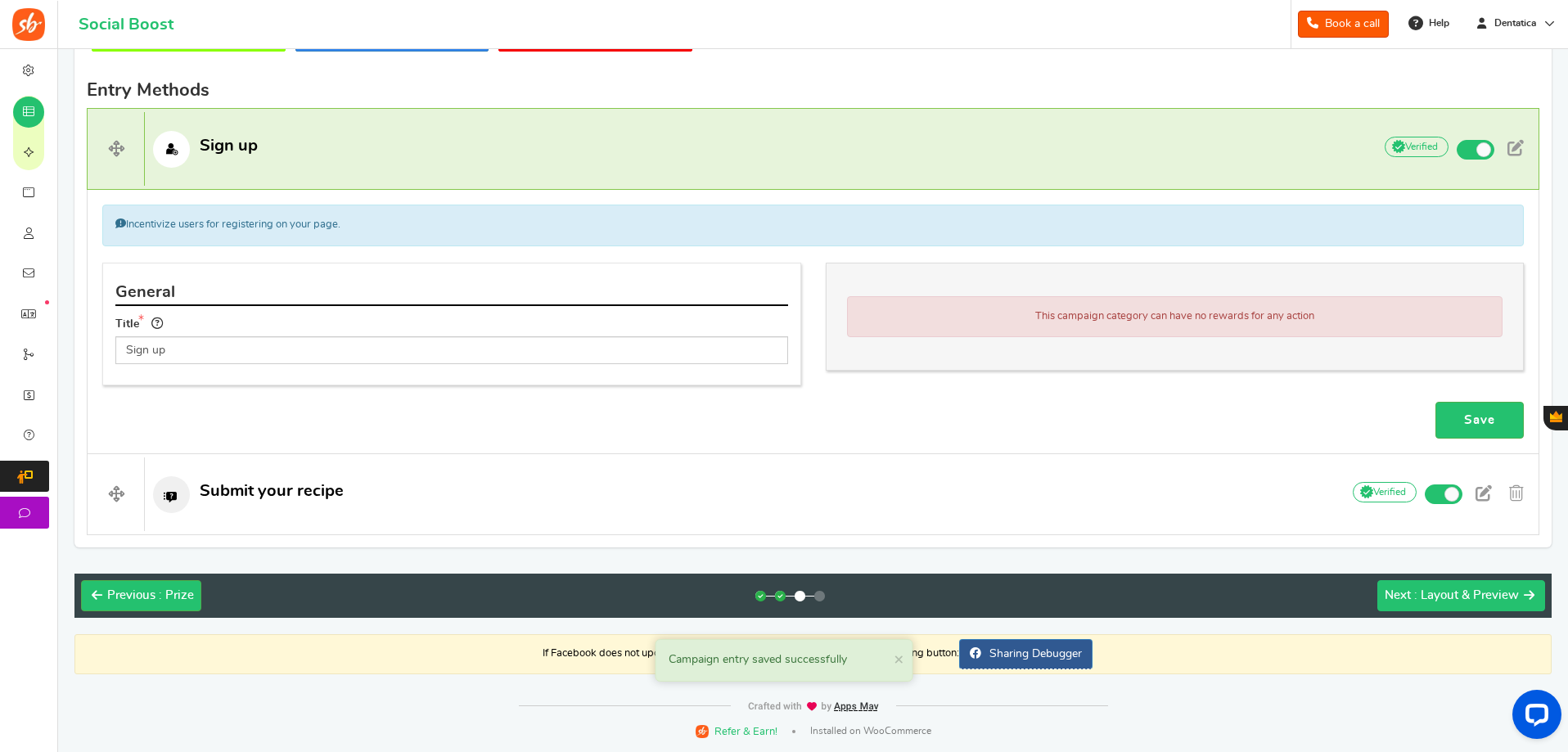
click at [1417, 592] on span ": Layout & Preview" at bounding box center [1467, 595] width 105 height 12
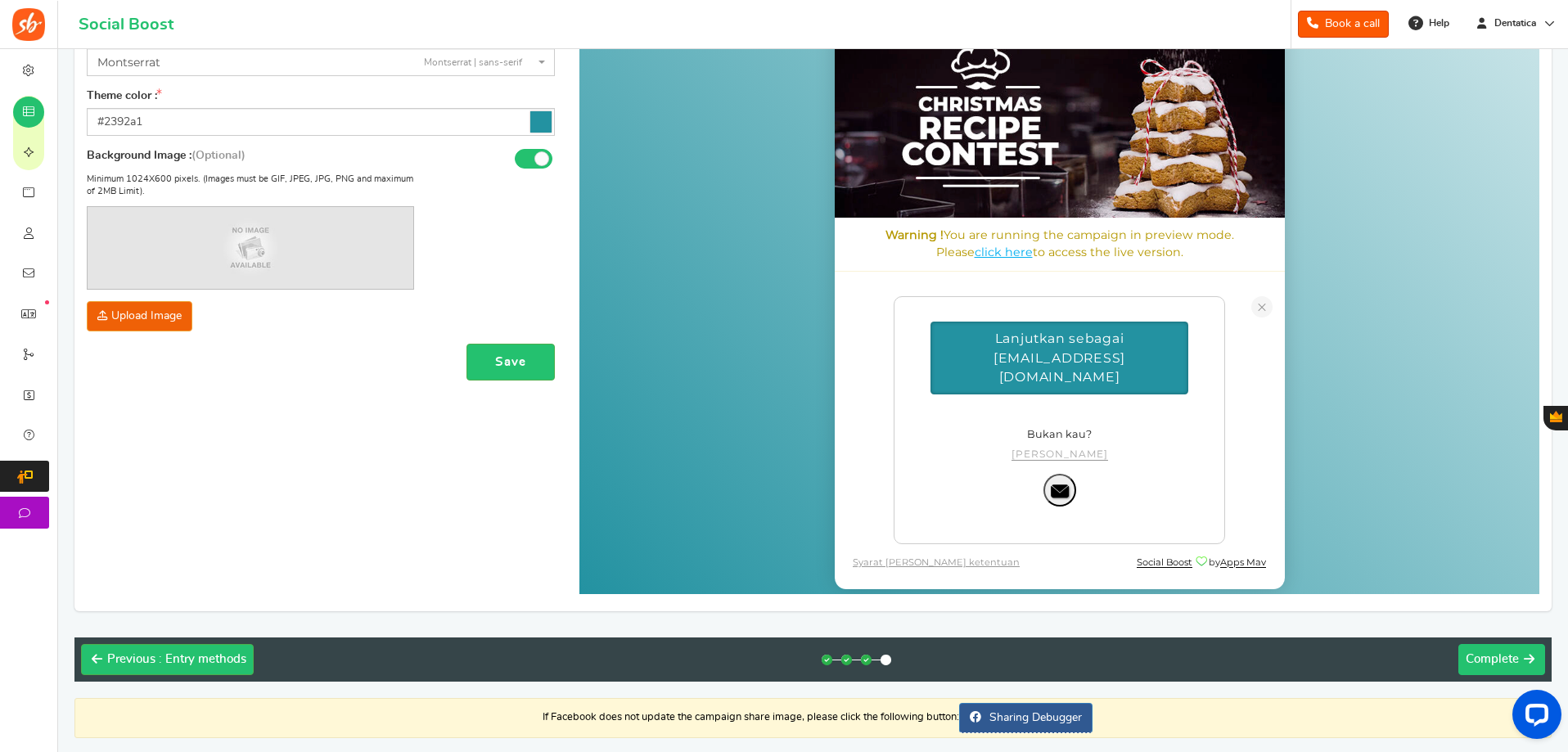
scroll to position [4, 0]
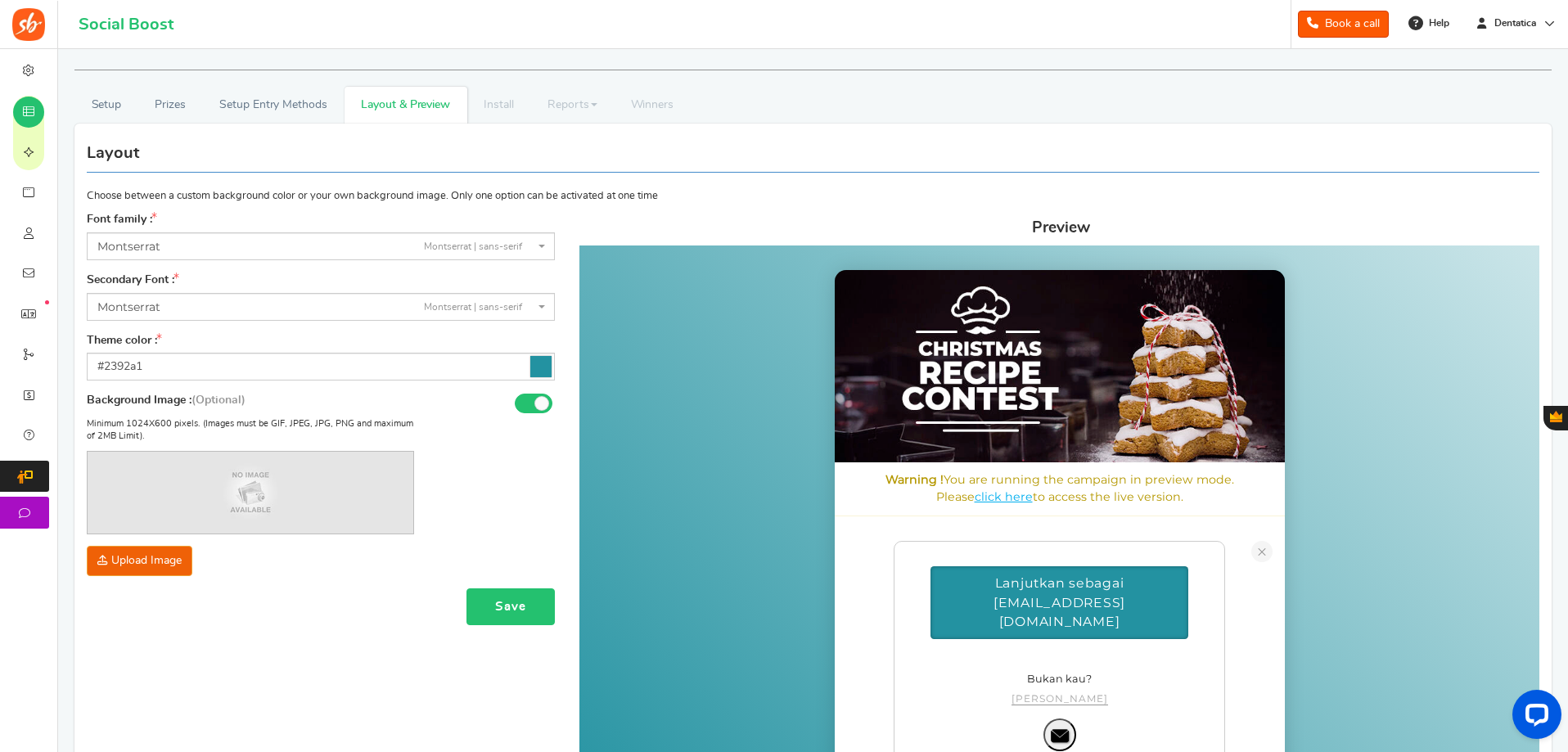
click at [512, 613] on button "Save" at bounding box center [510, 607] width 88 height 37
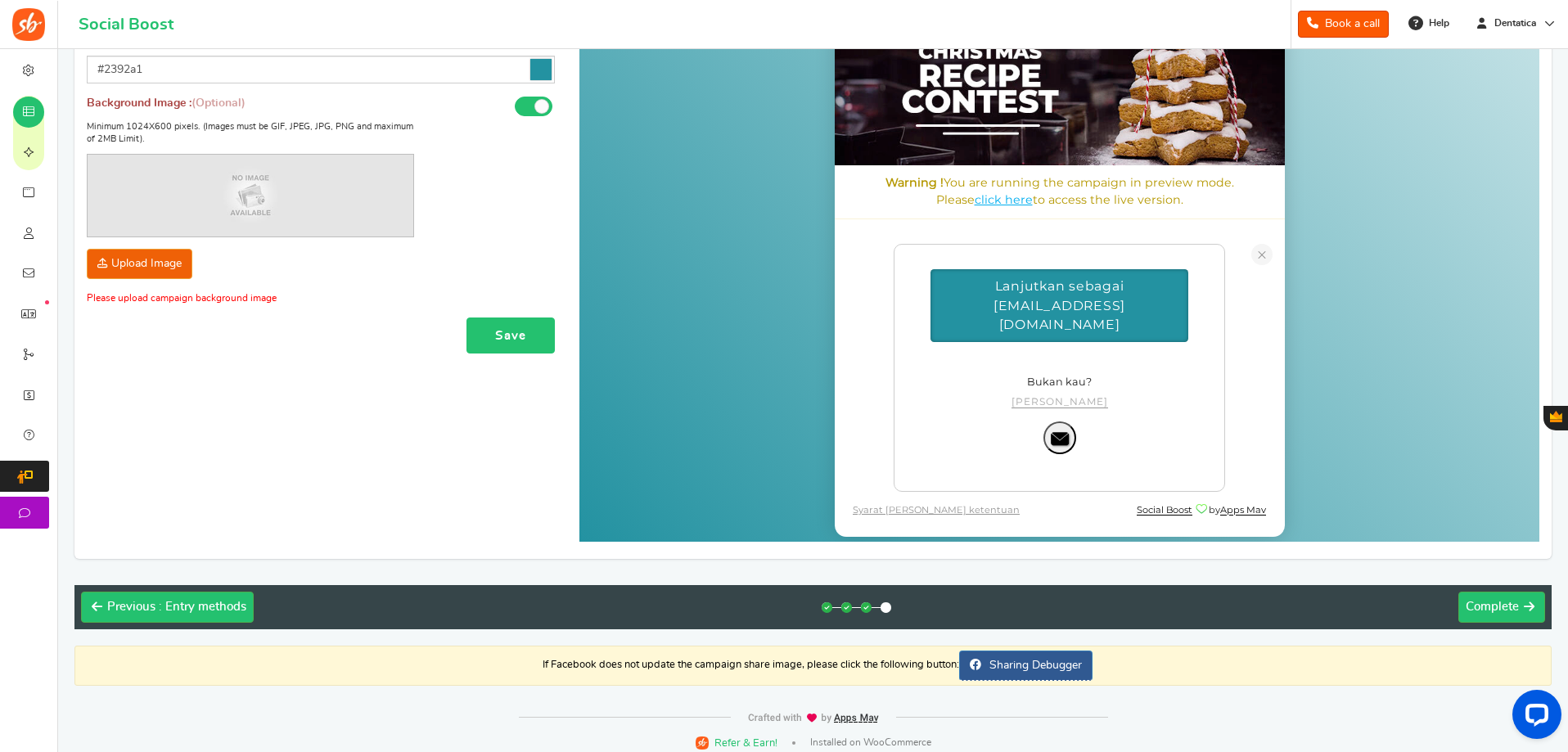
scroll to position [312, 0]
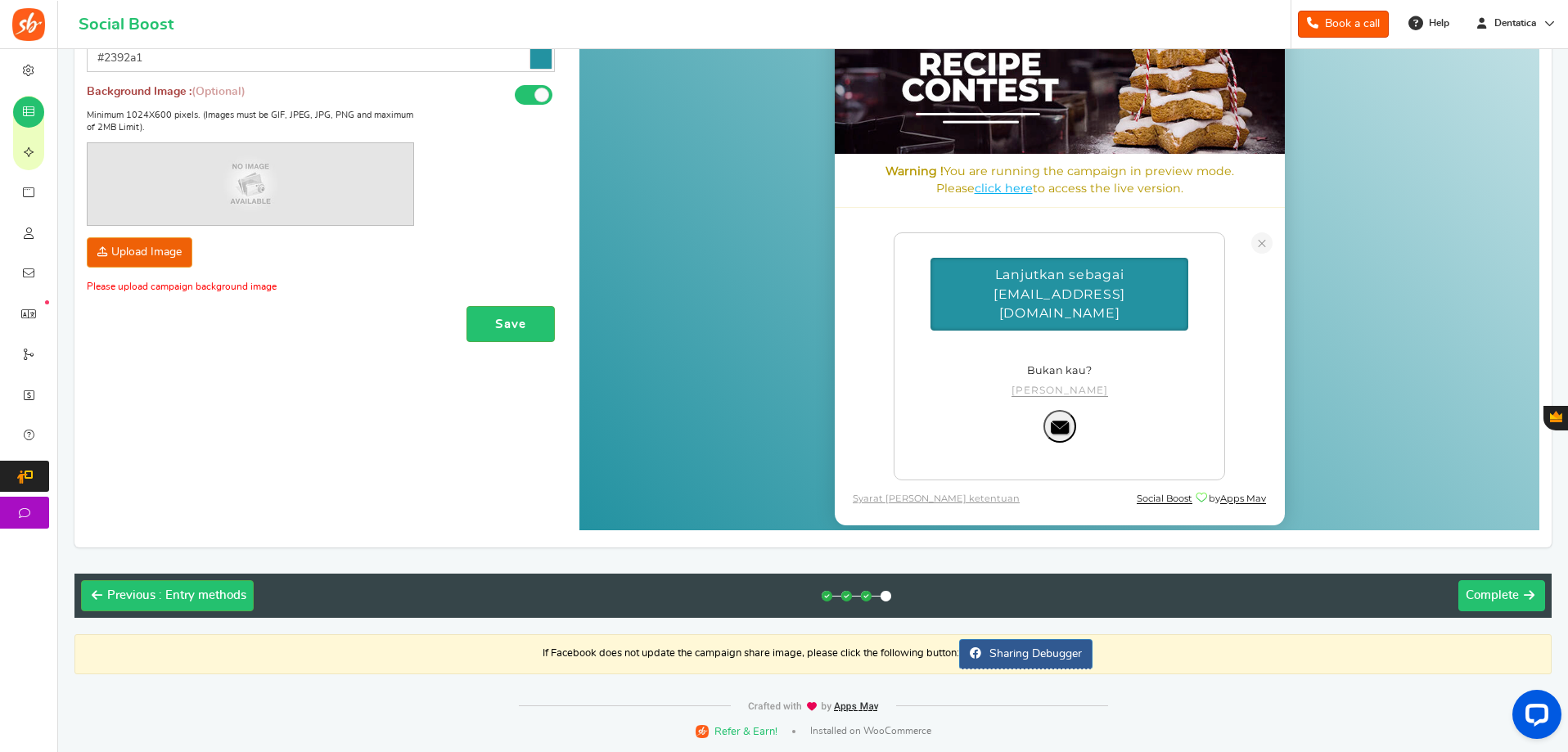
click at [1497, 598] on span "Complete" at bounding box center [1492, 595] width 53 height 12
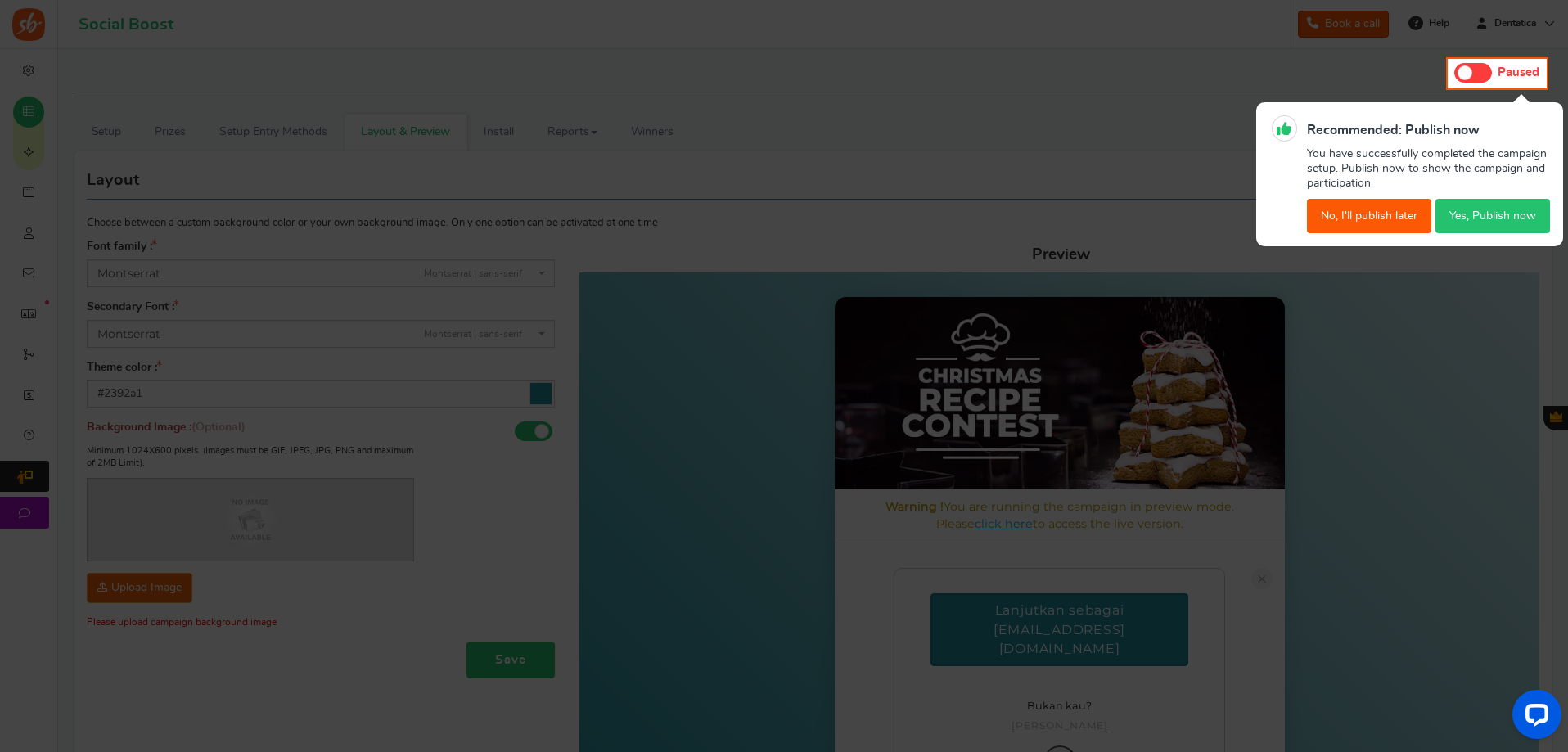
scroll to position [0, 0]
click at [1486, 206] on button "Yes, Publish now" at bounding box center [1492, 217] width 114 height 34
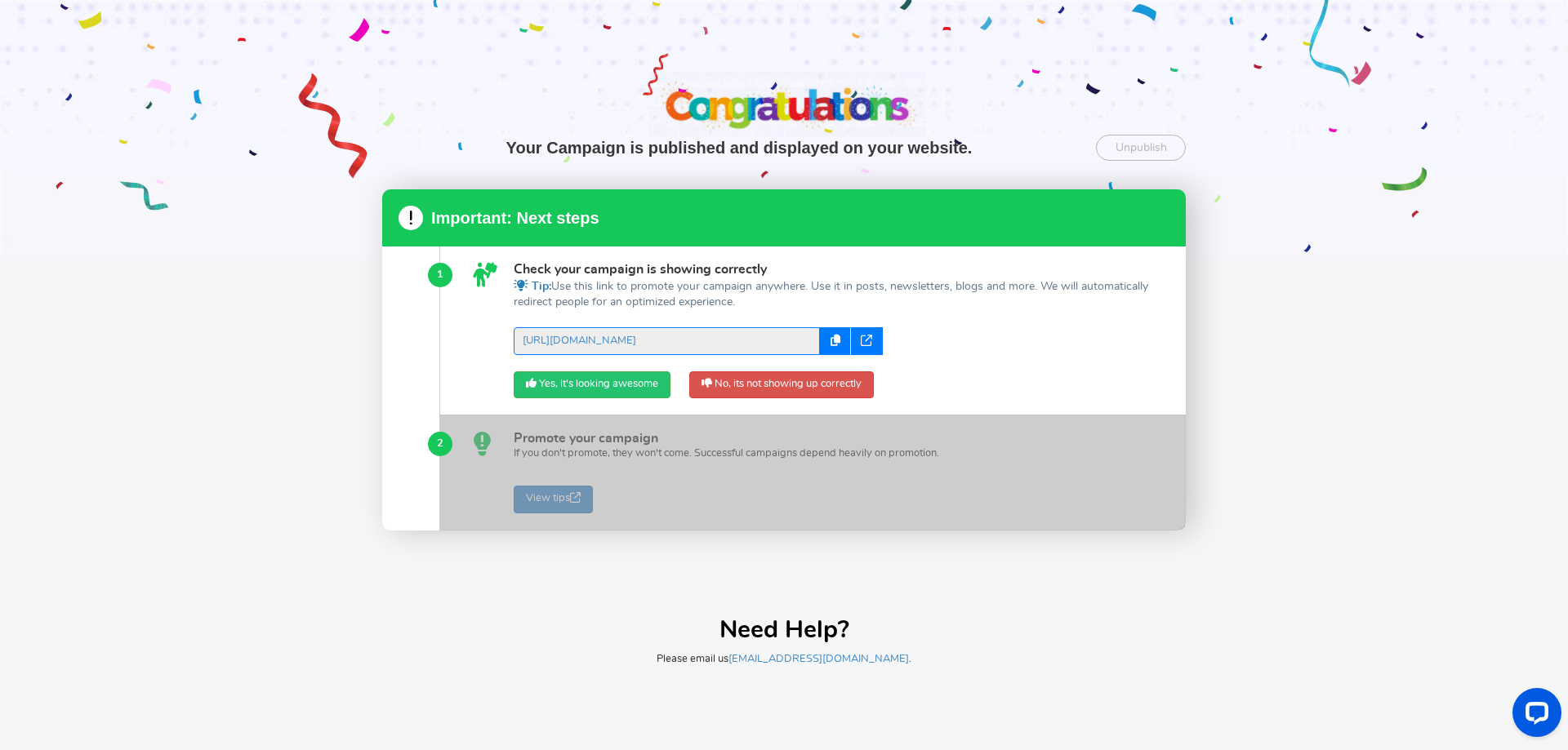
click at [866, 335] on icon at bounding box center [866, 340] width 11 height 11
click at [608, 381] on link "Yes, it's looking awesome" at bounding box center [592, 386] width 157 height 28
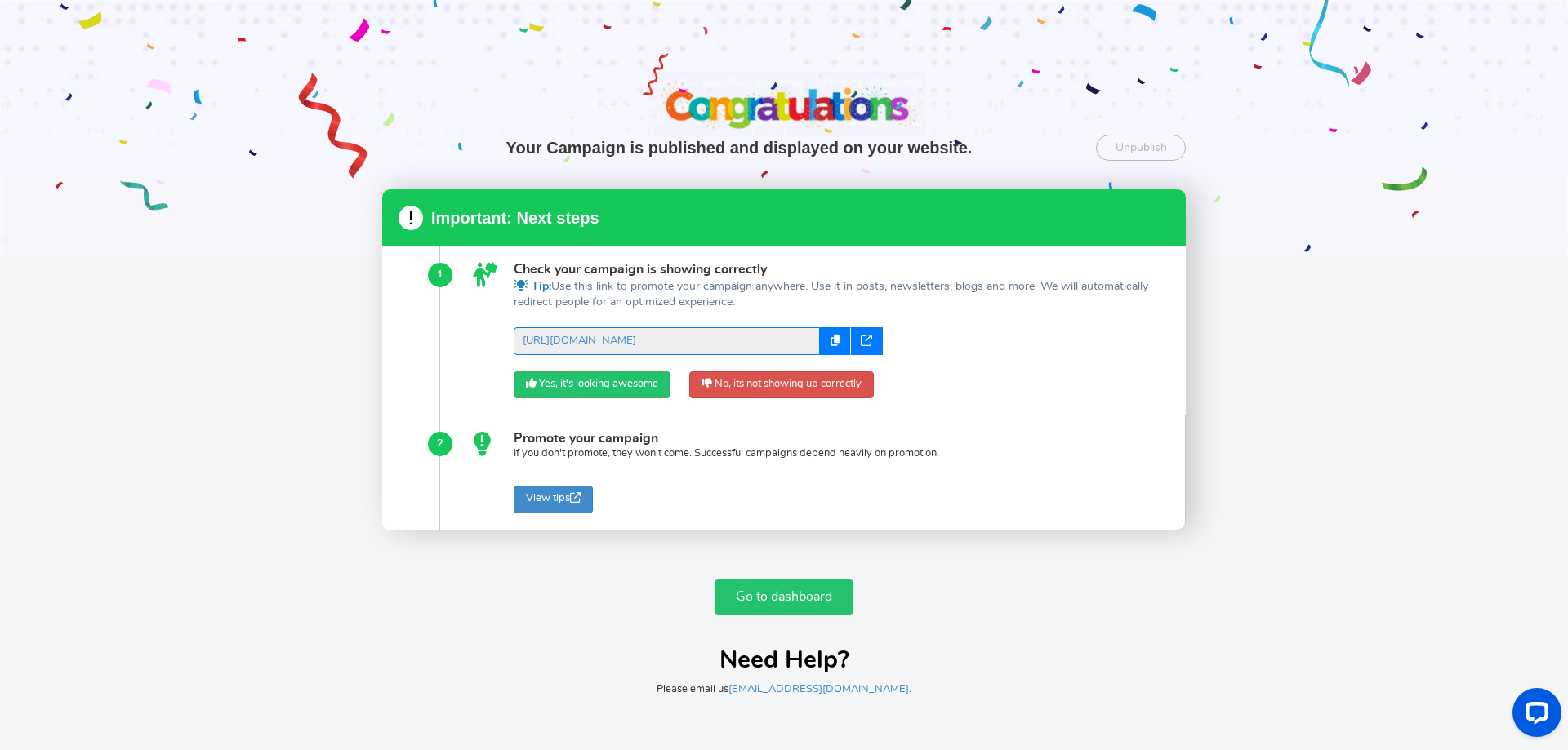
click at [766, 591] on link "Go to dashboard" at bounding box center [784, 597] width 139 height 35
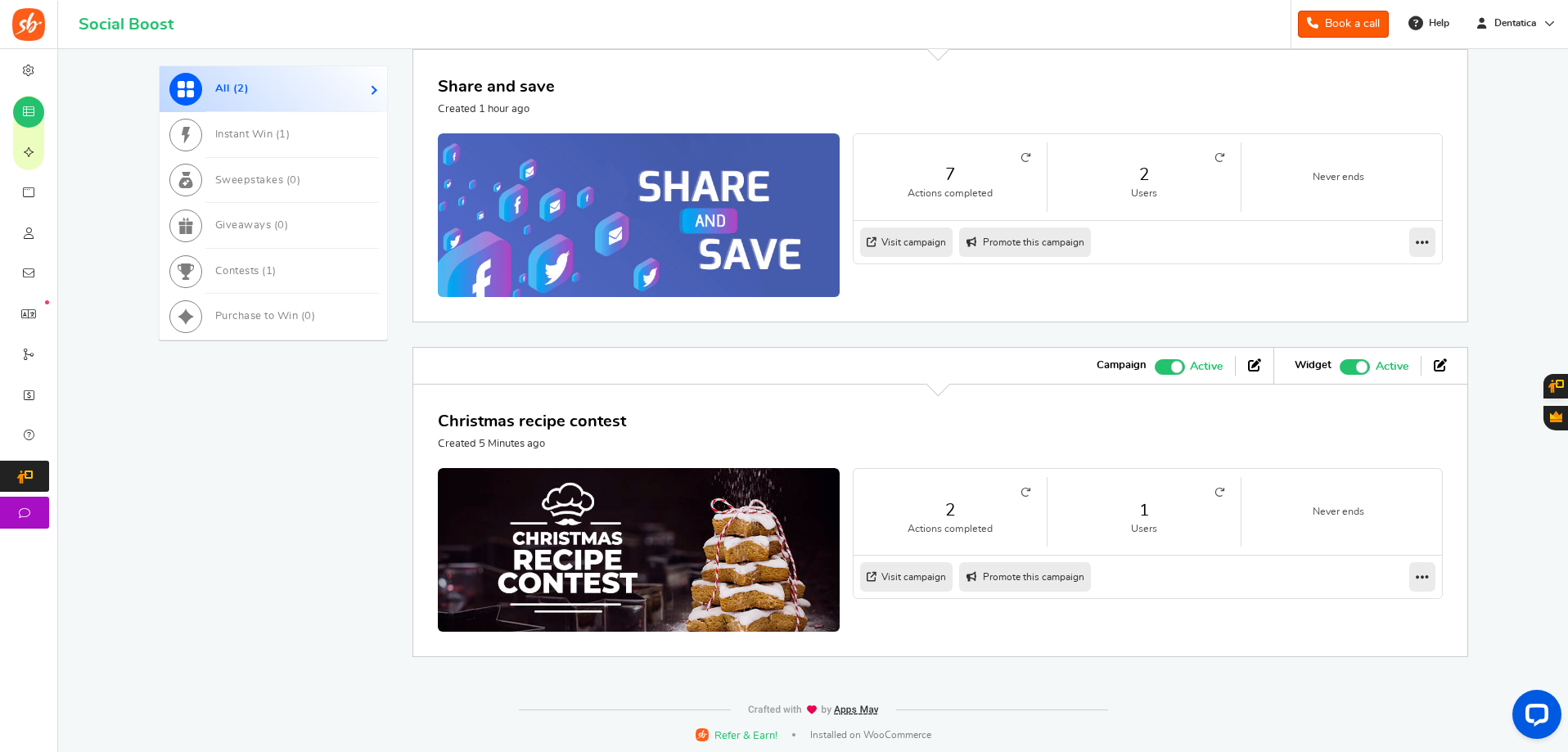
scroll to position [904, 0]
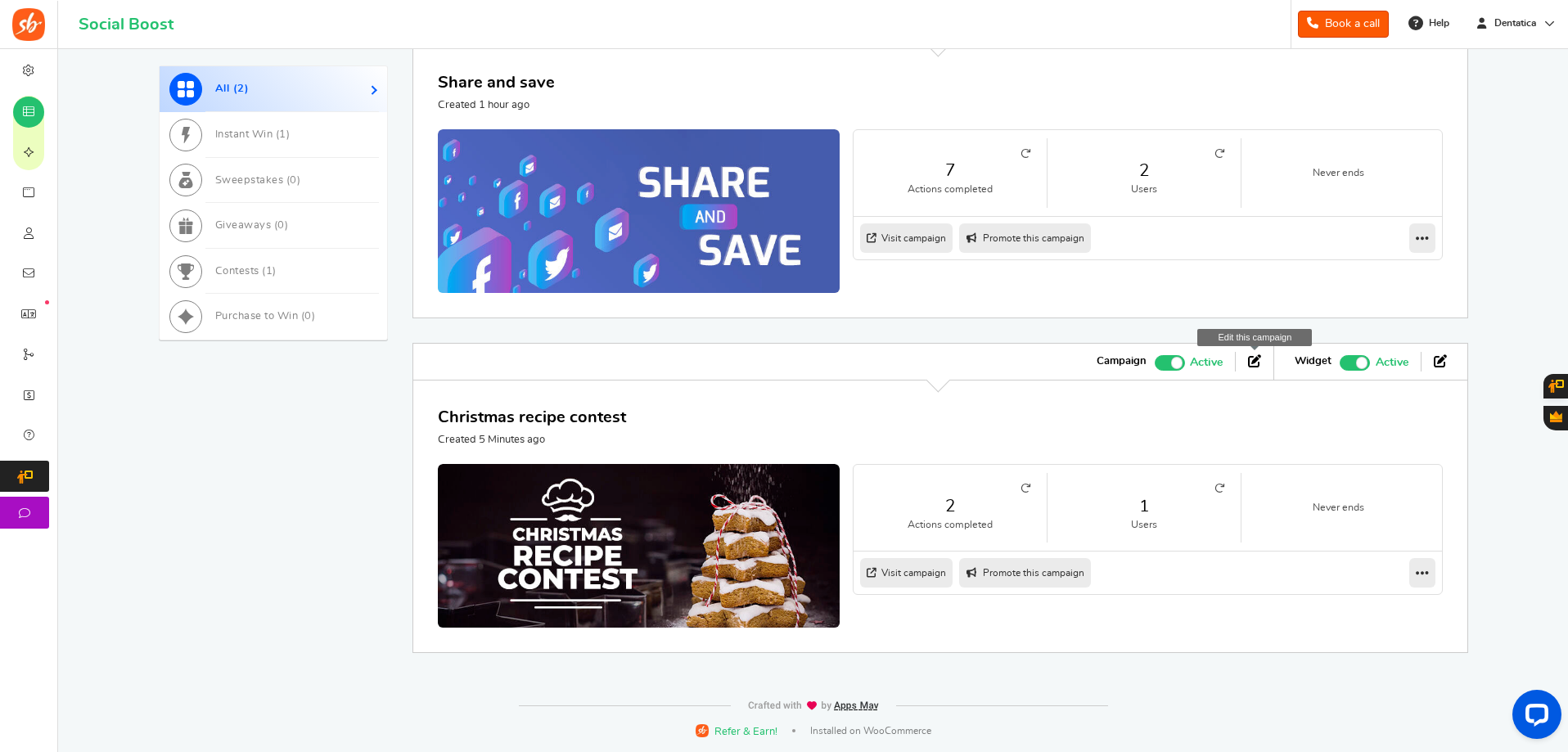
click at [1252, 360] on icon at bounding box center [1255, 361] width 13 height 13
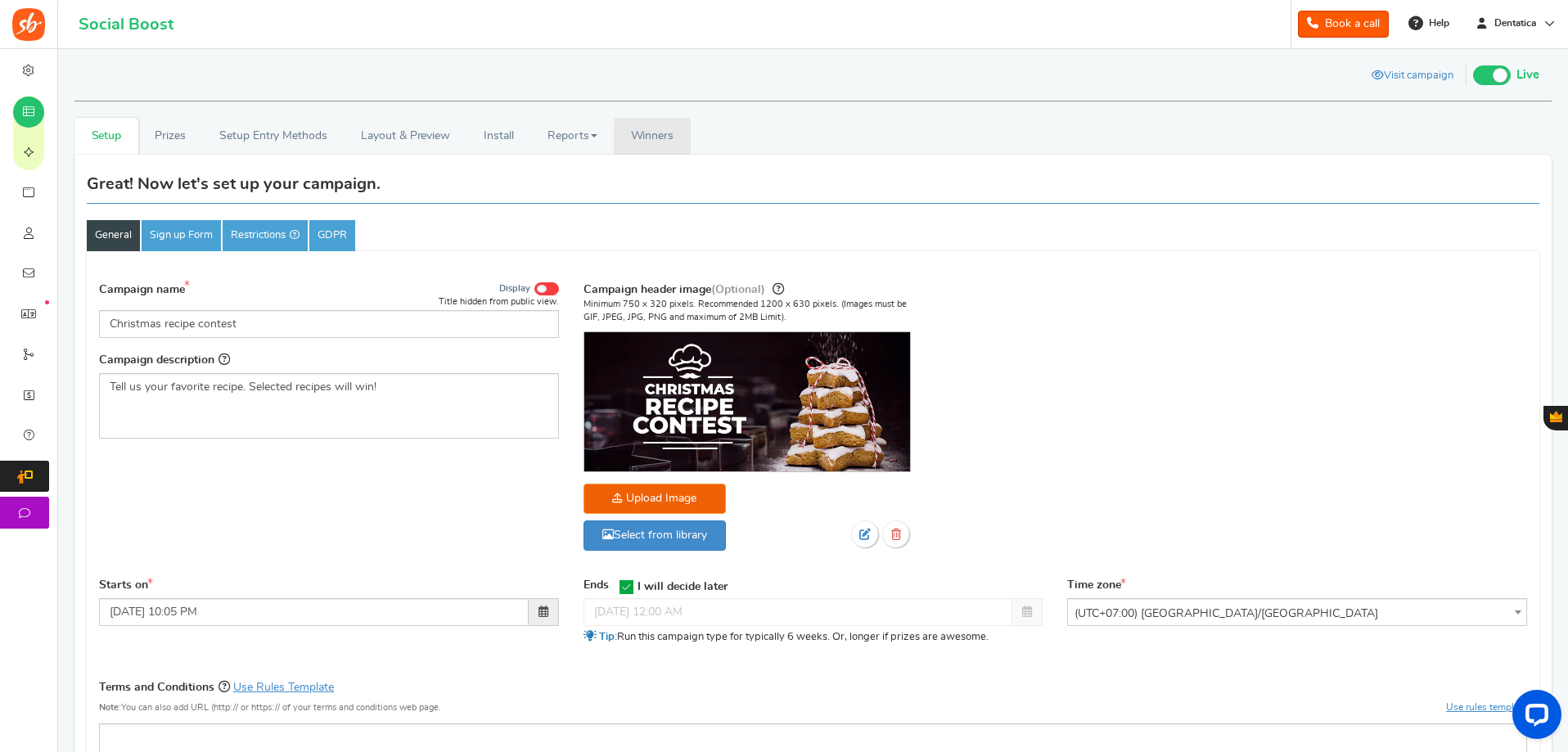
click at [660, 151] on link "Winners Winner Draw" at bounding box center [652, 137] width 77 height 37
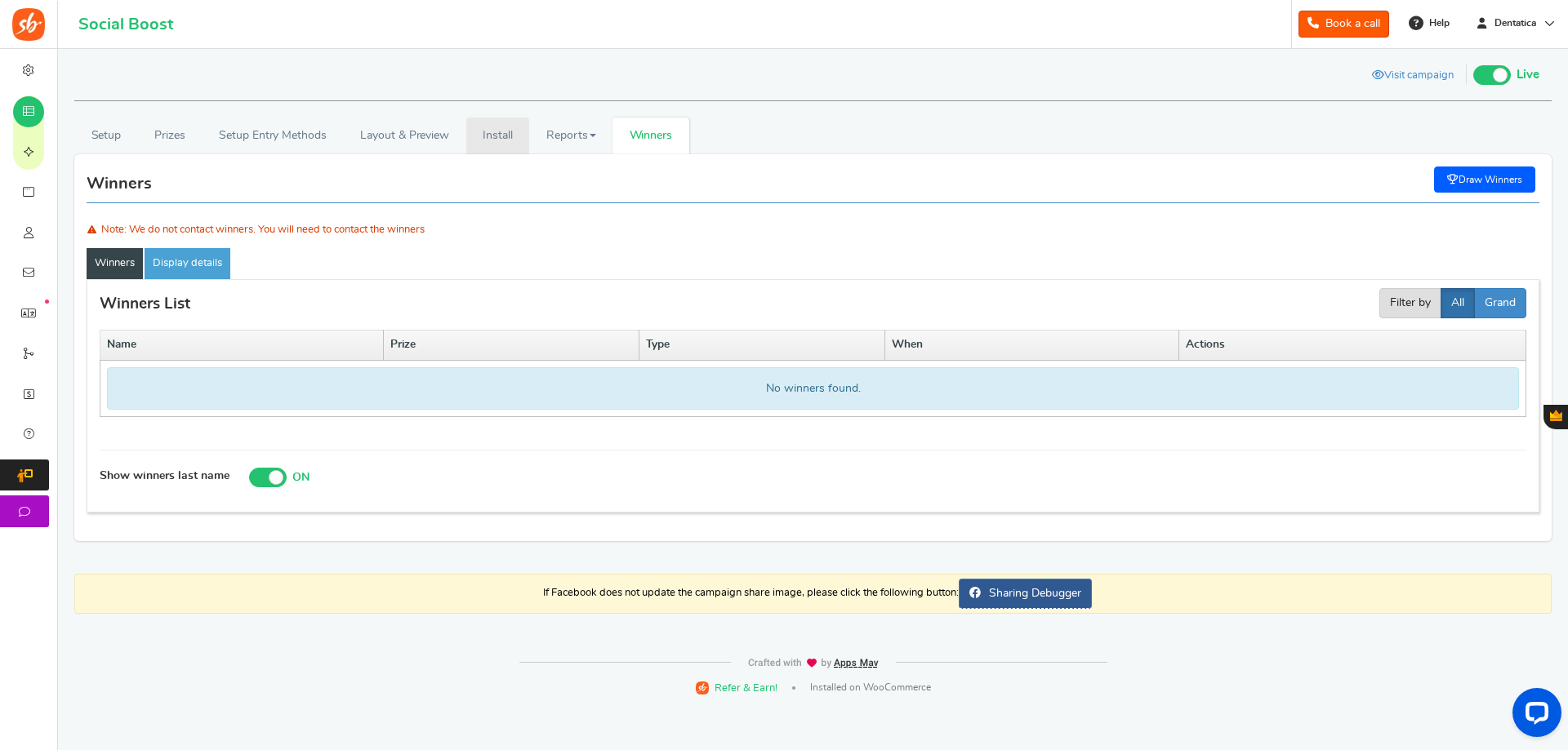
click at [475, 132] on link "Install" at bounding box center [498, 136] width 64 height 37
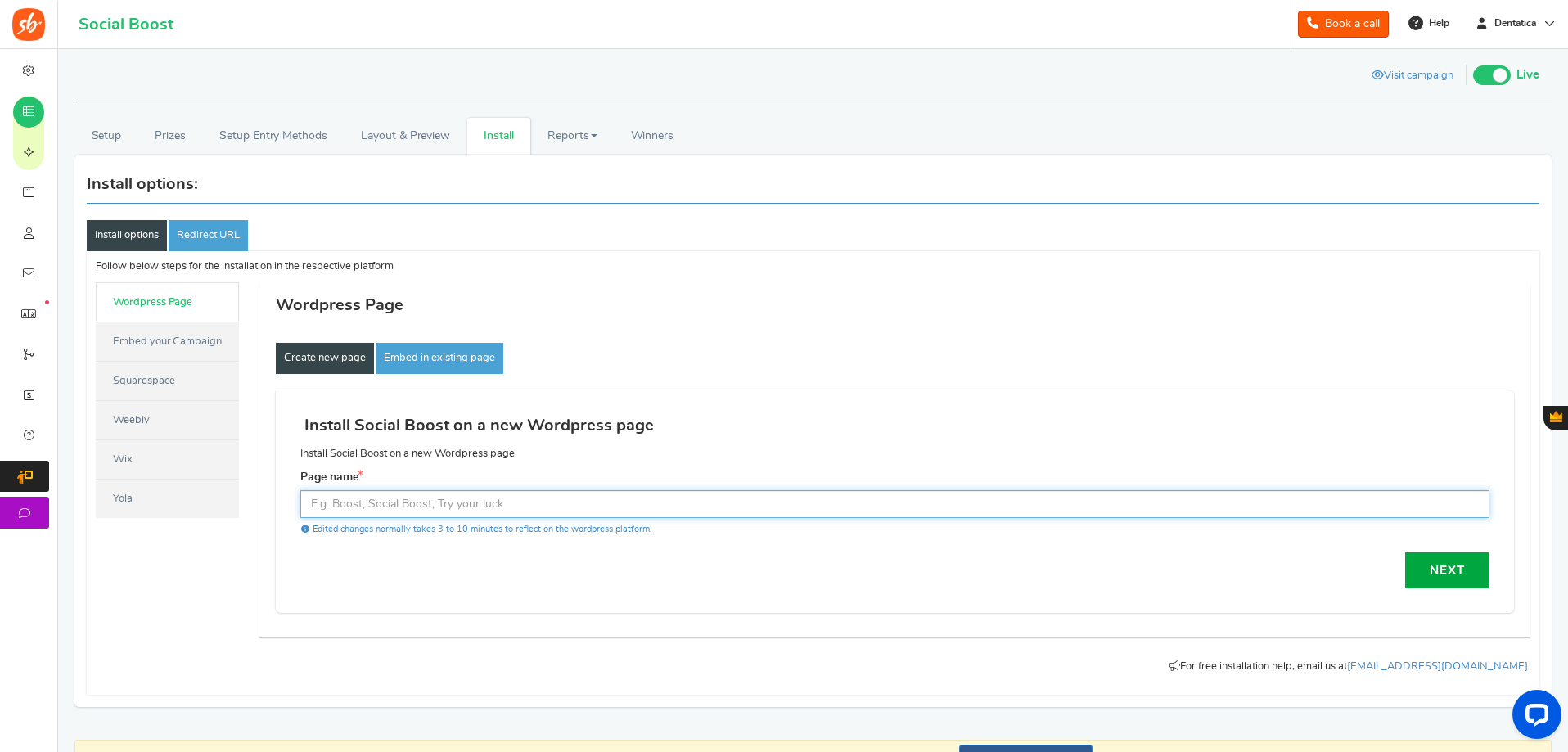
click at [572, 496] on input "text" at bounding box center [894, 504] width 1189 height 28
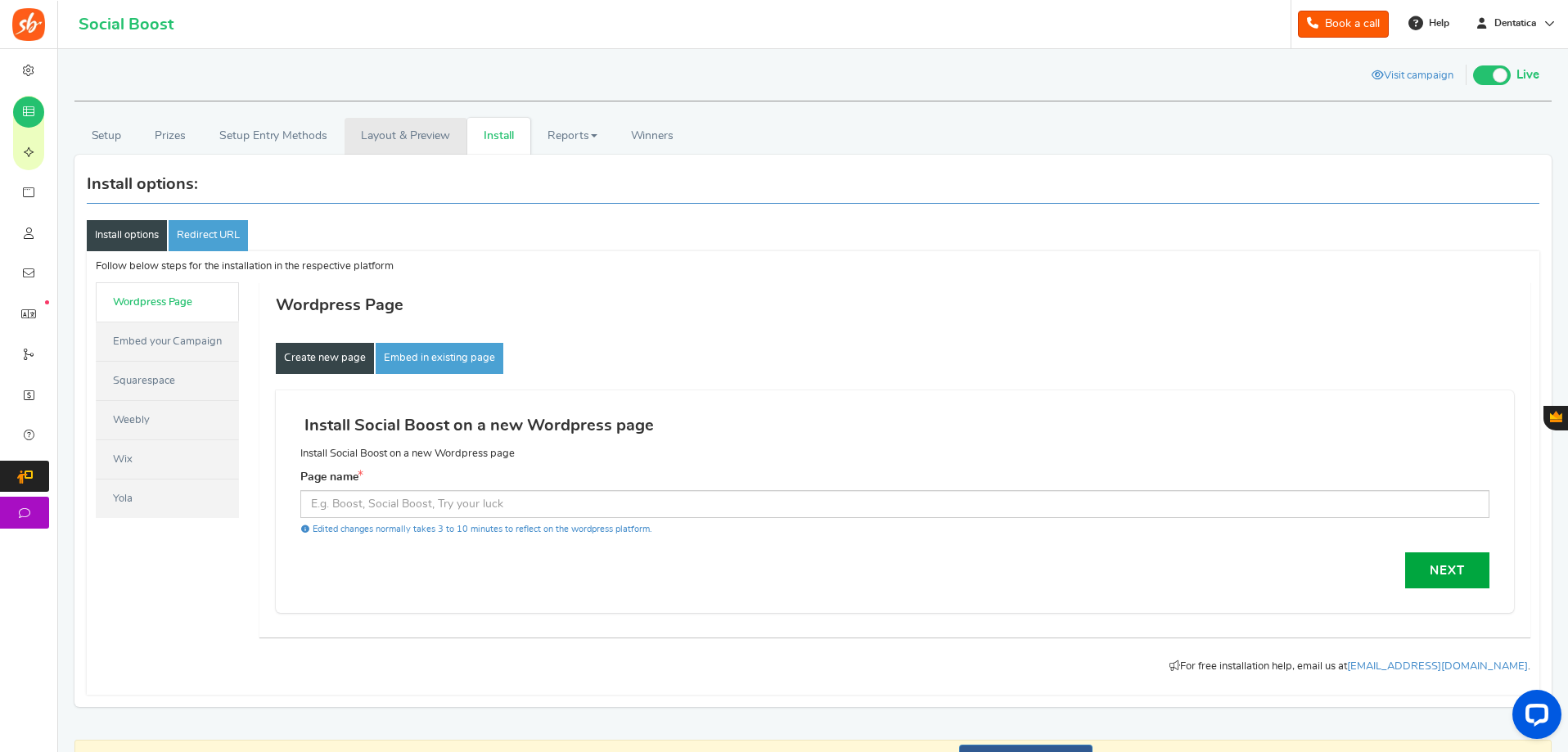
click at [390, 131] on link "Layout & Preview" at bounding box center [406, 137] width 123 height 37
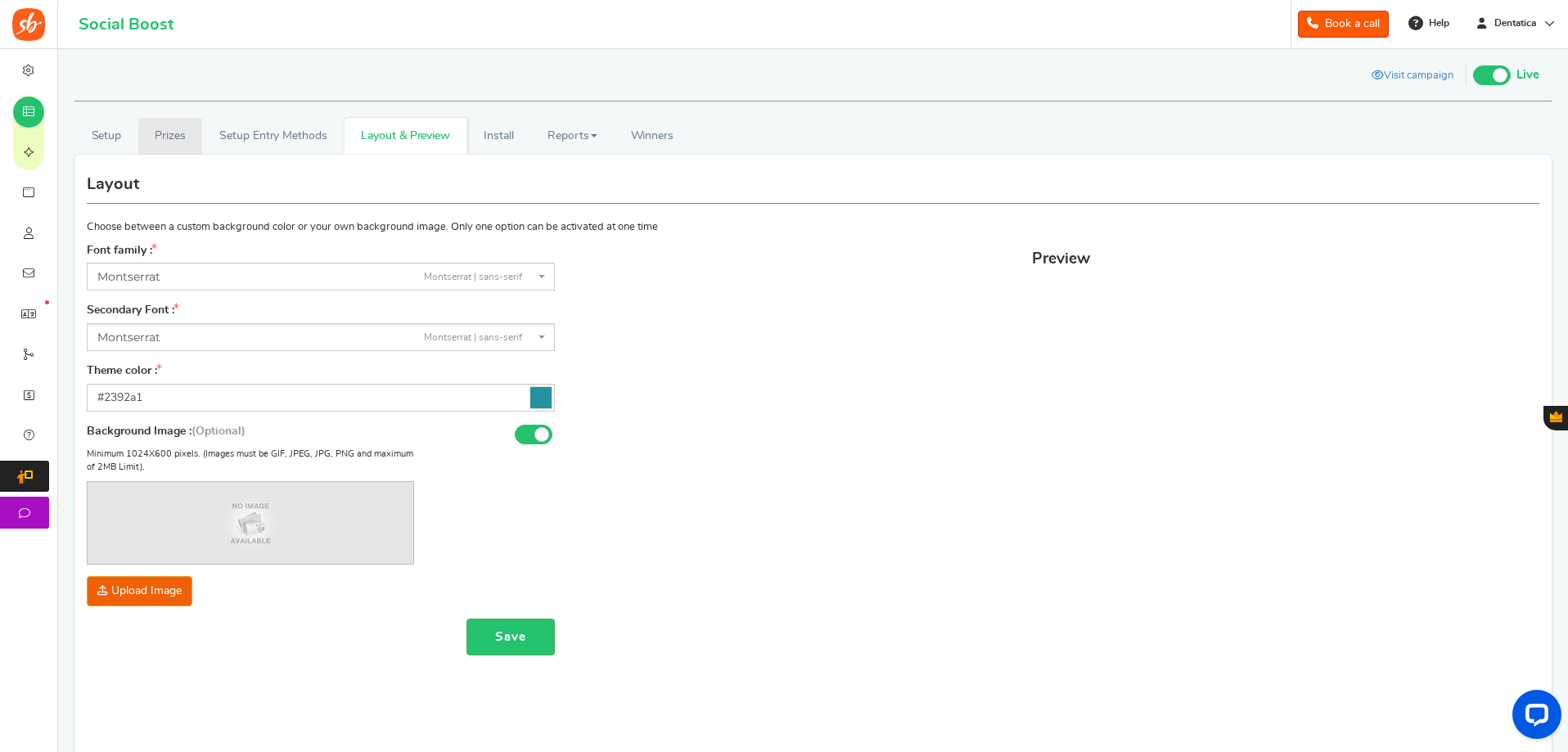
click at [162, 126] on link "Prizes" at bounding box center [171, 137] width 65 height 37
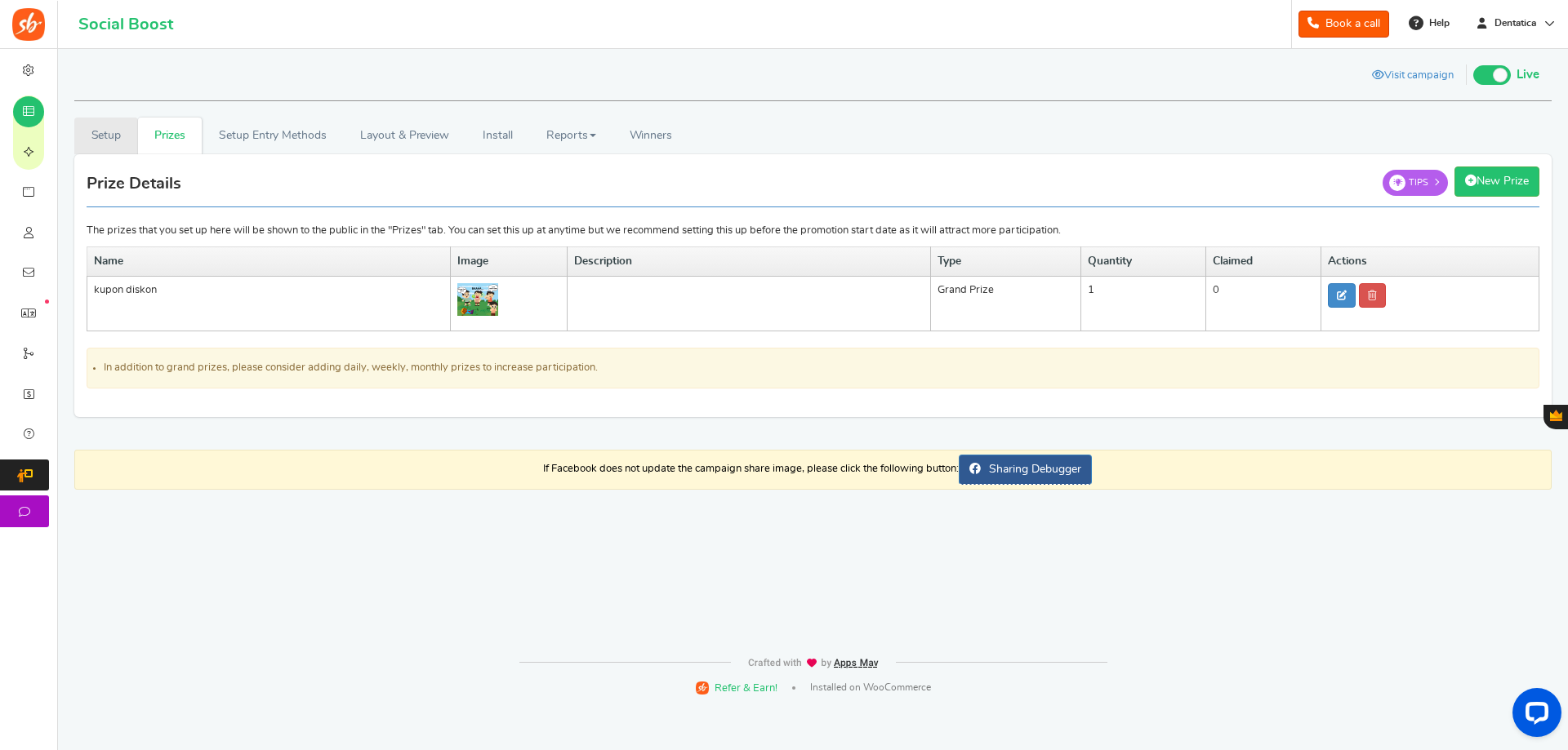
click at [115, 127] on link "Setup" at bounding box center [106, 136] width 64 height 37
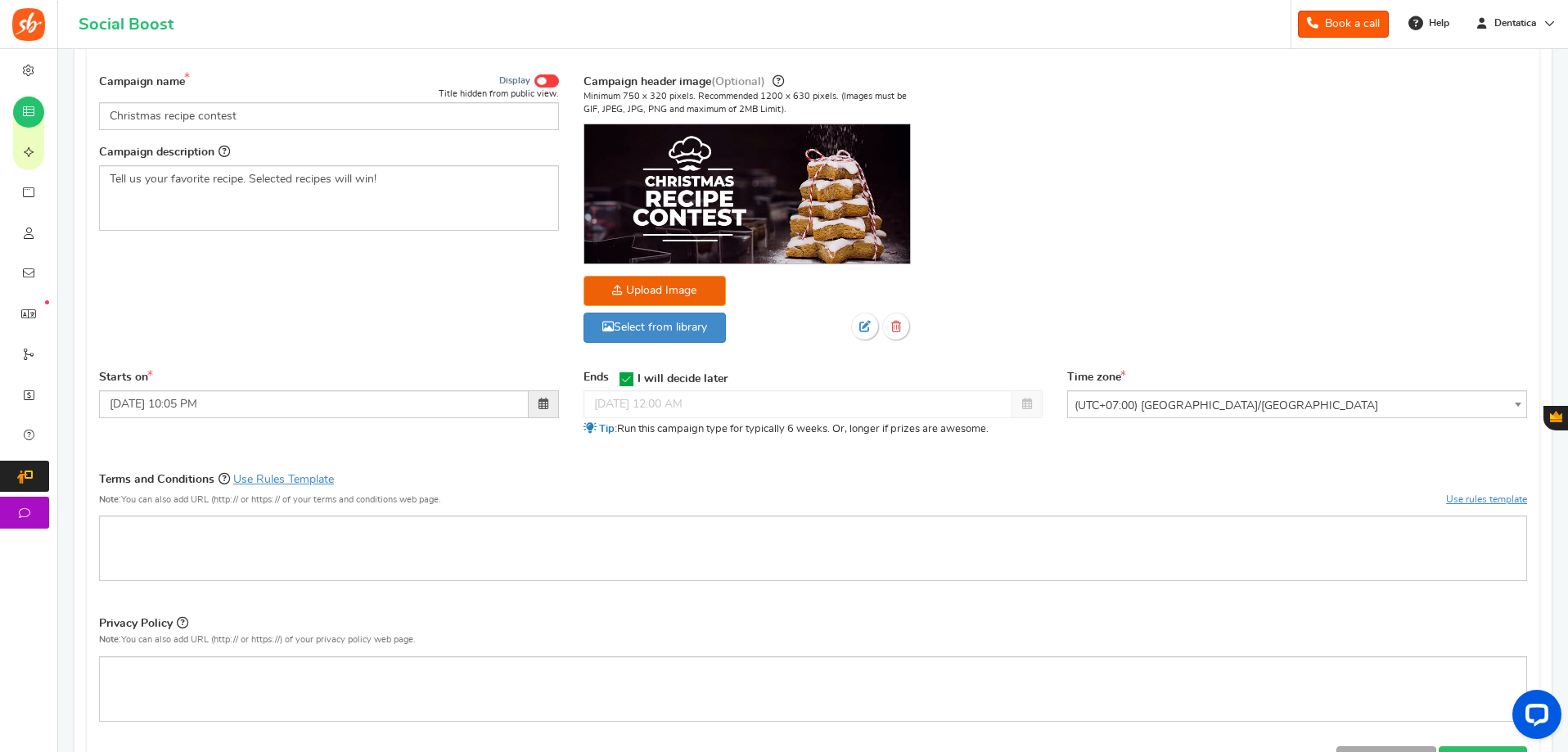
scroll to position [245, 0]
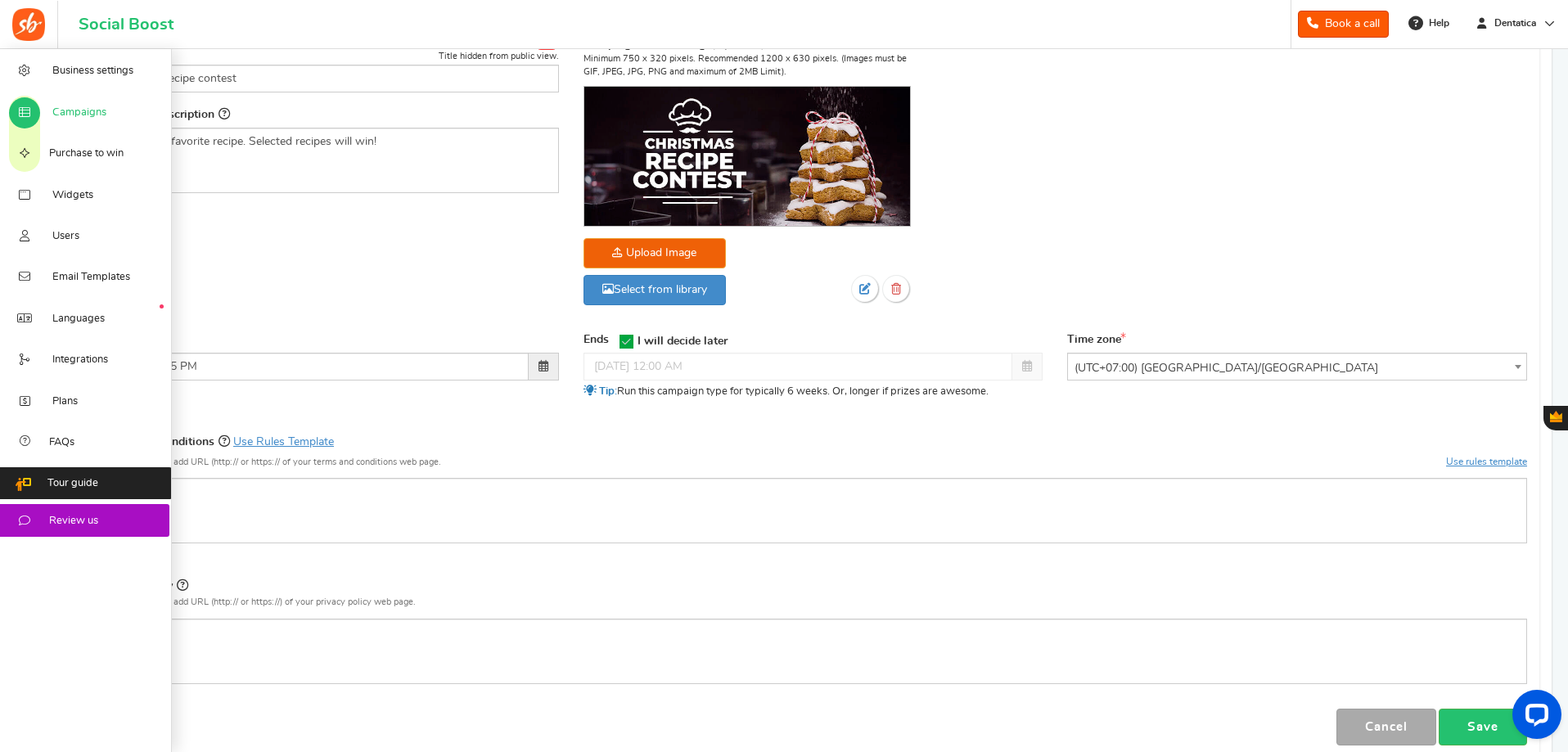
click at [86, 112] on span "Campaigns" at bounding box center [79, 113] width 54 height 15
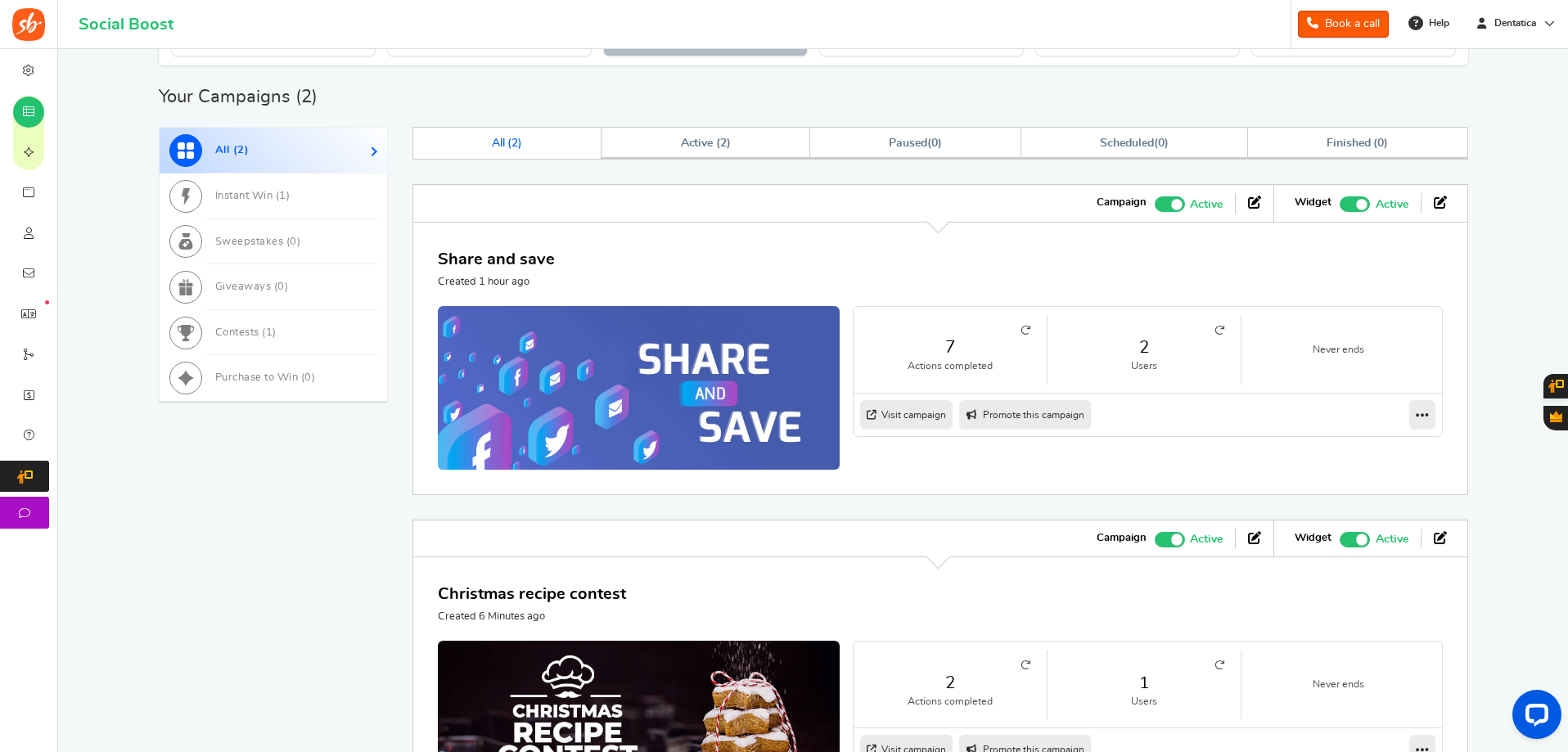
scroll to position [904, 0]
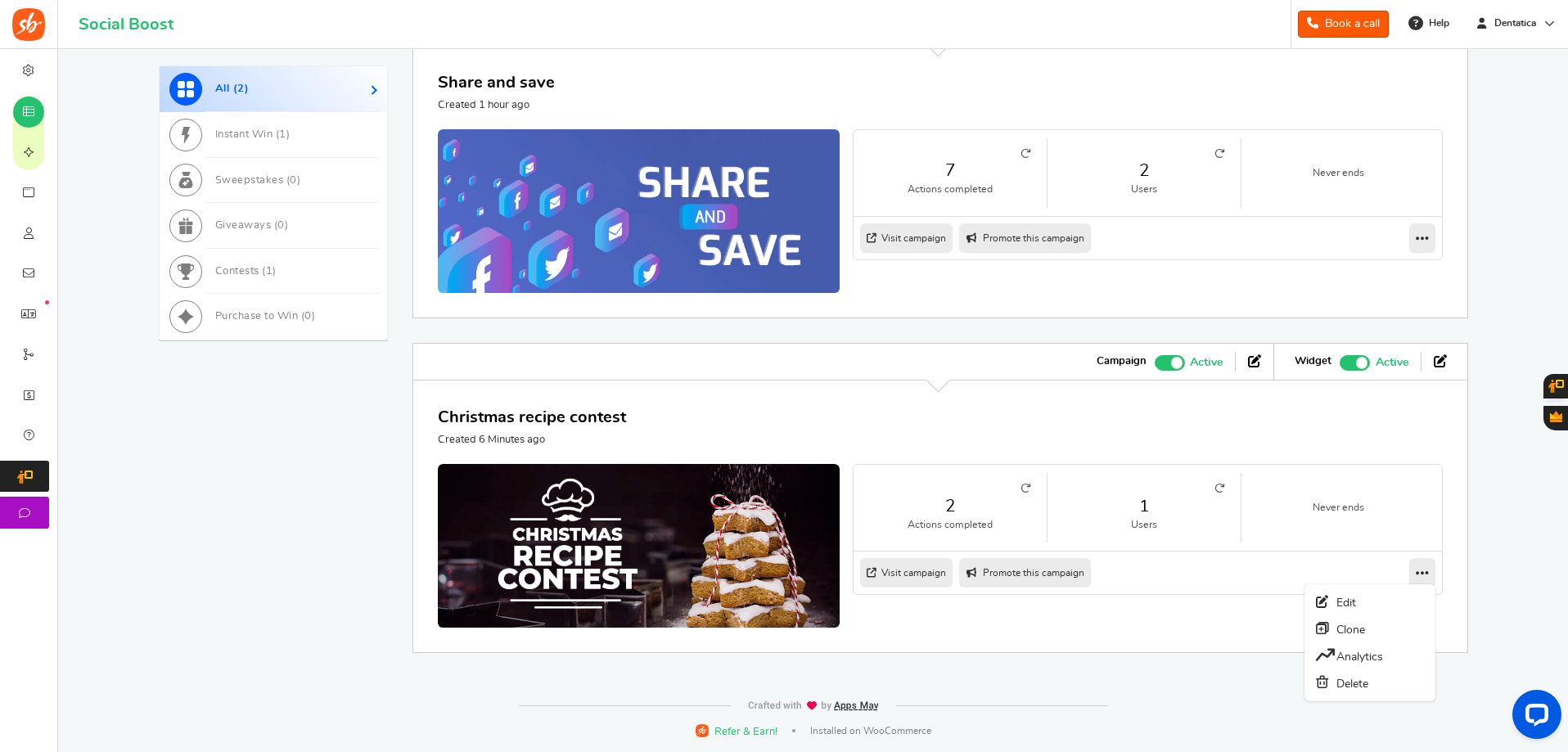
click at [1426, 575] on icon at bounding box center [1422, 573] width 13 height 15
click at [1368, 601] on link "Edit" at bounding box center [1370, 602] width 121 height 26
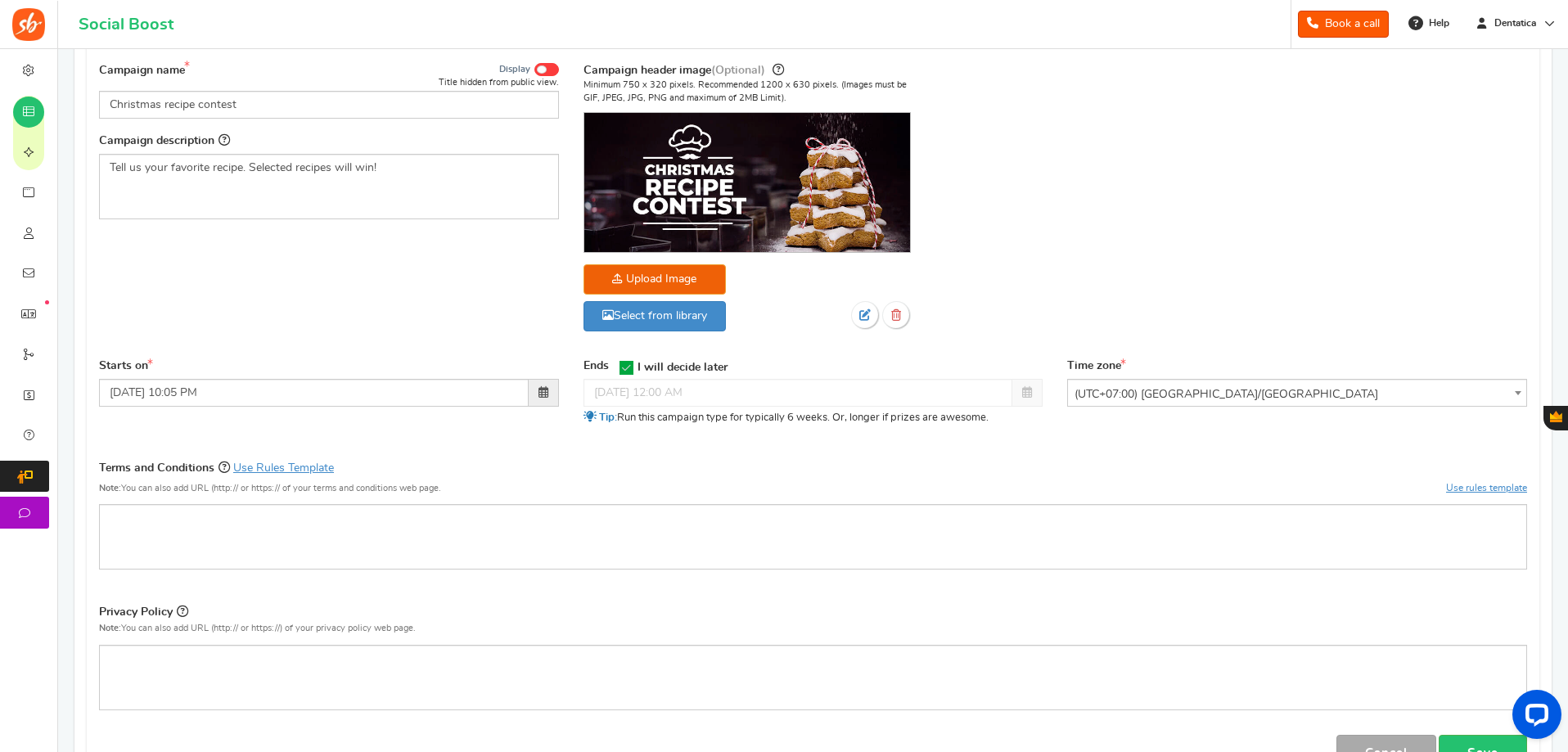
scroll to position [327, 0]
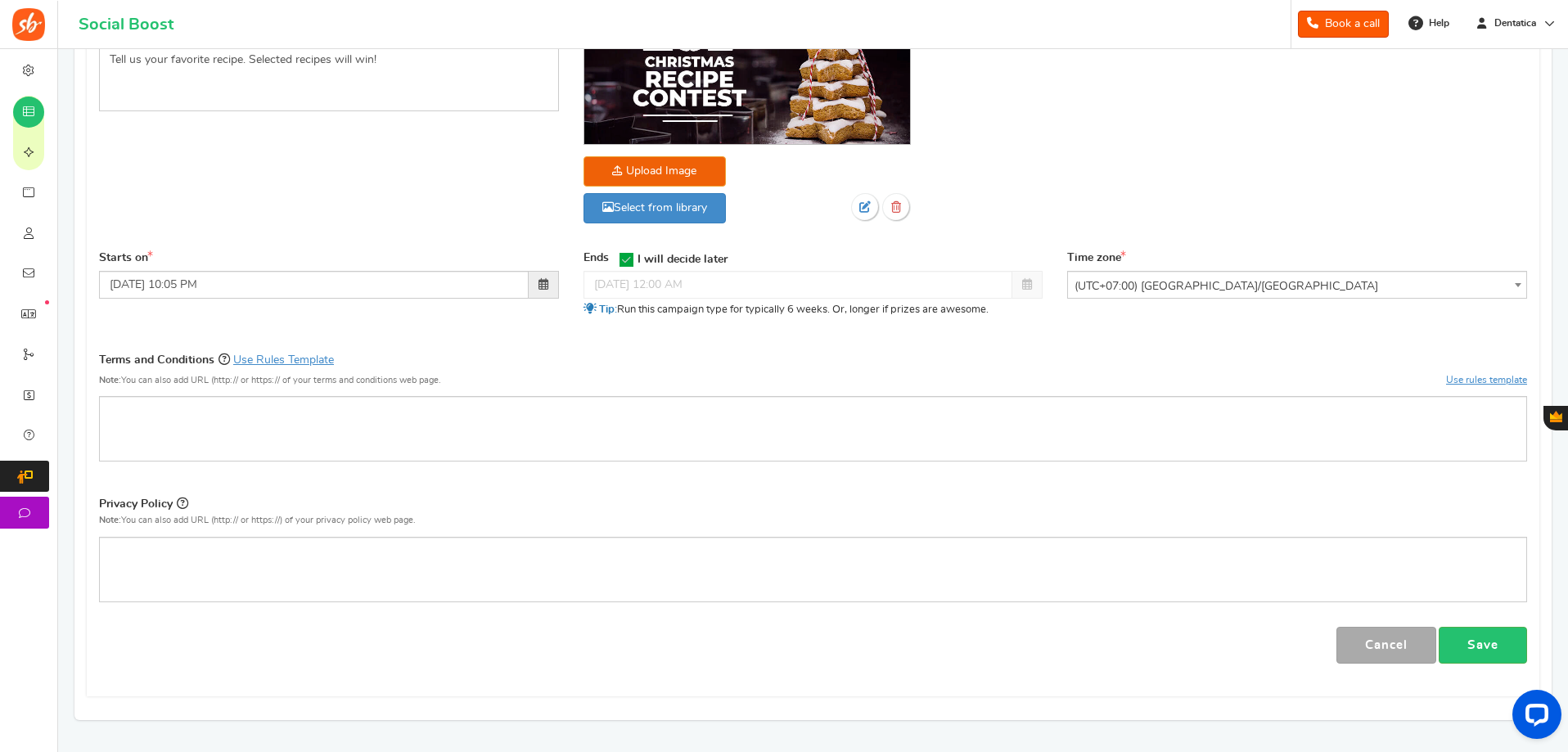
click at [634, 262] on icon at bounding box center [626, 259] width 14 height 14
click at [621, 262] on input "I will decide later" at bounding box center [621, 258] width 0 height 10
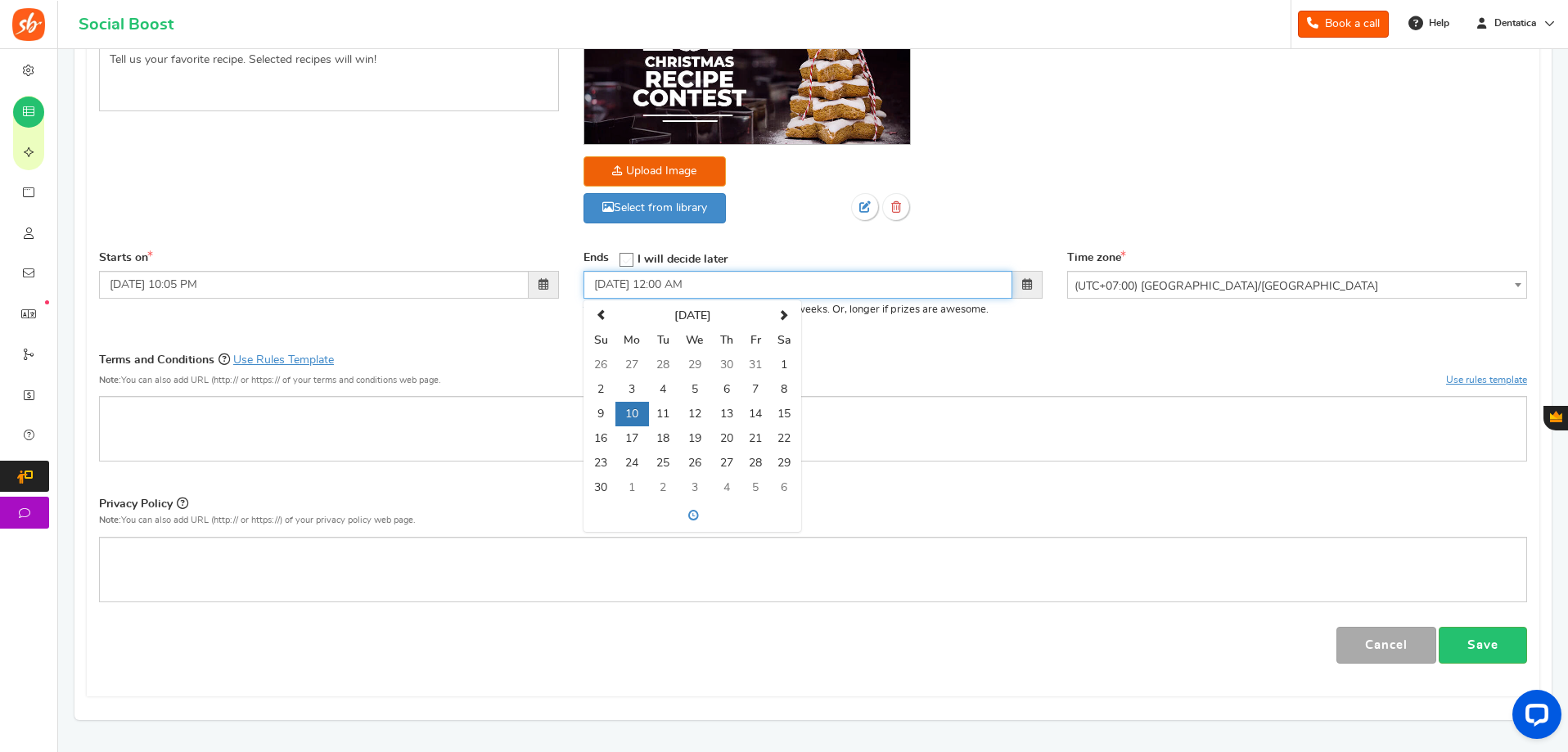
click at [600, 287] on input "11/10/2025 12:00 AM" at bounding box center [798, 284] width 429 height 28
click at [596, 316] on span at bounding box center [600, 315] width 10 height 10
click at [665, 457] on td "30" at bounding box center [663, 463] width 29 height 24
click at [658, 463] on td "30" at bounding box center [663, 463] width 29 height 24
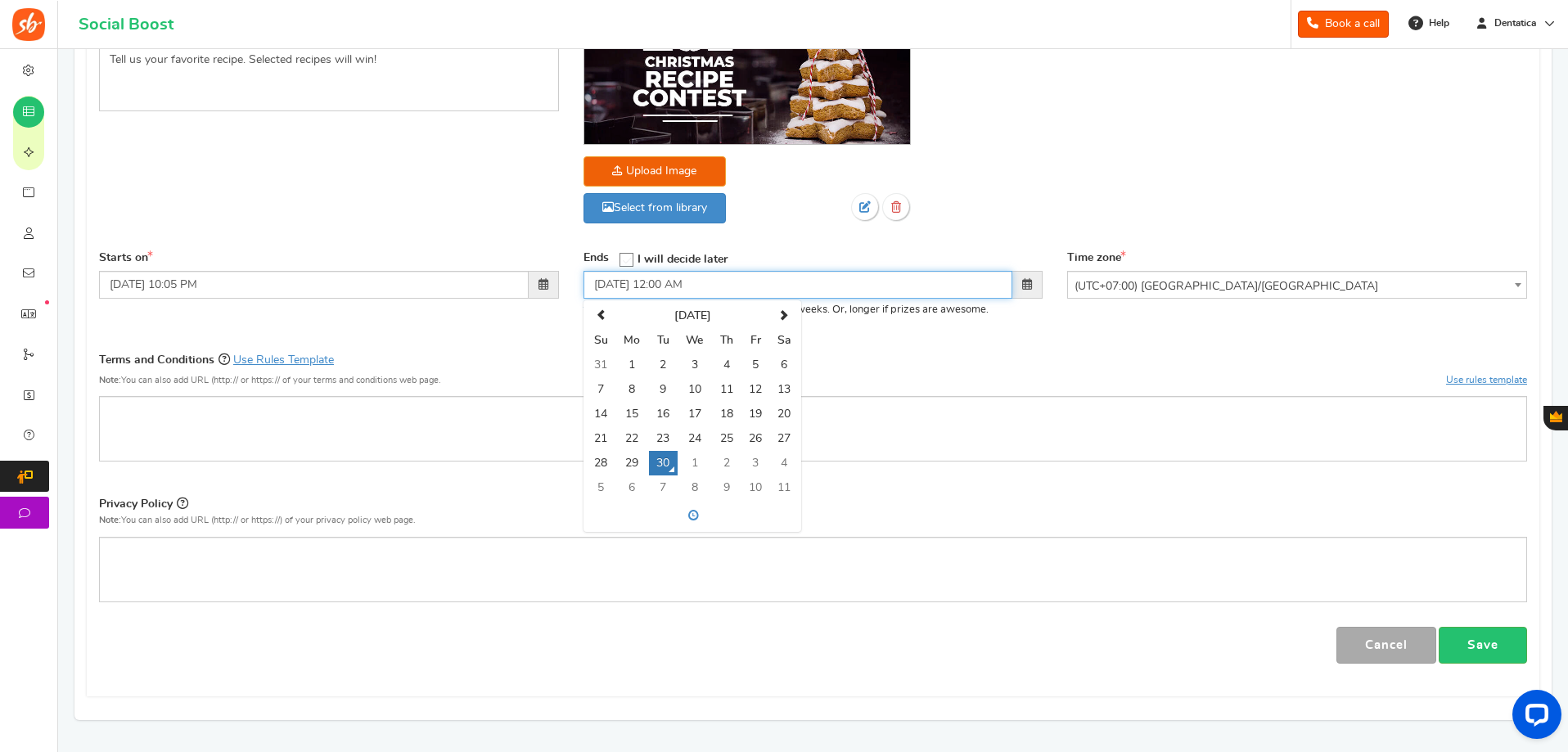
click at [661, 462] on td "30" at bounding box center [663, 463] width 29 height 24
click at [696, 512] on span at bounding box center [692, 516] width 211 height 26
click at [620, 480] on span at bounding box center [616, 487] width 45 height 45
click at [620, 484] on span at bounding box center [616, 487] width 45 height 45
click at [727, 368] on span at bounding box center [722, 367] width 45 height 45
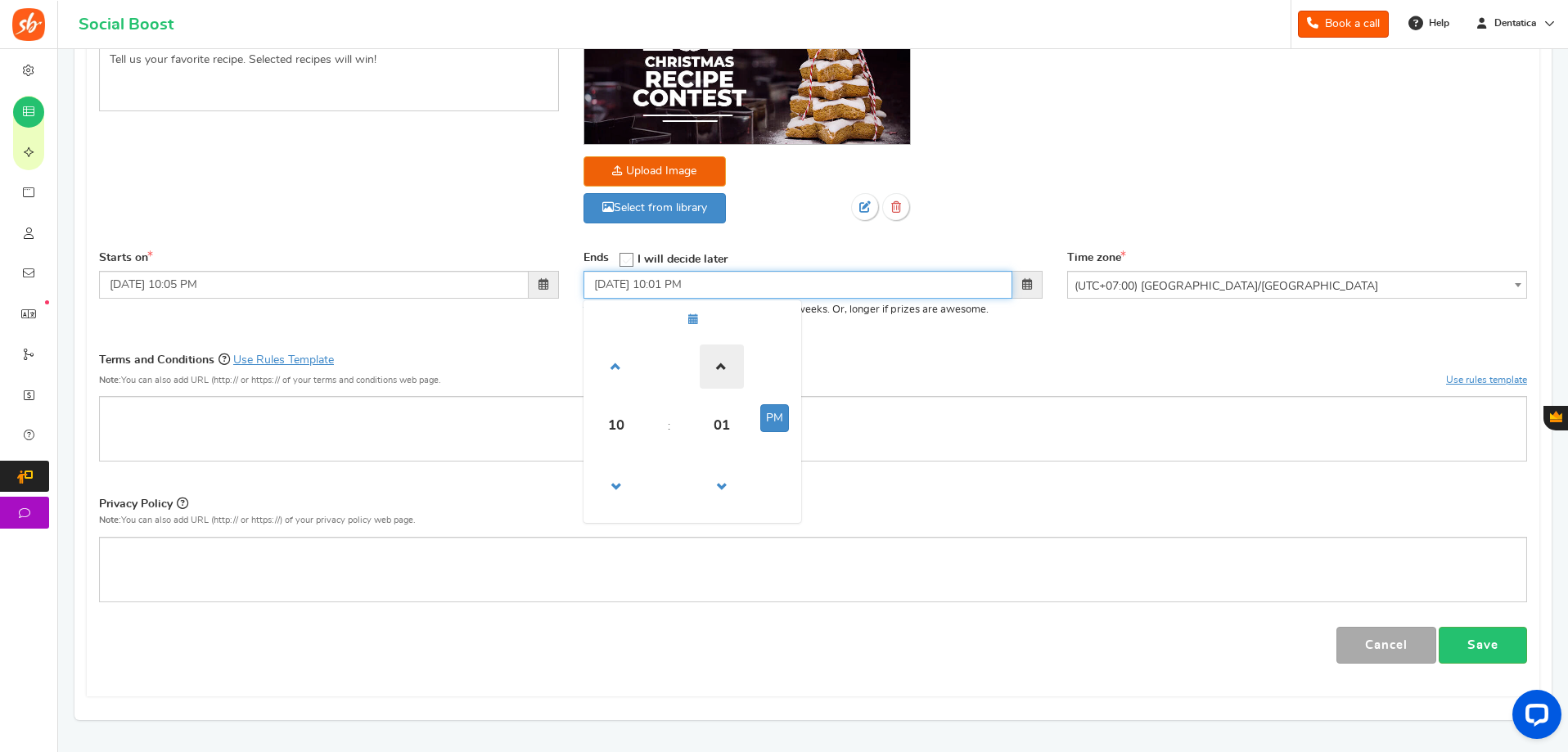
click at [729, 367] on span at bounding box center [722, 367] width 45 height 45
click at [730, 373] on span at bounding box center [722, 367] width 45 height 45
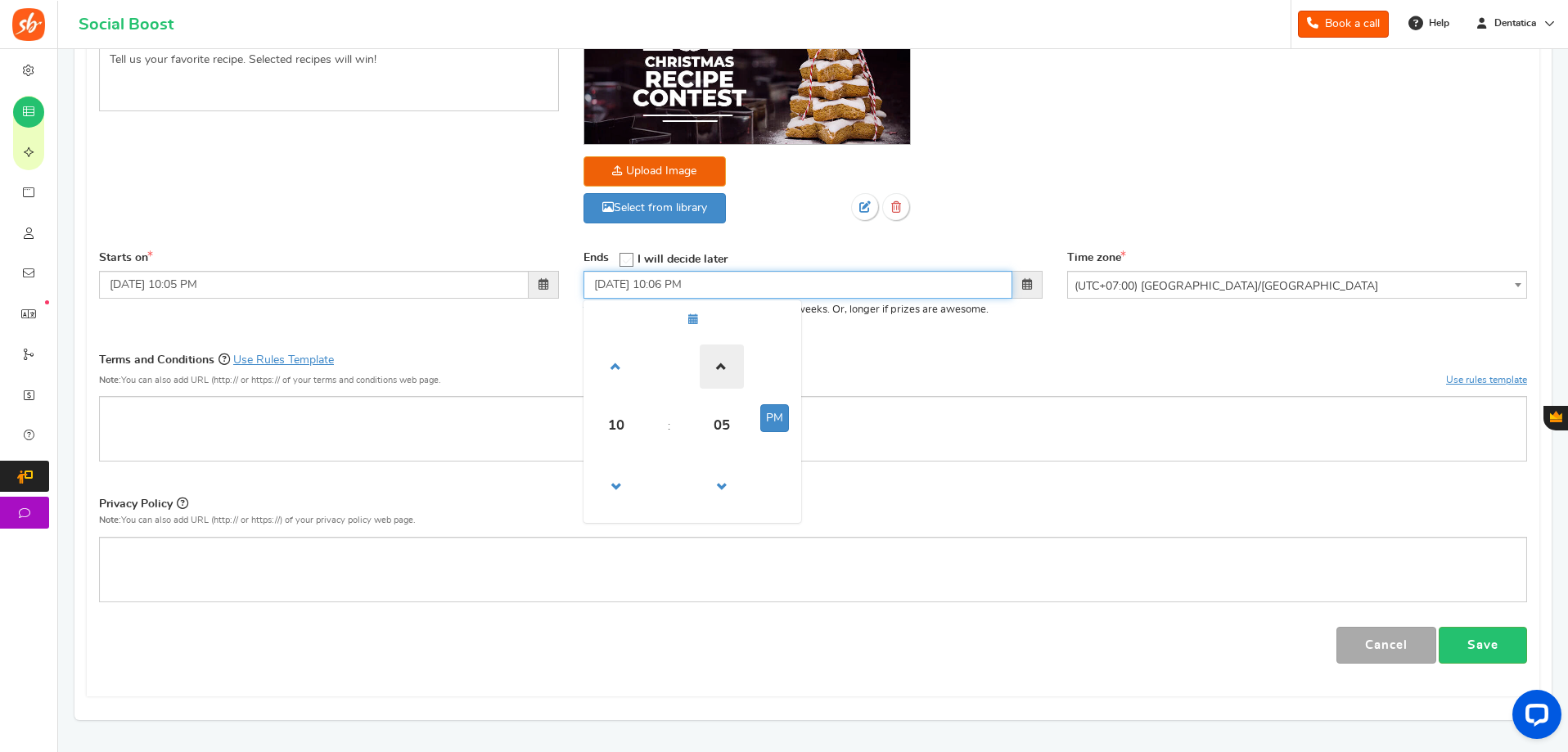
click at [730, 373] on span at bounding box center [722, 367] width 45 height 45
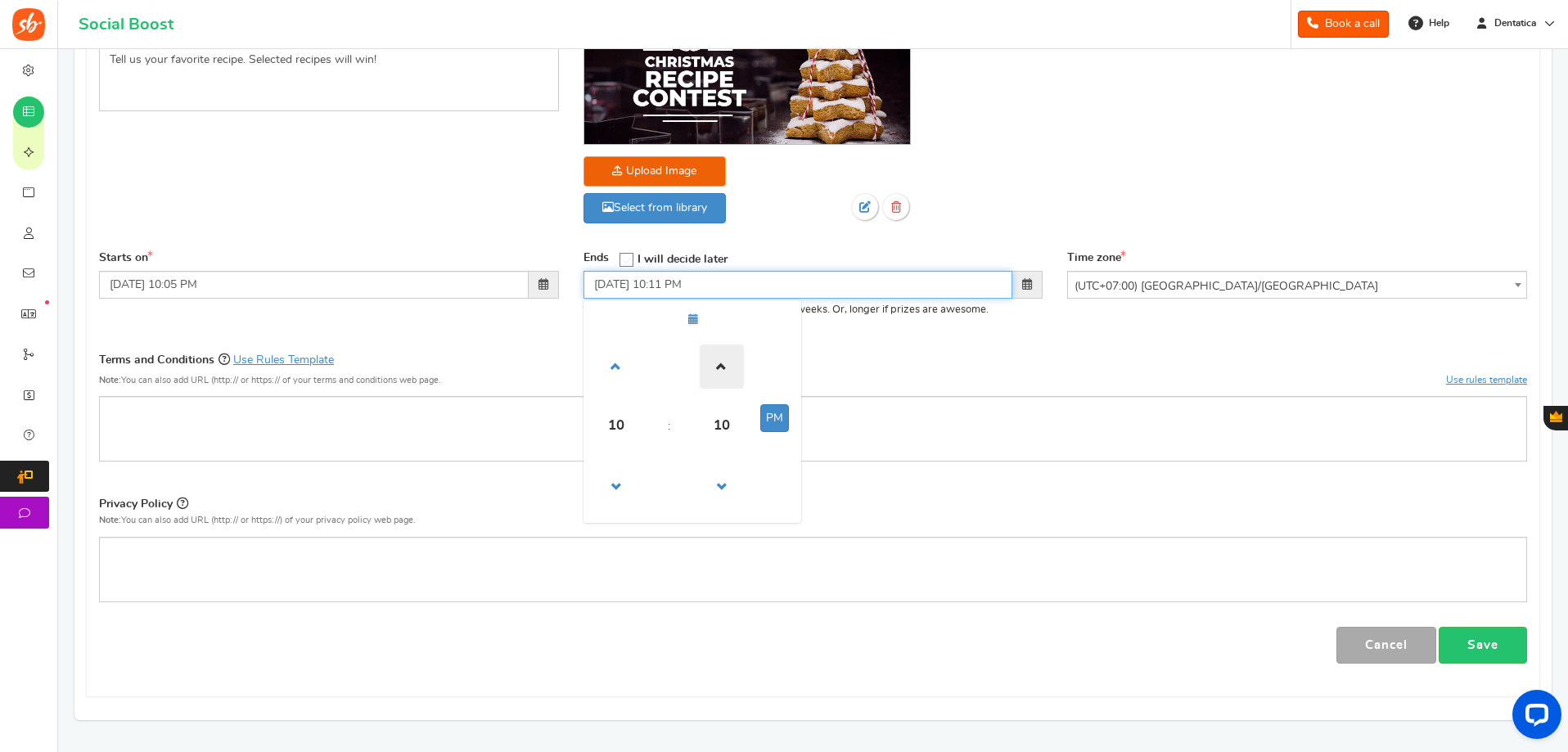
click at [730, 373] on span at bounding box center [722, 367] width 45 height 45
click at [770, 387] on td at bounding box center [774, 365] width 46 height 67
click at [771, 411] on button "PM" at bounding box center [774, 418] width 29 height 28
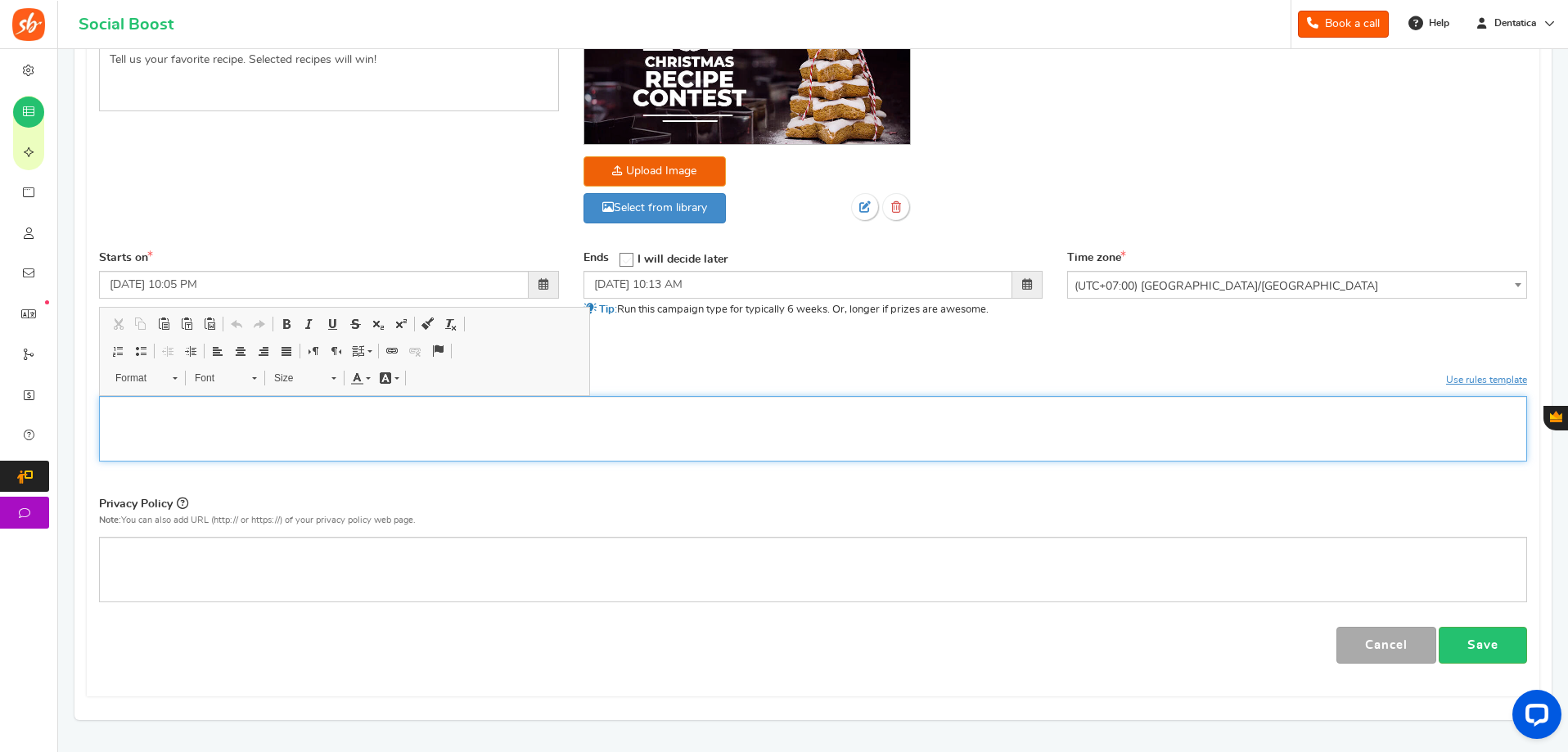
click at [860, 435] on div "Editor, competition_terms" at bounding box center [813, 429] width 1429 height 65
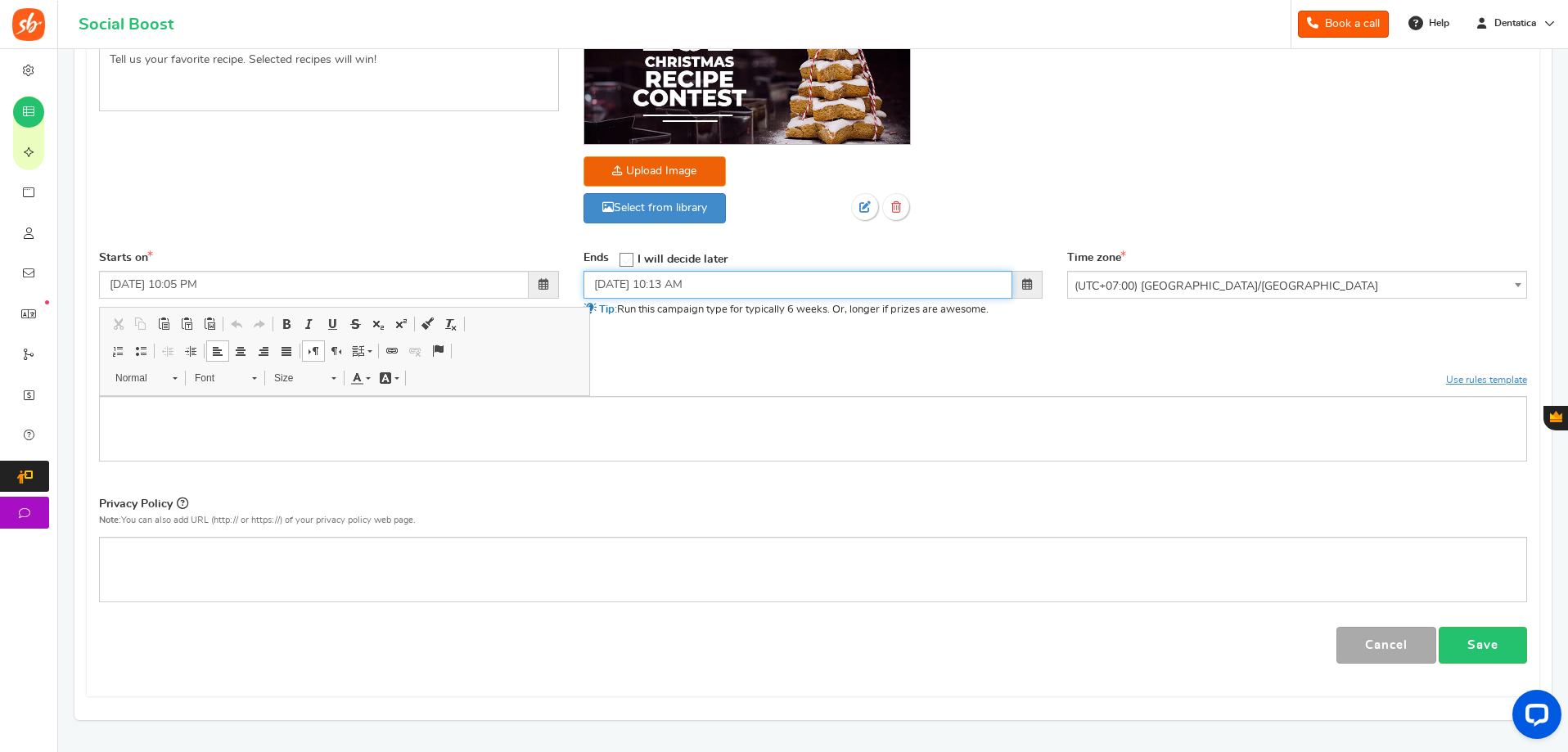
click at [615, 278] on input "09/29/2025 10:13 AM" at bounding box center [798, 284] width 429 height 28
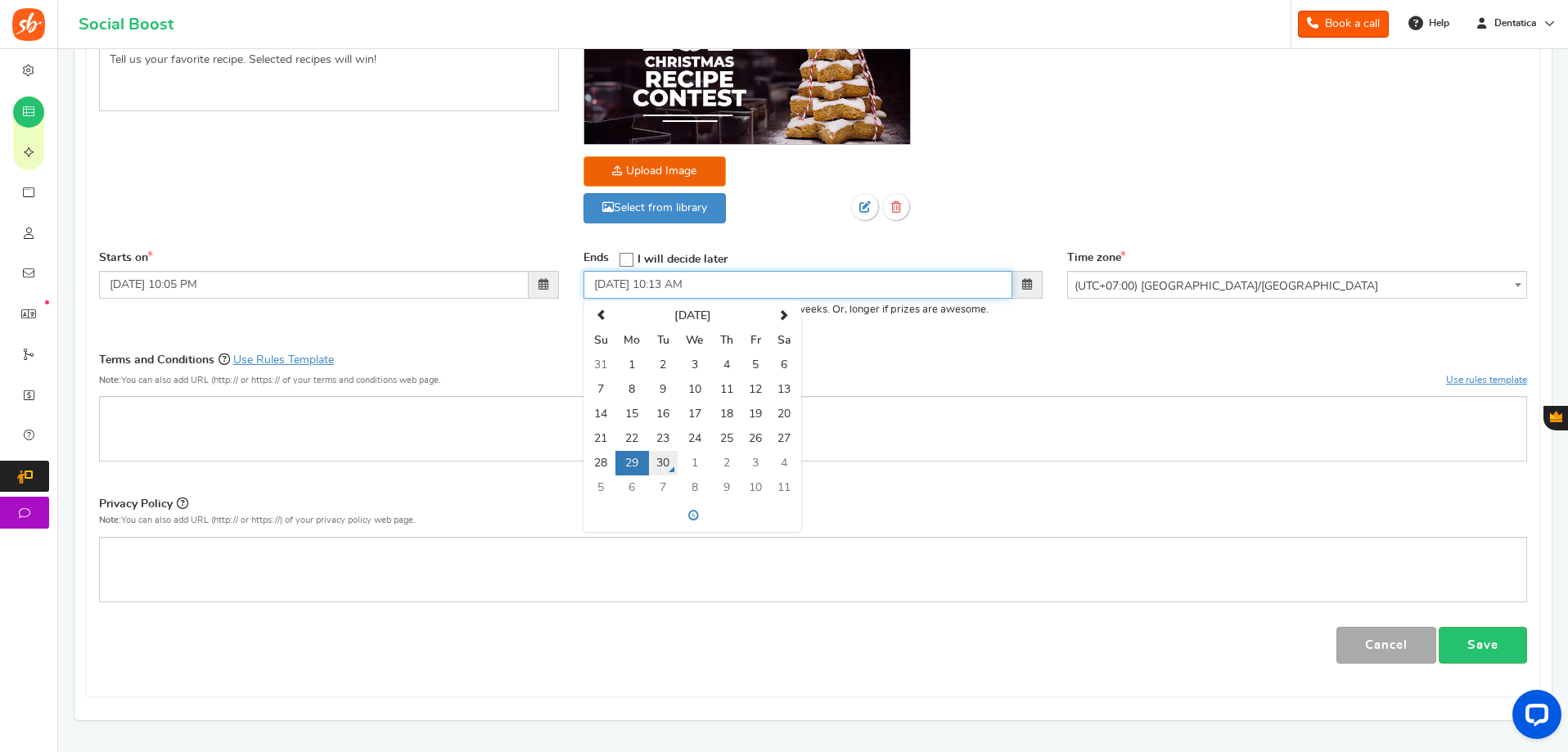
click at [661, 461] on td "30" at bounding box center [663, 463] width 29 height 24
type input "09/30/2025 10:13 AM"
click at [1059, 172] on div "Campaign name Display Title hidden from public view. Christmas recipe contest T…" at bounding box center [812, 97] width 1453 height 306
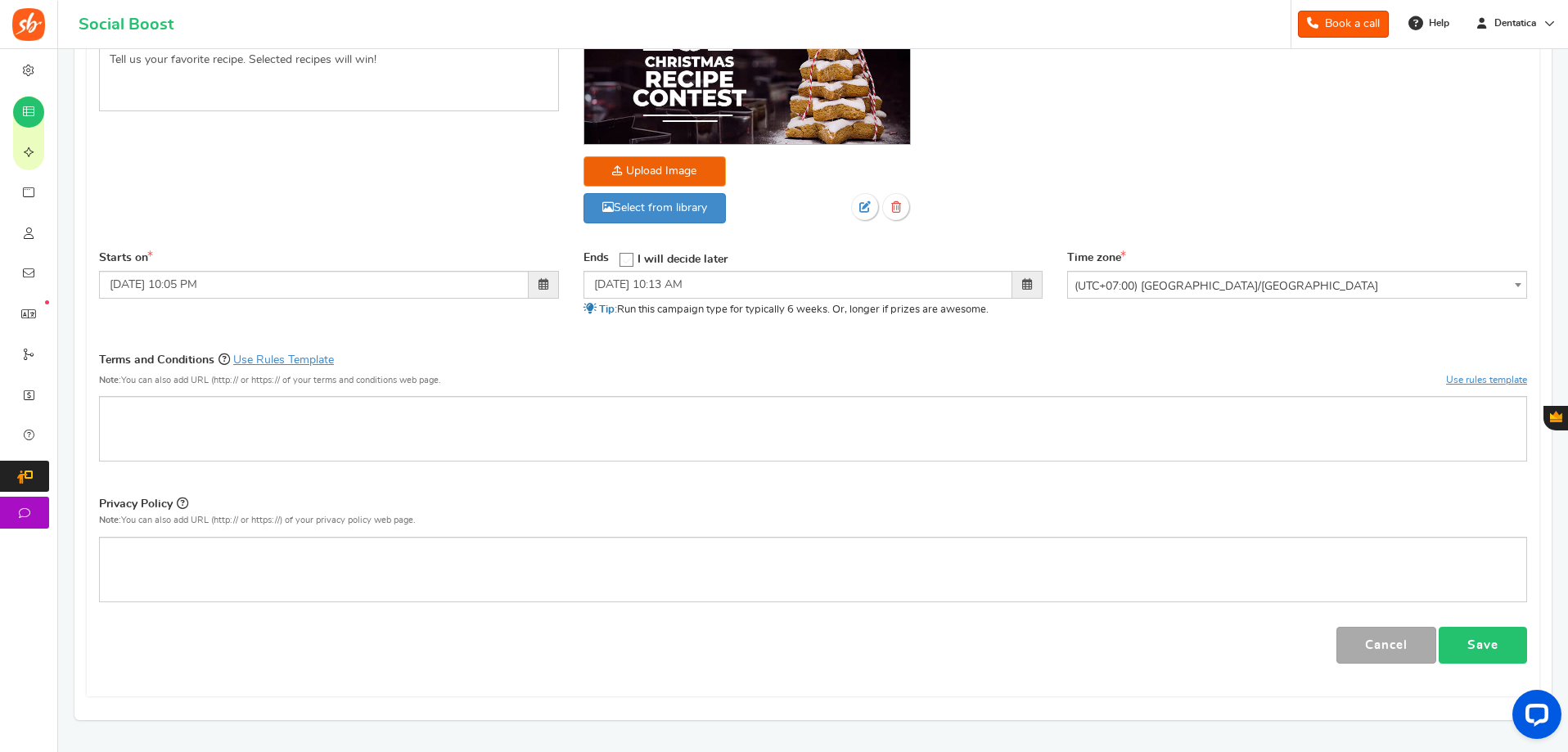
click at [1481, 643] on link "Save" at bounding box center [1482, 645] width 88 height 37
click at [1481, 647] on link "Save" at bounding box center [1482, 645] width 88 height 37
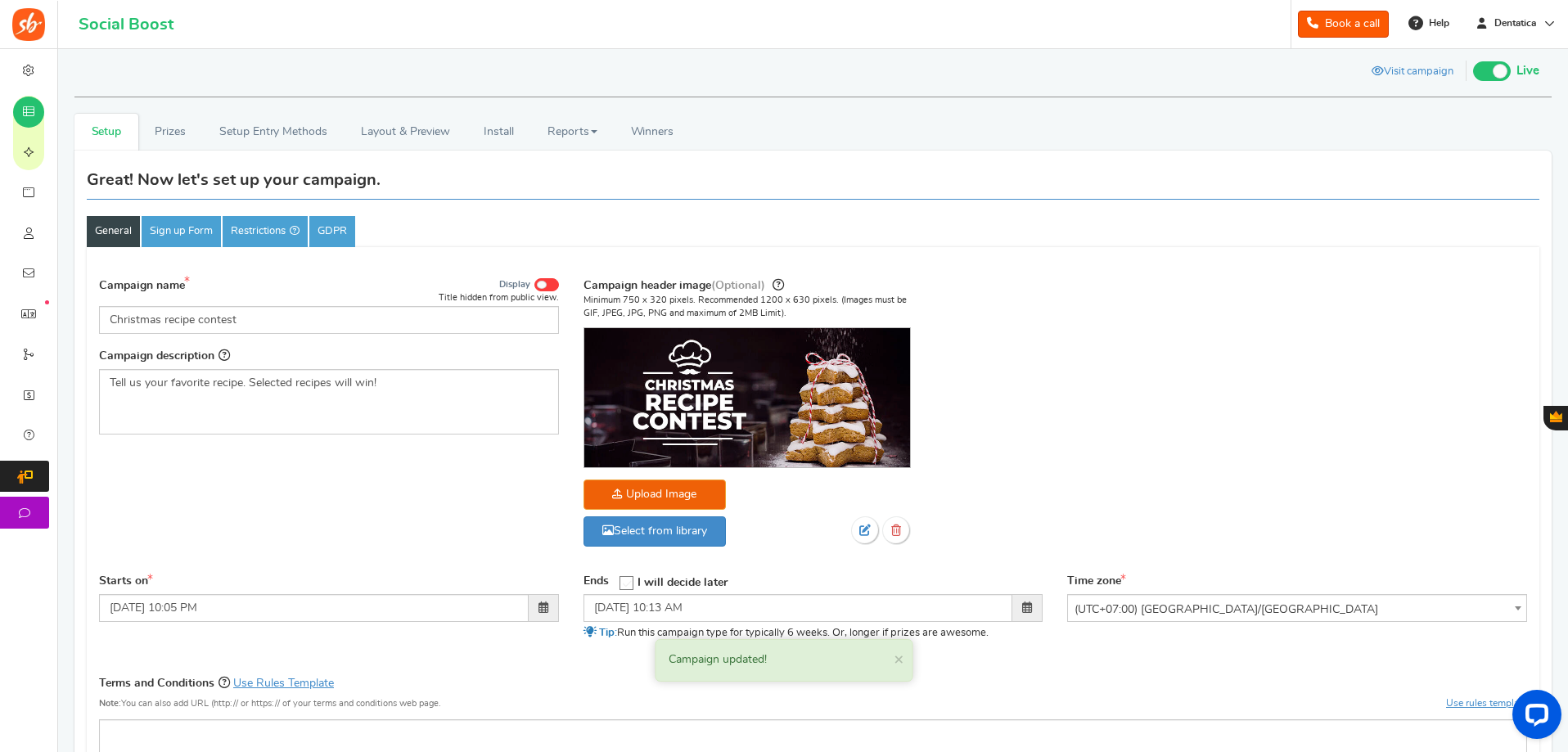
scroll to position [0, 0]
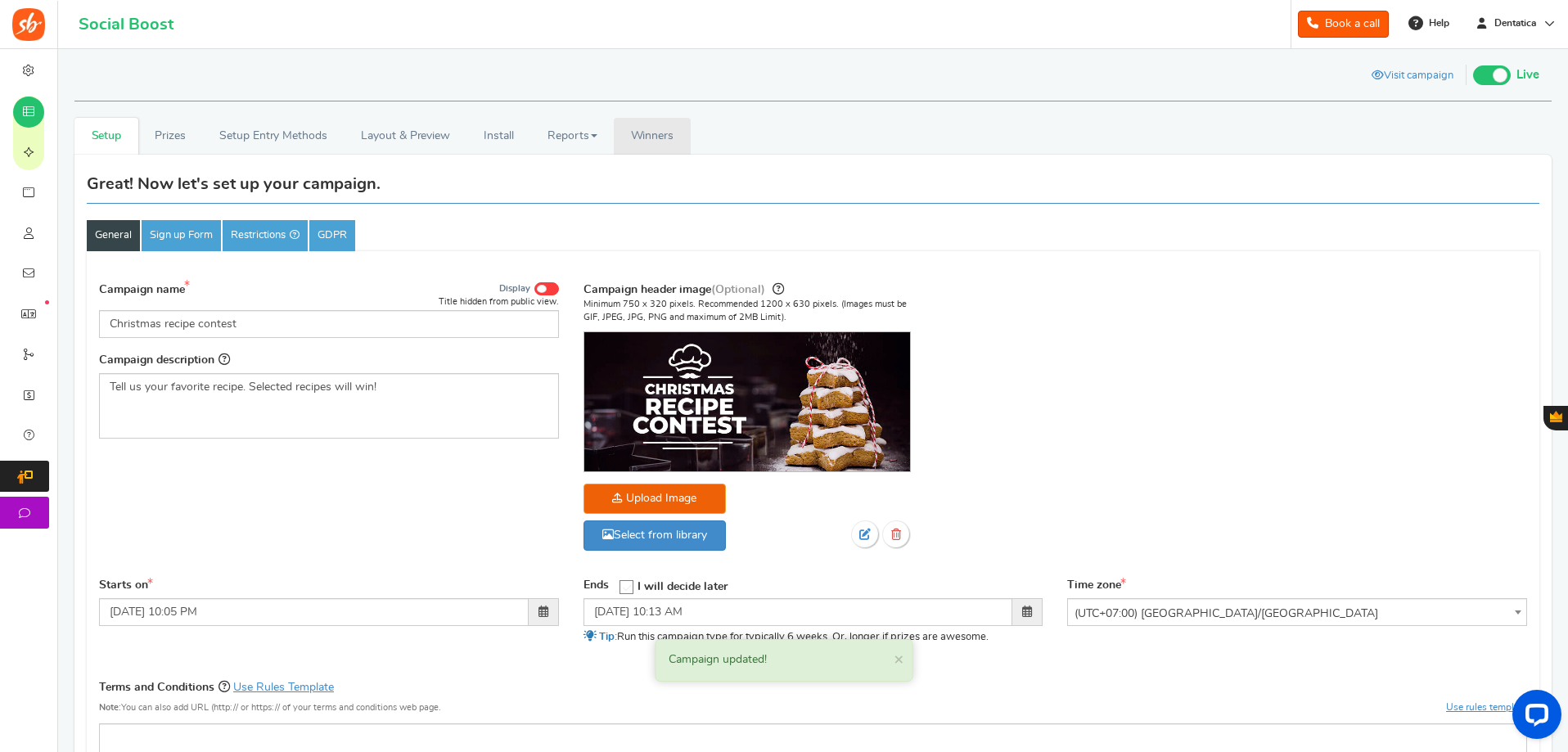
click at [661, 130] on span "Winners" at bounding box center [652, 136] width 44 height 11
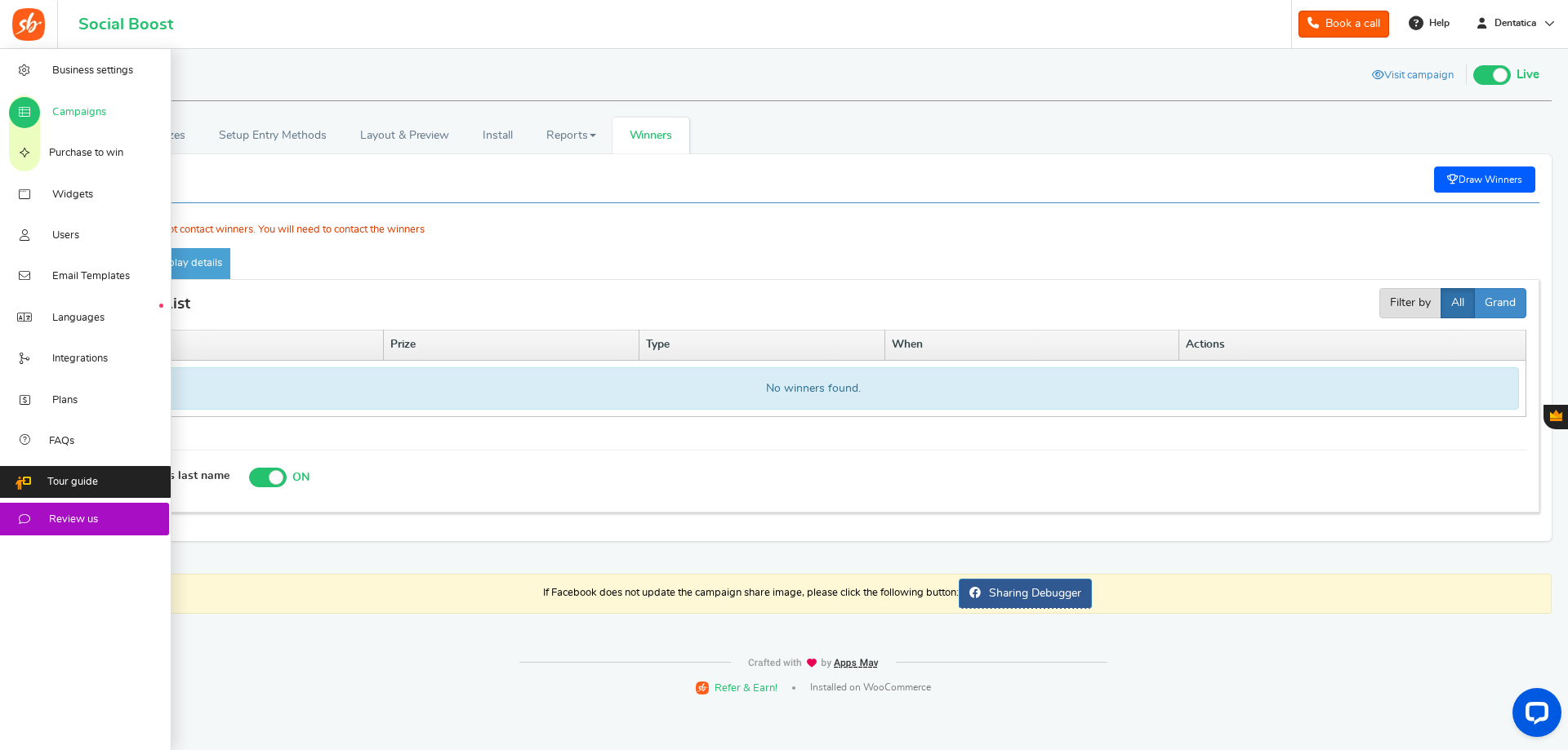
click at [63, 118] on span "Campaigns" at bounding box center [79, 113] width 54 height 15
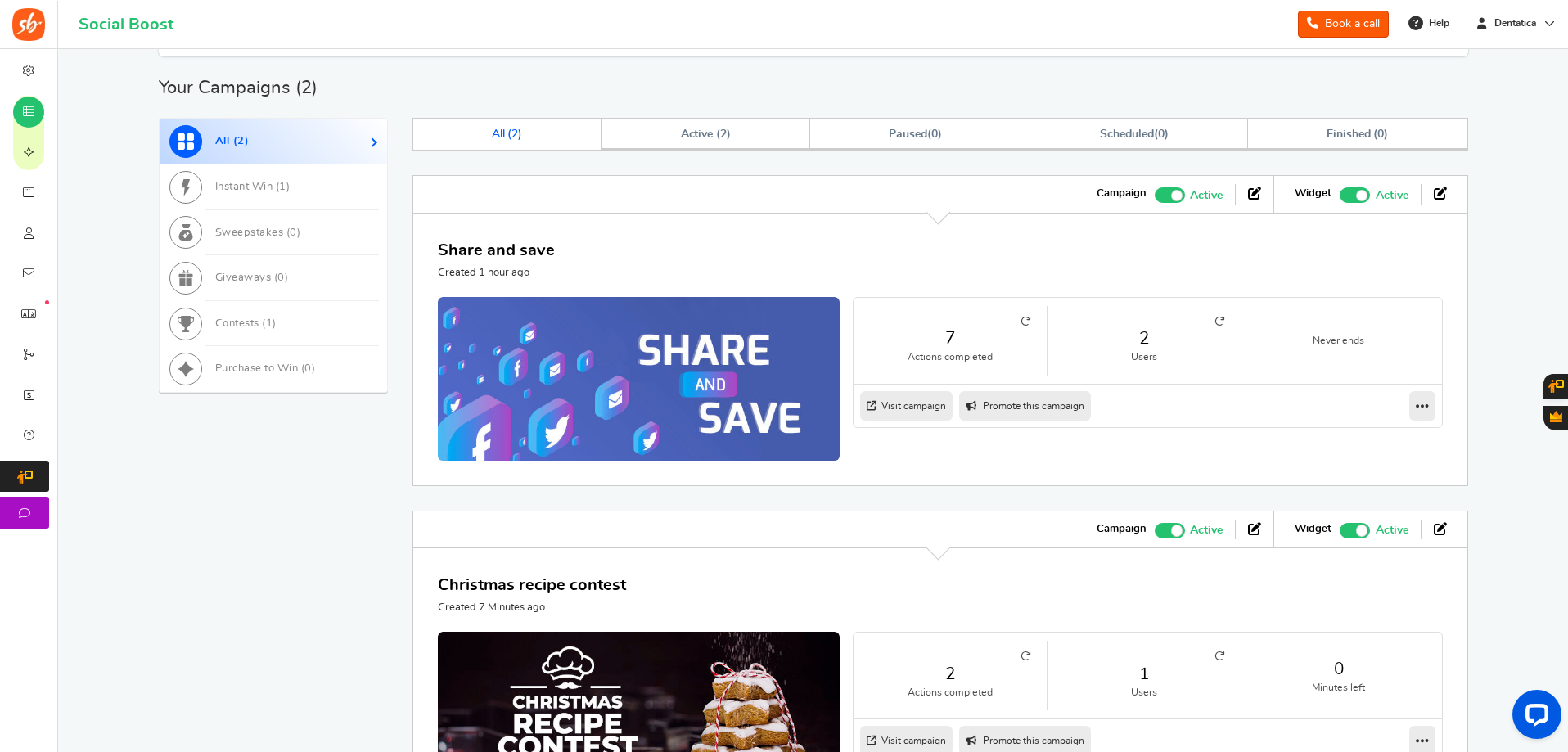
scroll to position [904, 0]
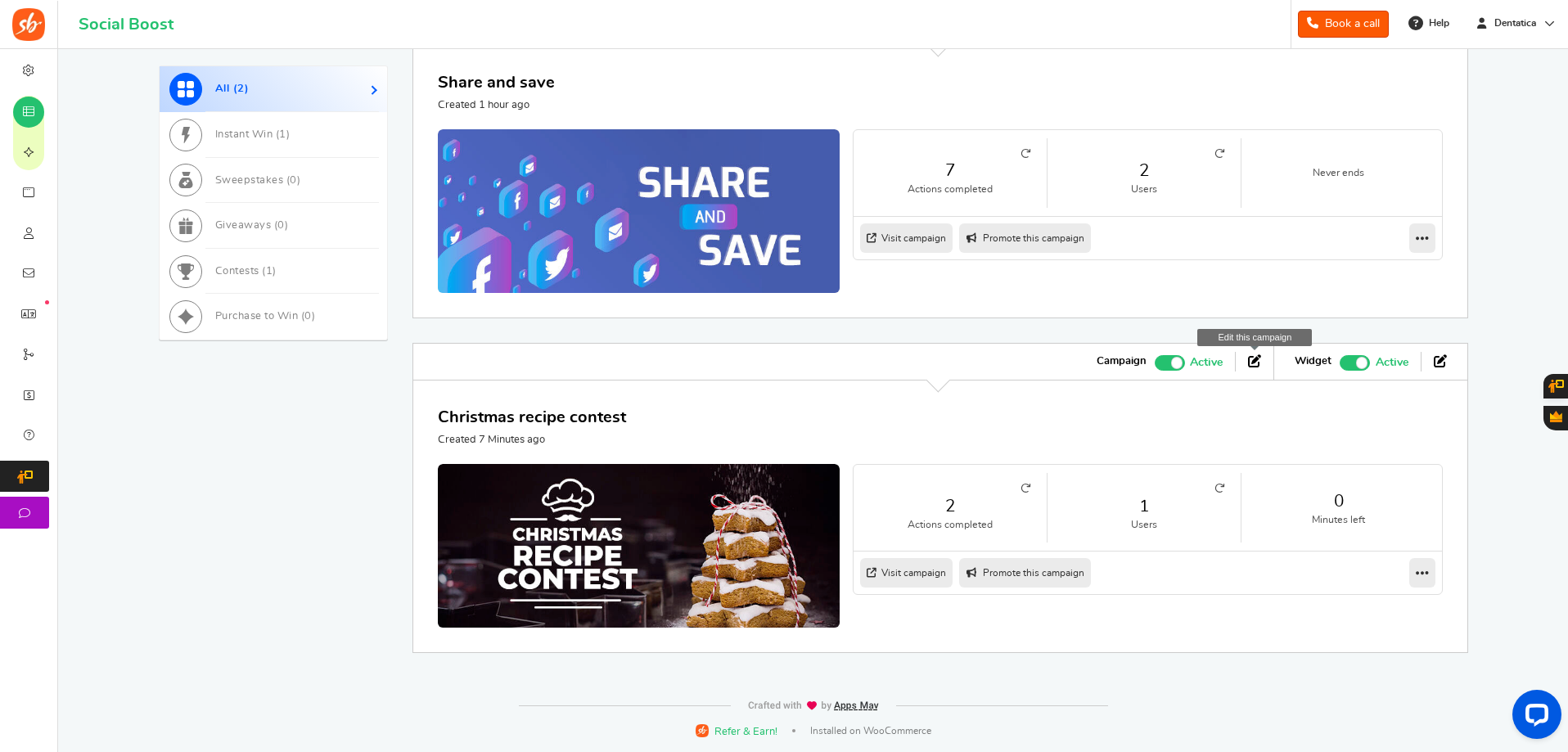
click at [1257, 363] on icon at bounding box center [1255, 361] width 13 height 13
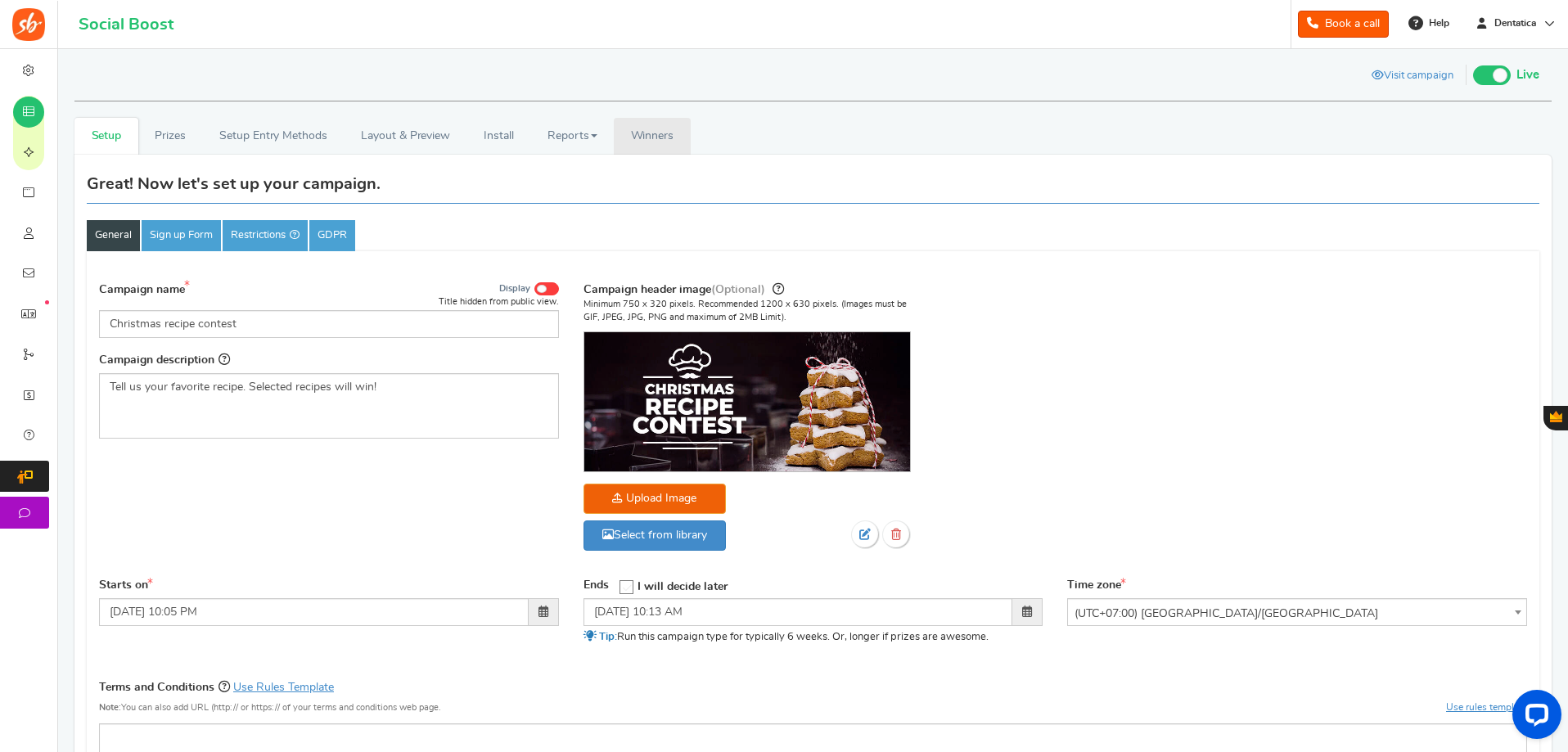
click at [668, 121] on link "Winners Winner Draw" at bounding box center [652, 137] width 77 height 37
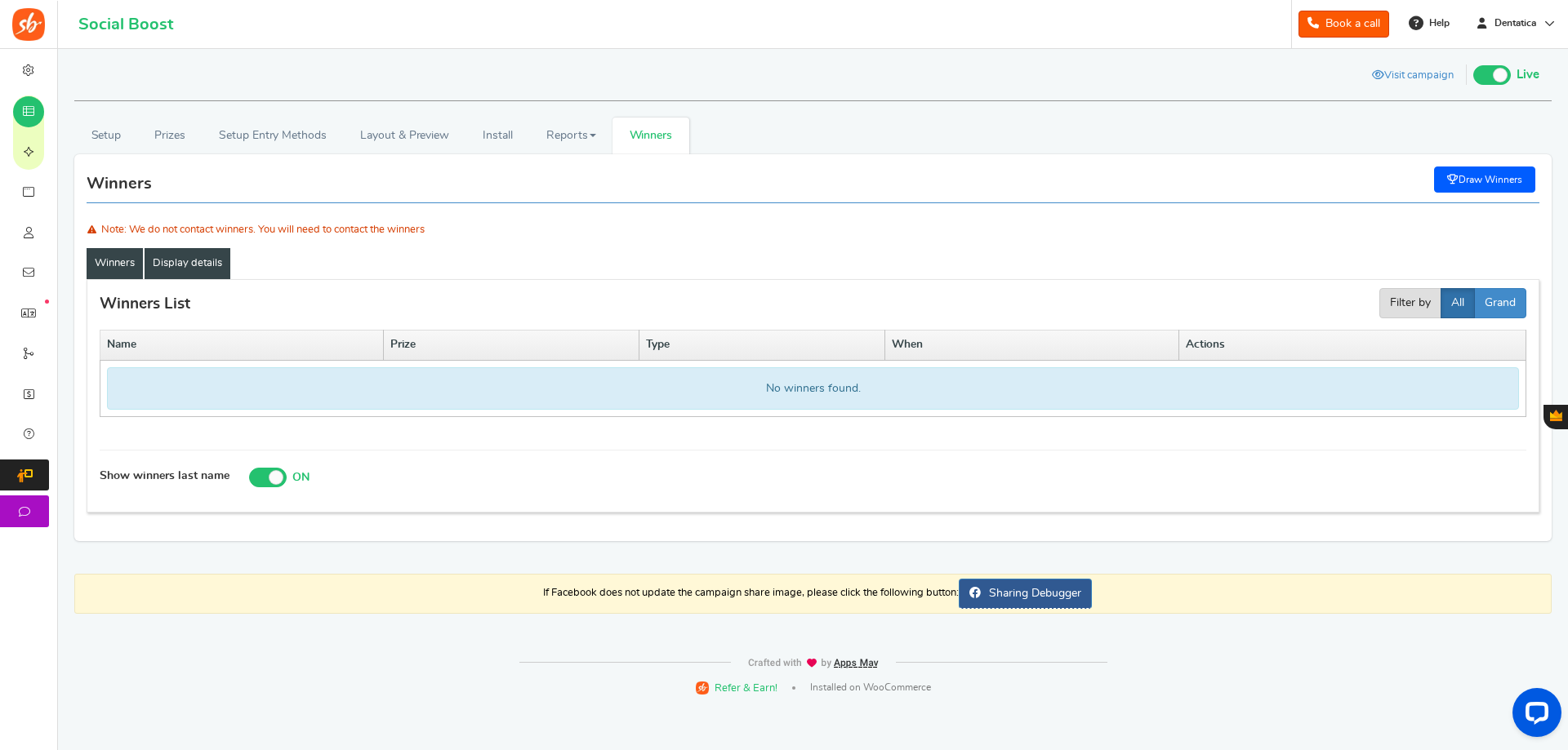
click at [180, 263] on link "Display details" at bounding box center [187, 263] width 85 height 31
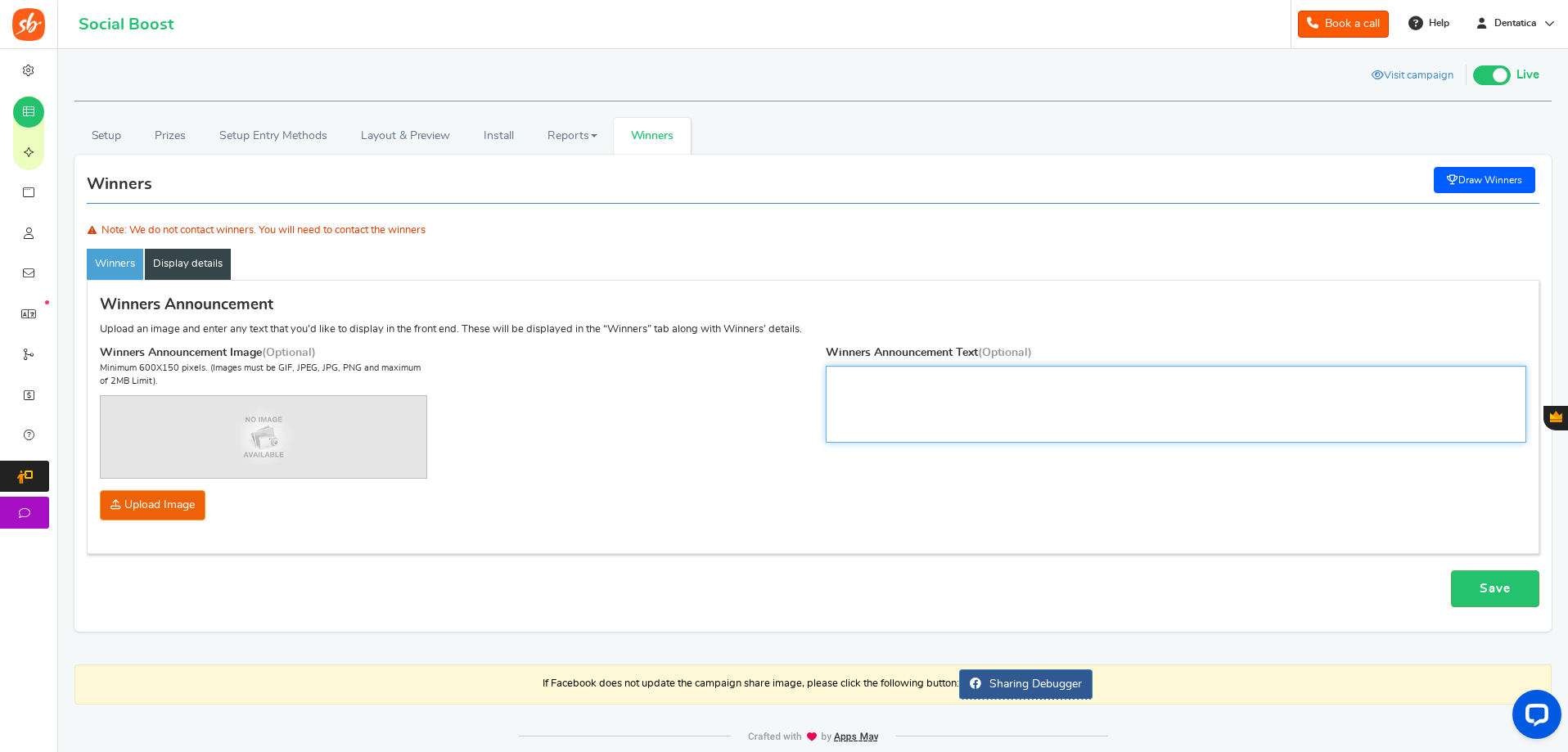
click at [894, 388] on textarea at bounding box center [1176, 404] width 702 height 77
type textarea "selamat"
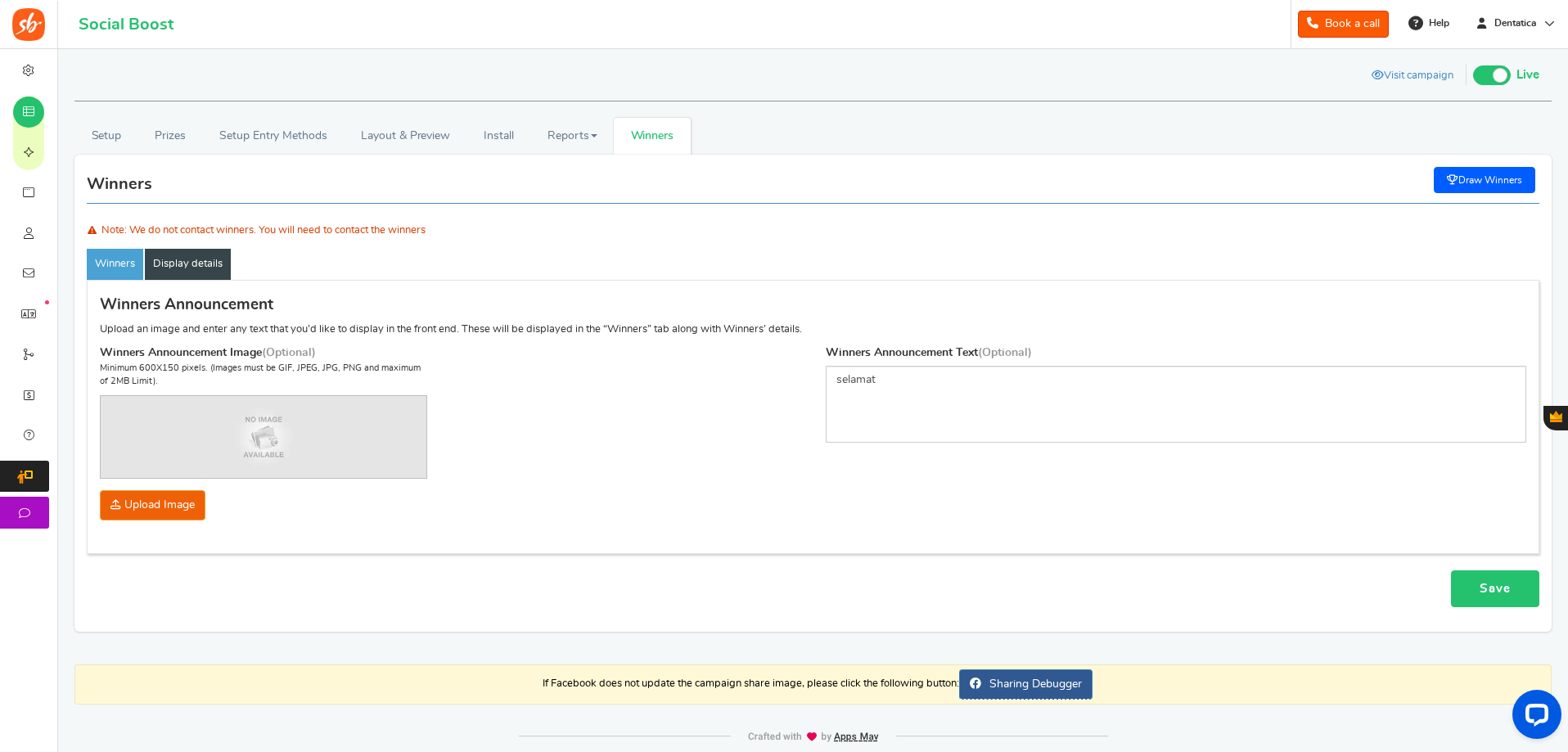
click at [1478, 587] on link "Save" at bounding box center [1495, 589] width 88 height 37
click at [112, 260] on link "Winners" at bounding box center [114, 264] width 57 height 31
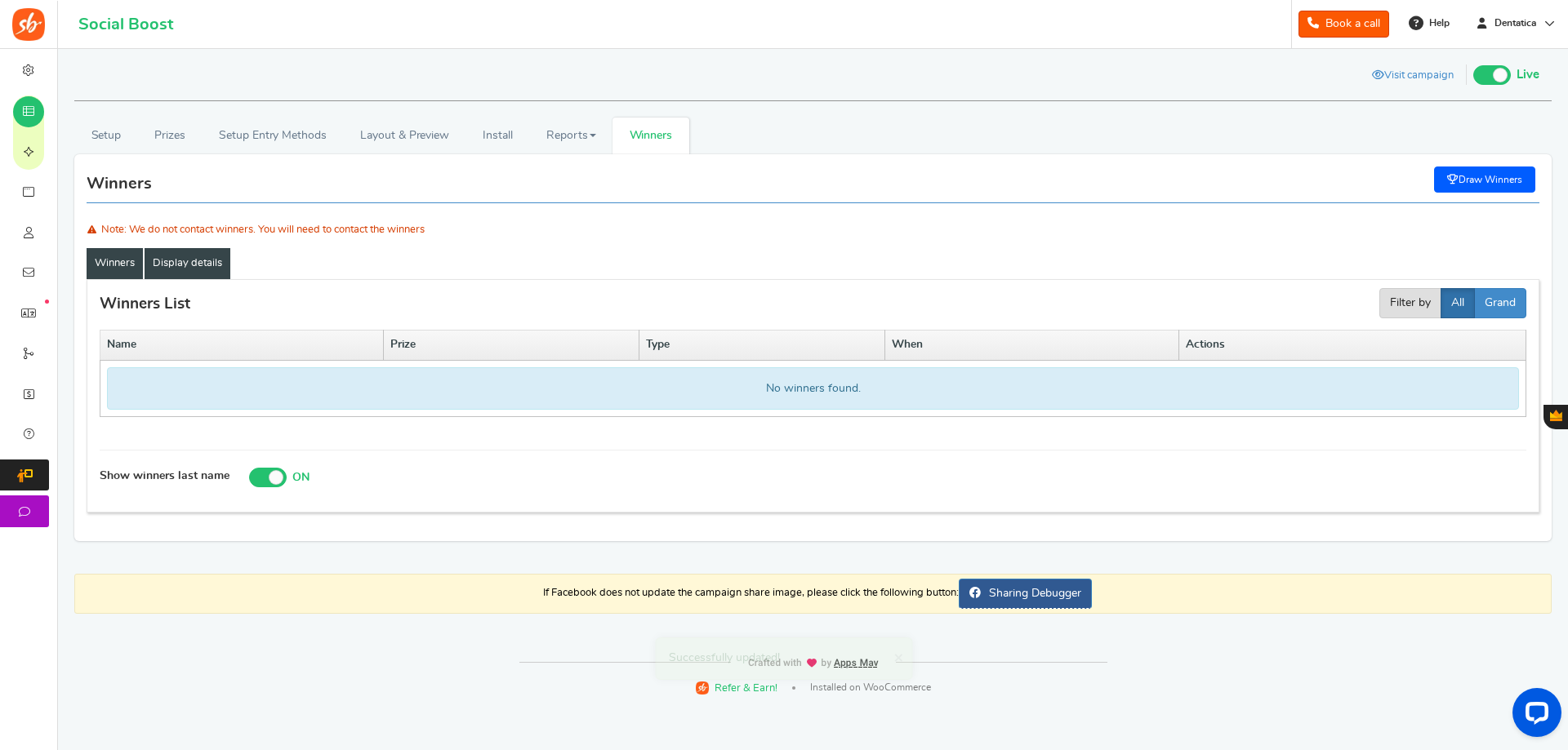
click at [221, 270] on link "Display details" at bounding box center [187, 263] width 85 height 31
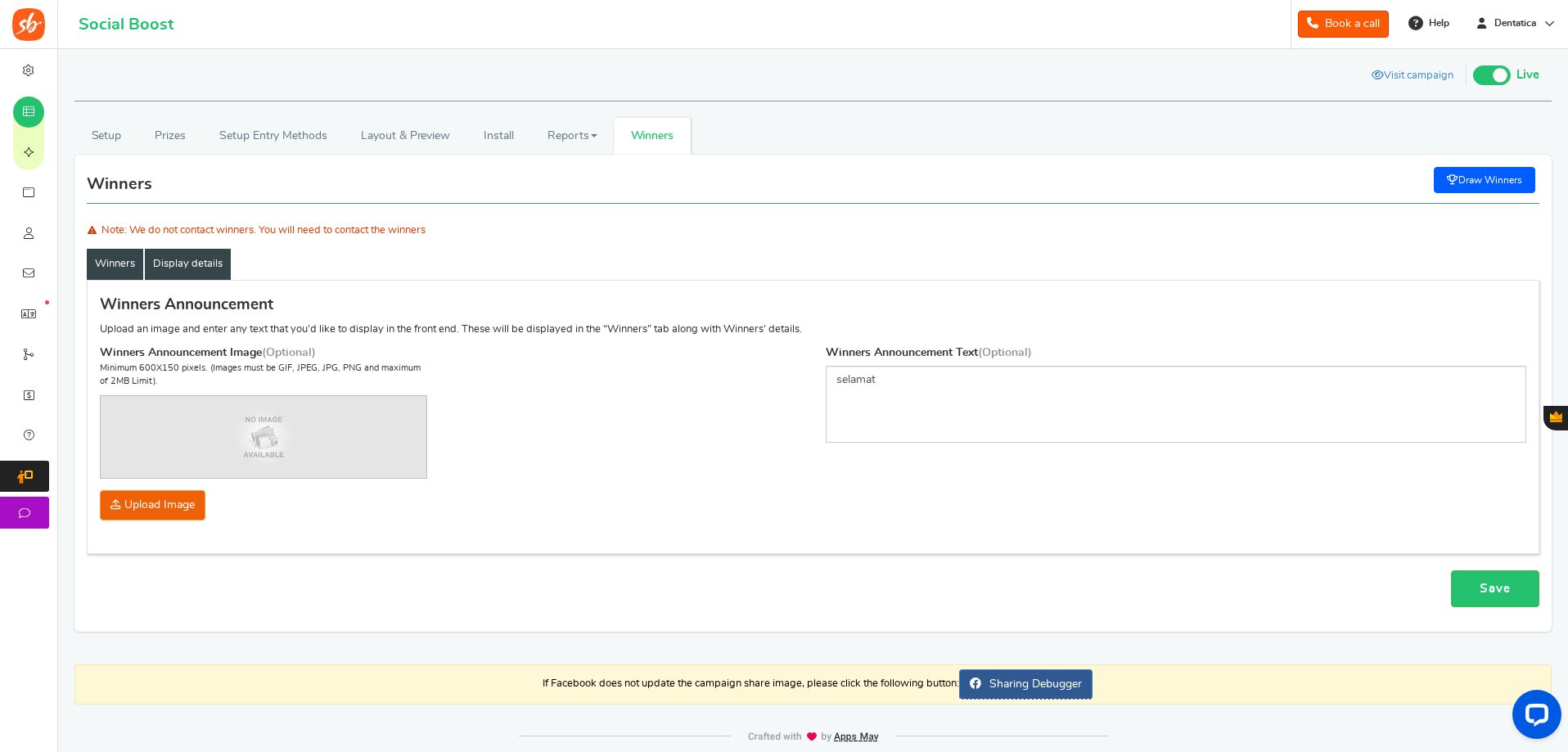
click at [135, 259] on link "Winners" at bounding box center [114, 264] width 57 height 31
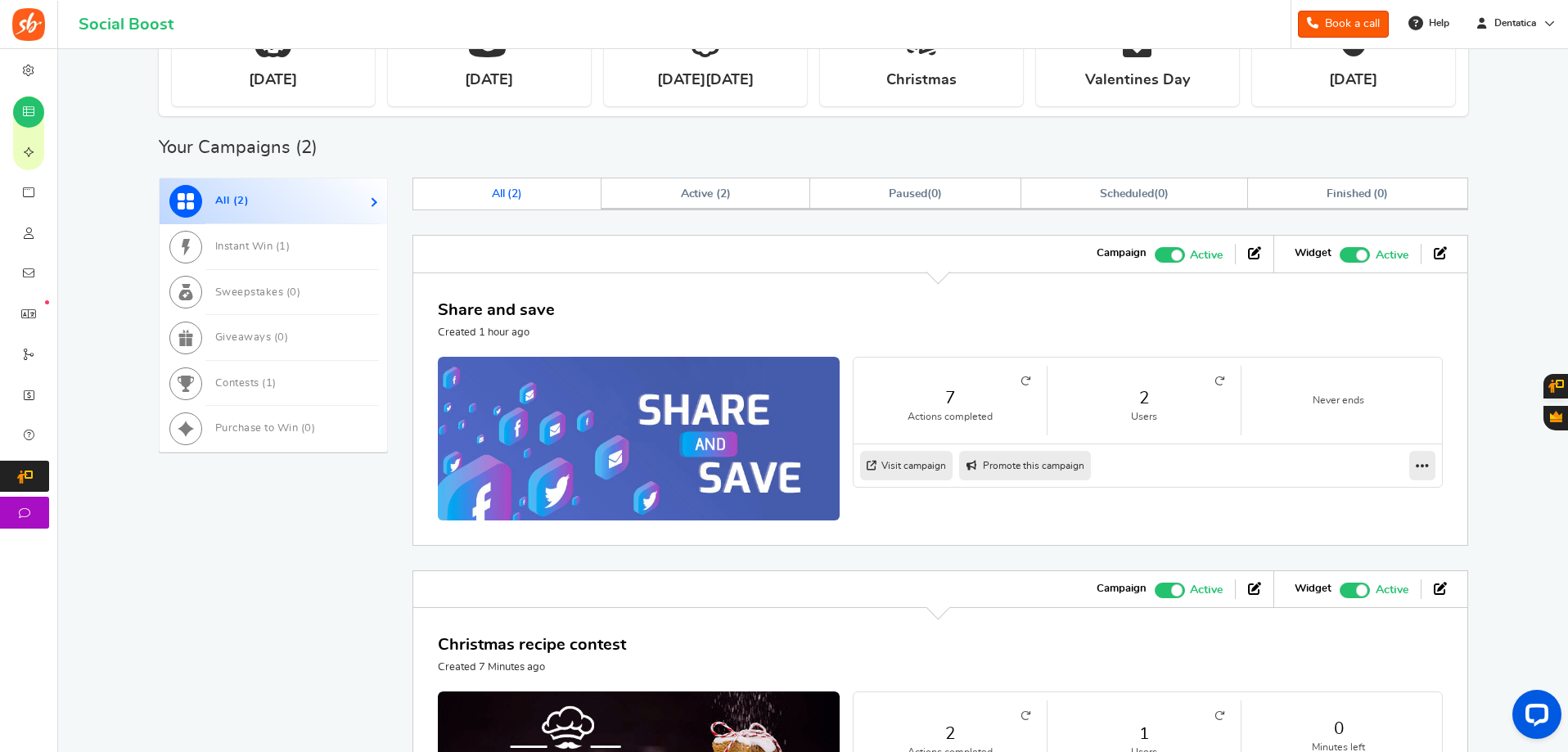
scroll to position [904, 0]
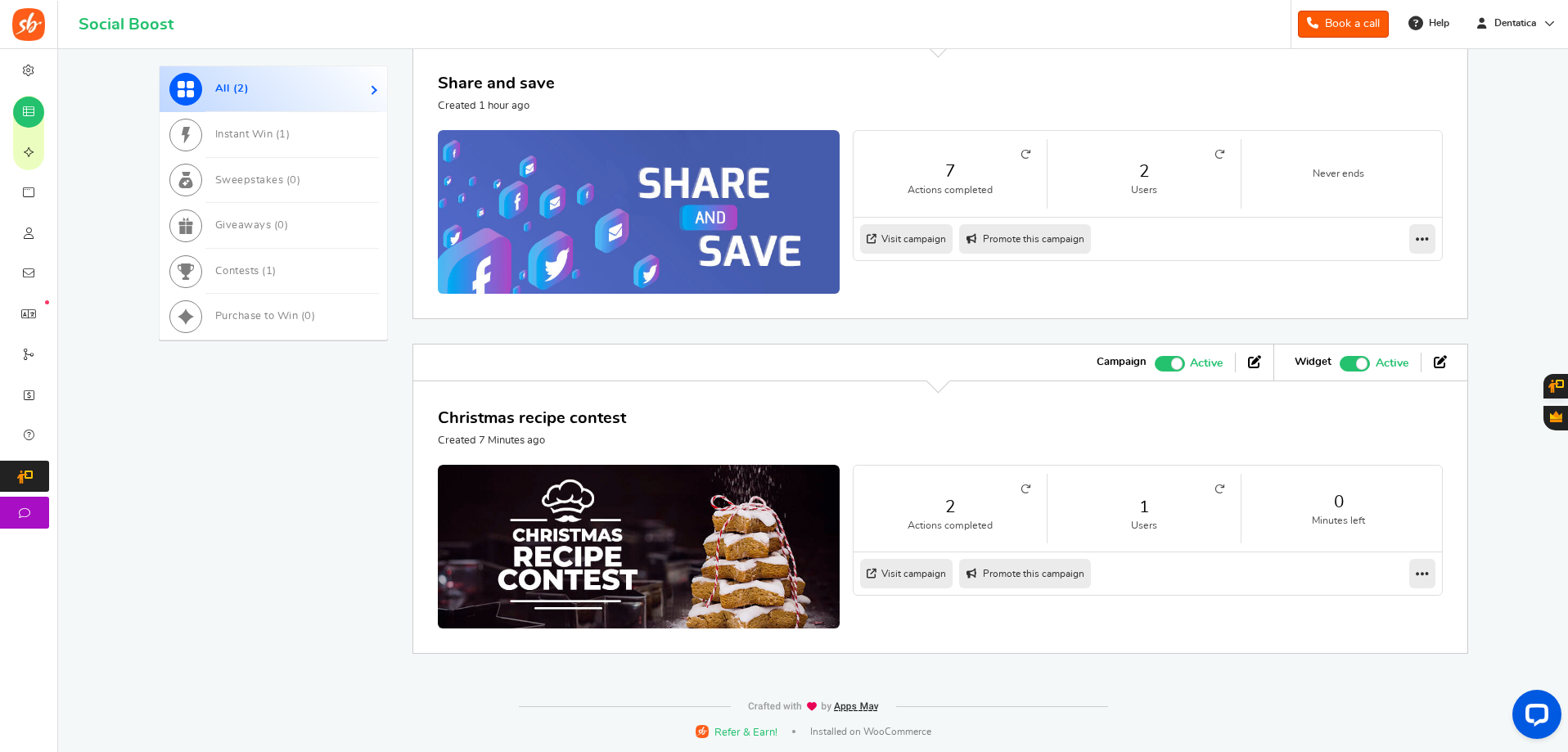
click at [923, 575] on link "Visit campaign" at bounding box center [905, 574] width 92 height 30
click at [917, 570] on link "Visit campaign" at bounding box center [905, 574] width 92 height 30
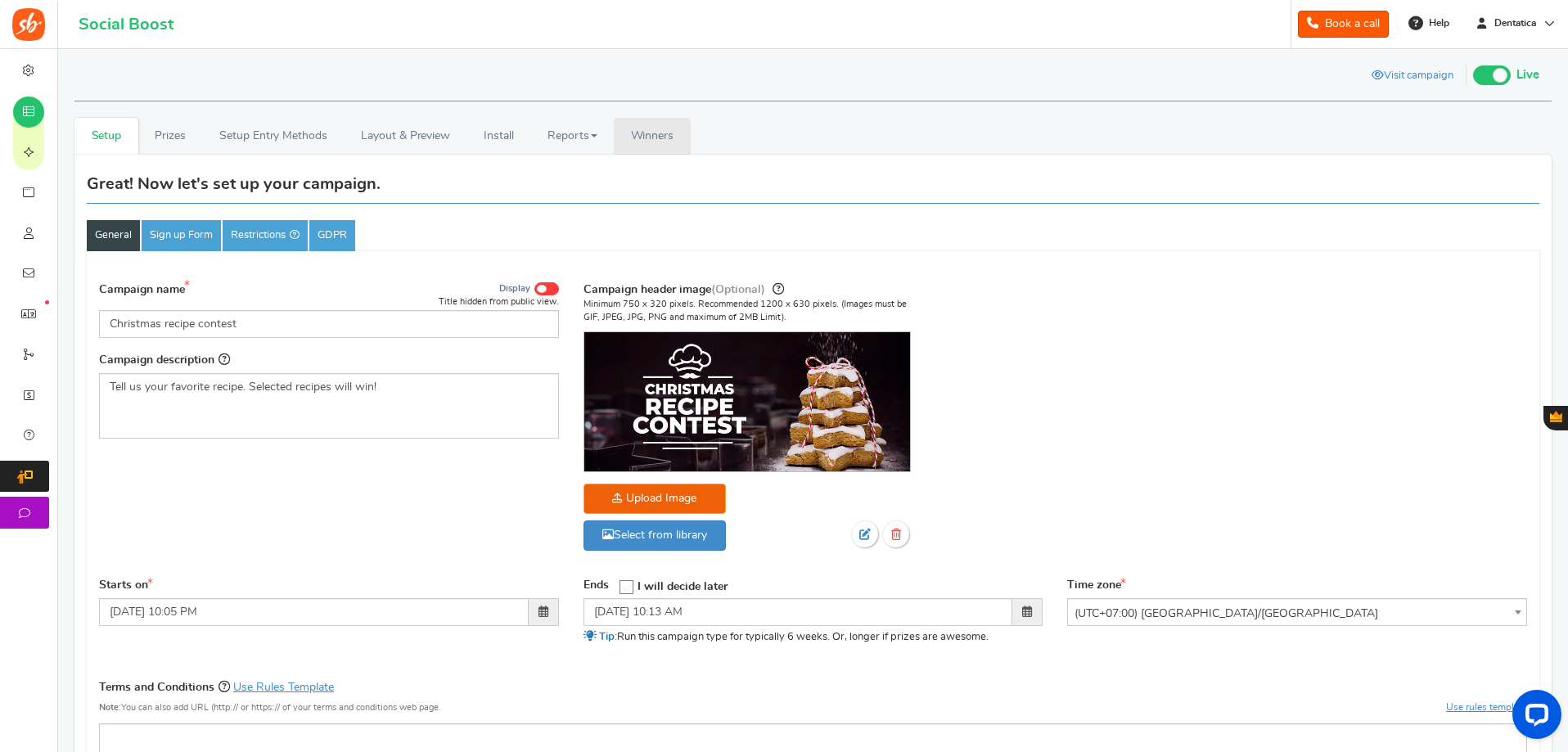
click at [655, 150] on link "Winners Winner Draw" at bounding box center [652, 137] width 77 height 37
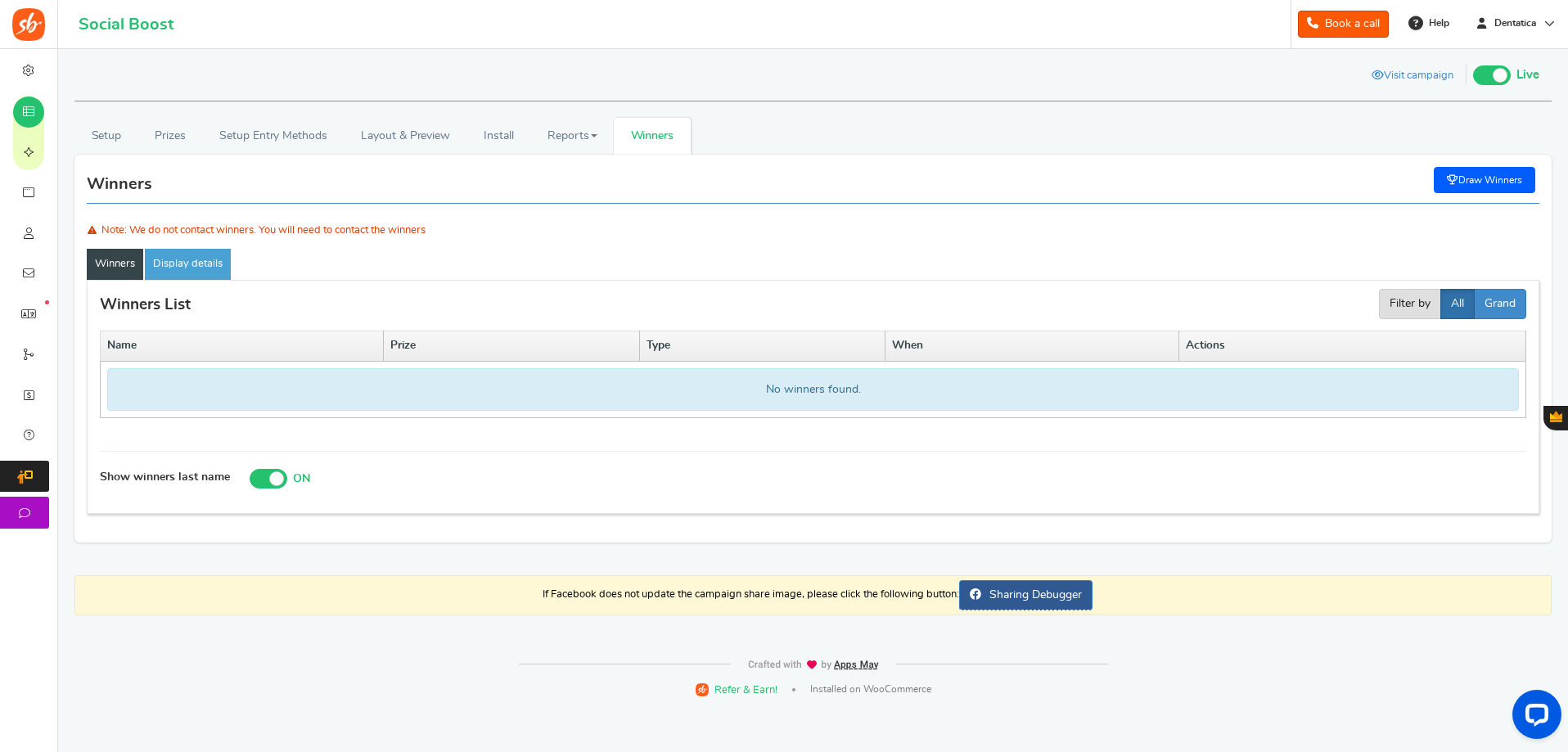
click at [1497, 180] on link "Draw Winners" at bounding box center [1484, 180] width 101 height 26
select select "random"
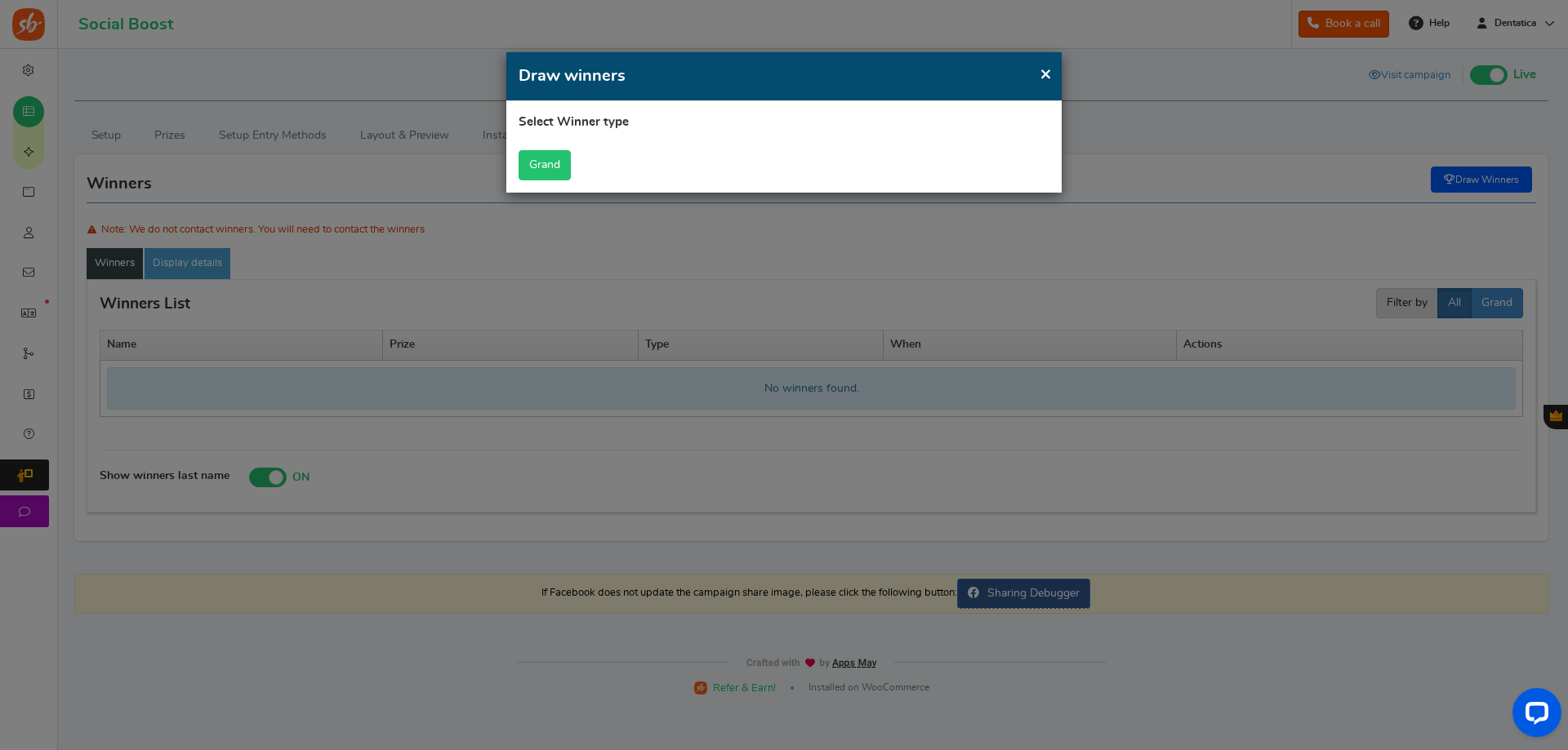
click at [555, 162] on button "Grand" at bounding box center [544, 165] width 52 height 31
select select "all"
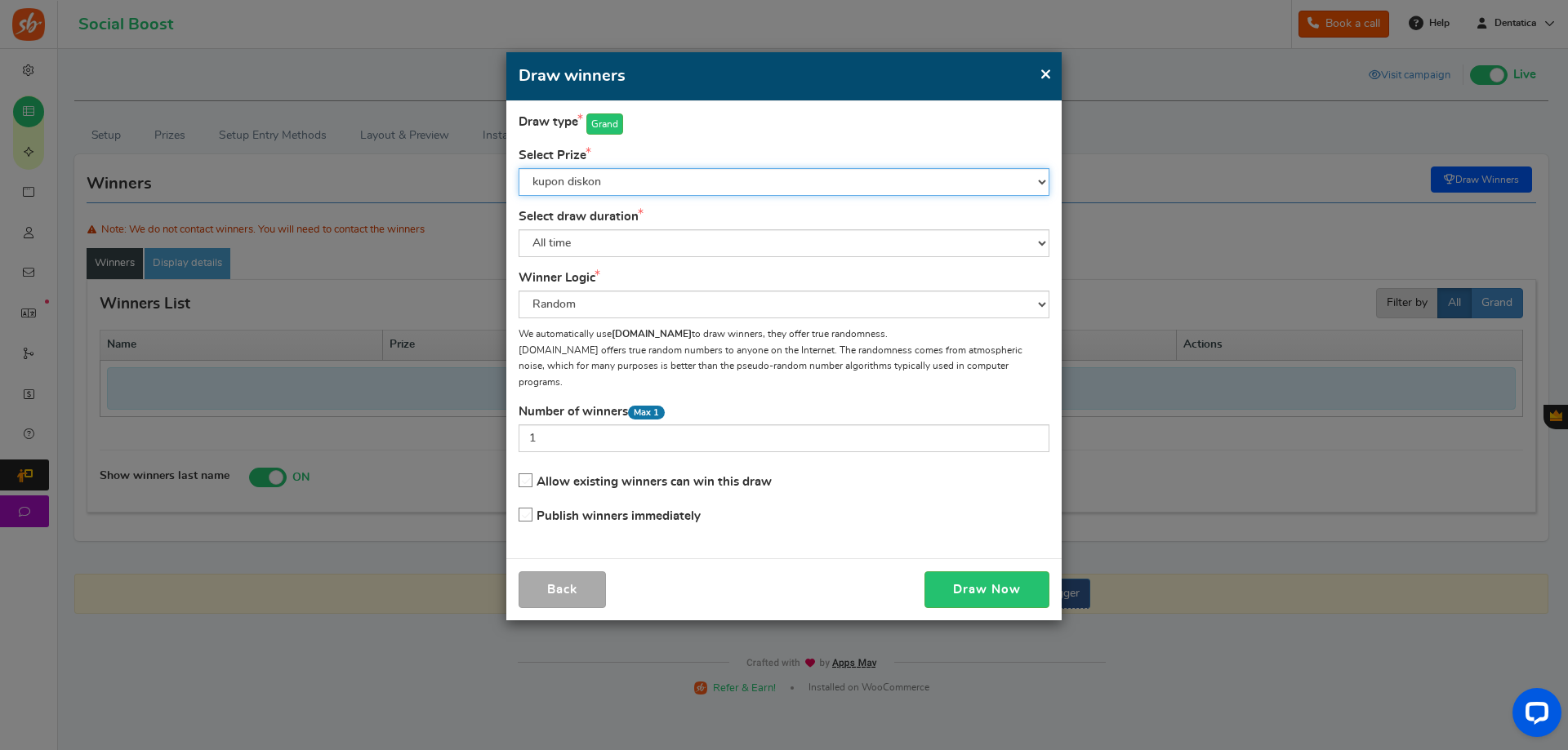
click at [614, 184] on select "kupon diskon" at bounding box center [784, 182] width 530 height 28
click at [615, 184] on select "kupon diskon" at bounding box center [784, 182] width 530 height 28
click at [591, 235] on select "All time Today Yesterday The day before yesterday Last 7 days This week (Sun - …" at bounding box center [784, 243] width 530 height 28
click at [593, 233] on select "All time Today Yesterday The day before yesterday Last 7 days This week (Sun - …" at bounding box center [784, 243] width 530 height 28
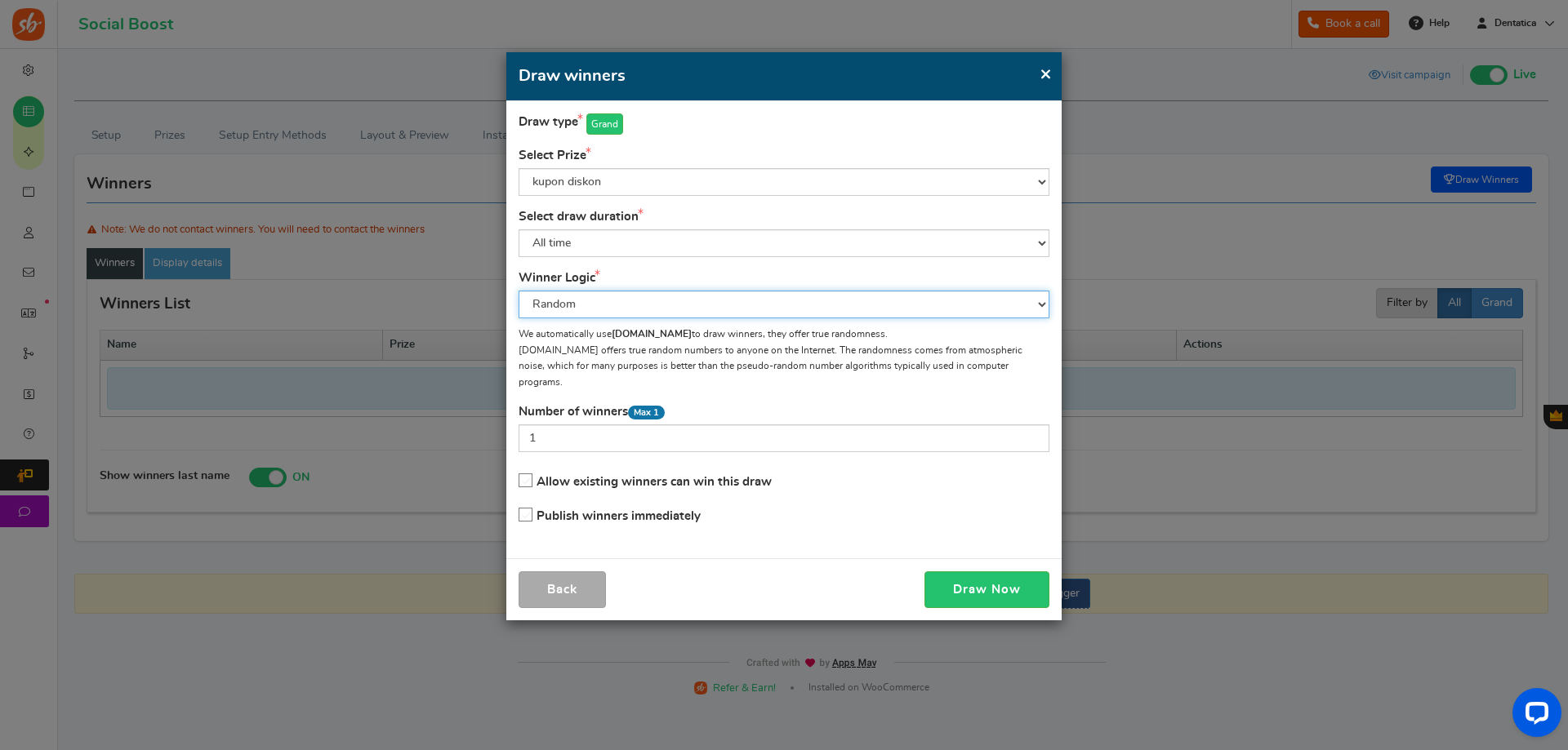
click at [611, 293] on select "Random Manual" at bounding box center [784, 304] width 530 height 28
click at [644, 510] on span "Publish winners immediately" at bounding box center [618, 515] width 164 height 12
click at [520, 510] on input "Publish winners immediately" at bounding box center [520, 515] width 0 height 10
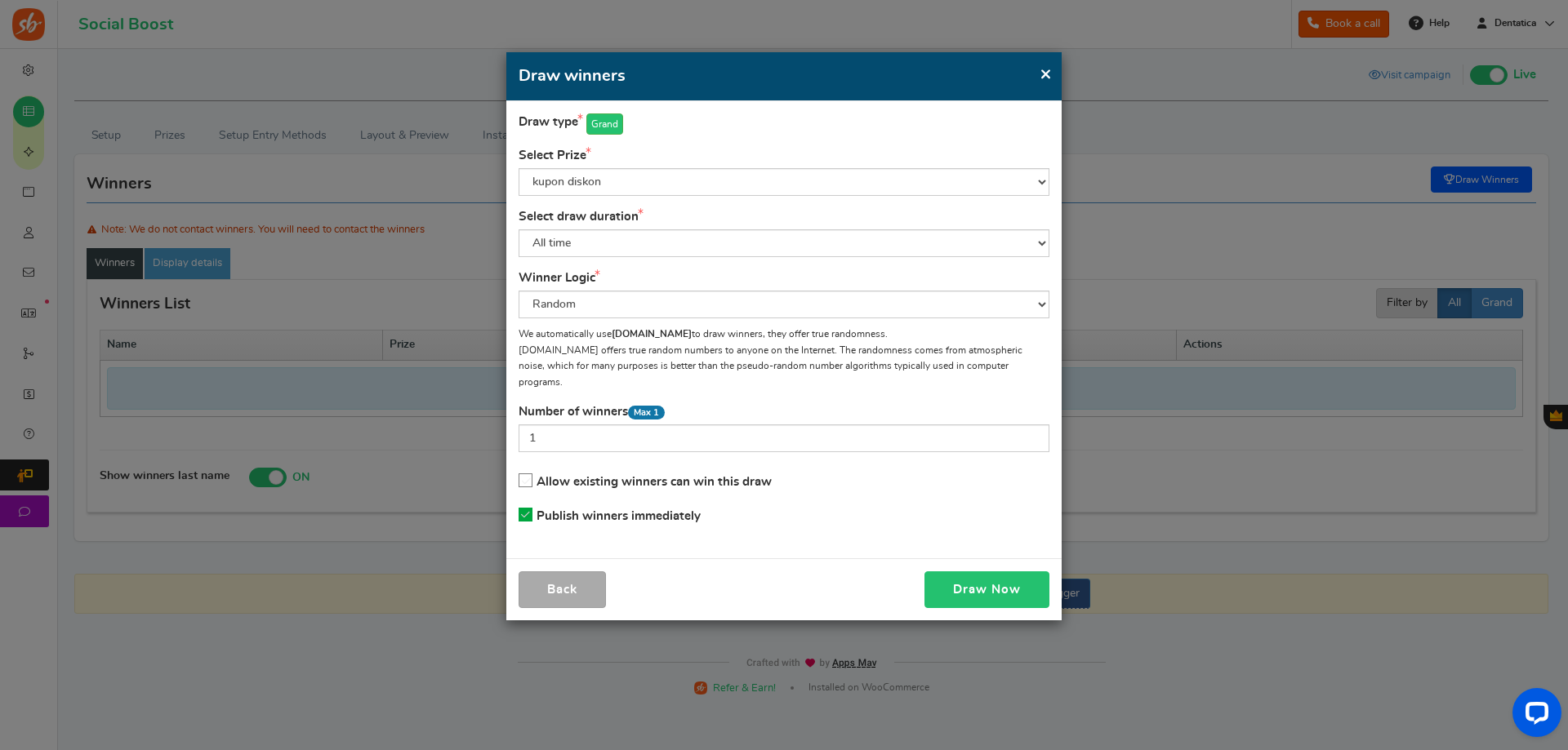
click at [994, 571] on button "Draw Now" at bounding box center [987, 590] width 125 height 37
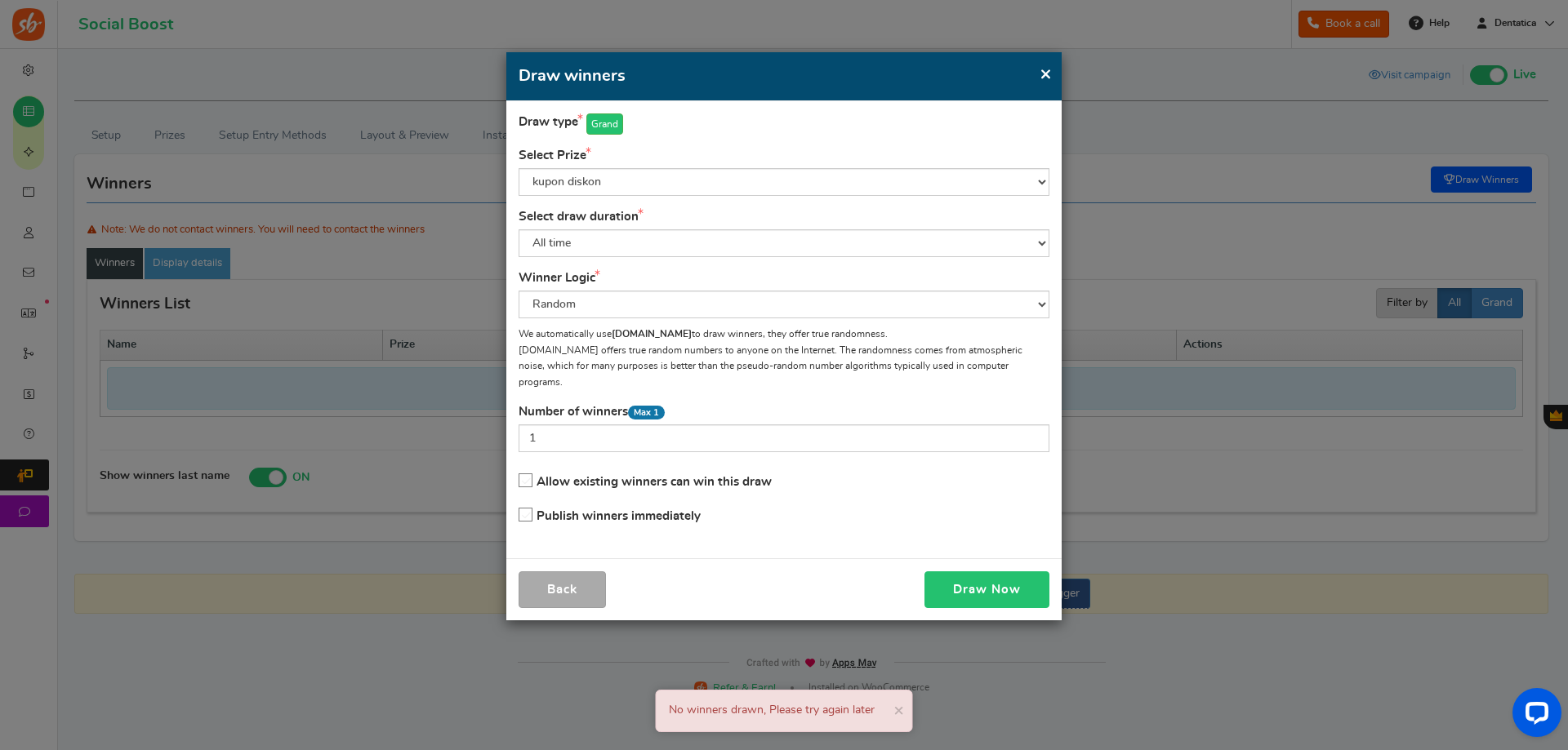
click at [981, 578] on button "Draw Now" at bounding box center [987, 590] width 125 height 37
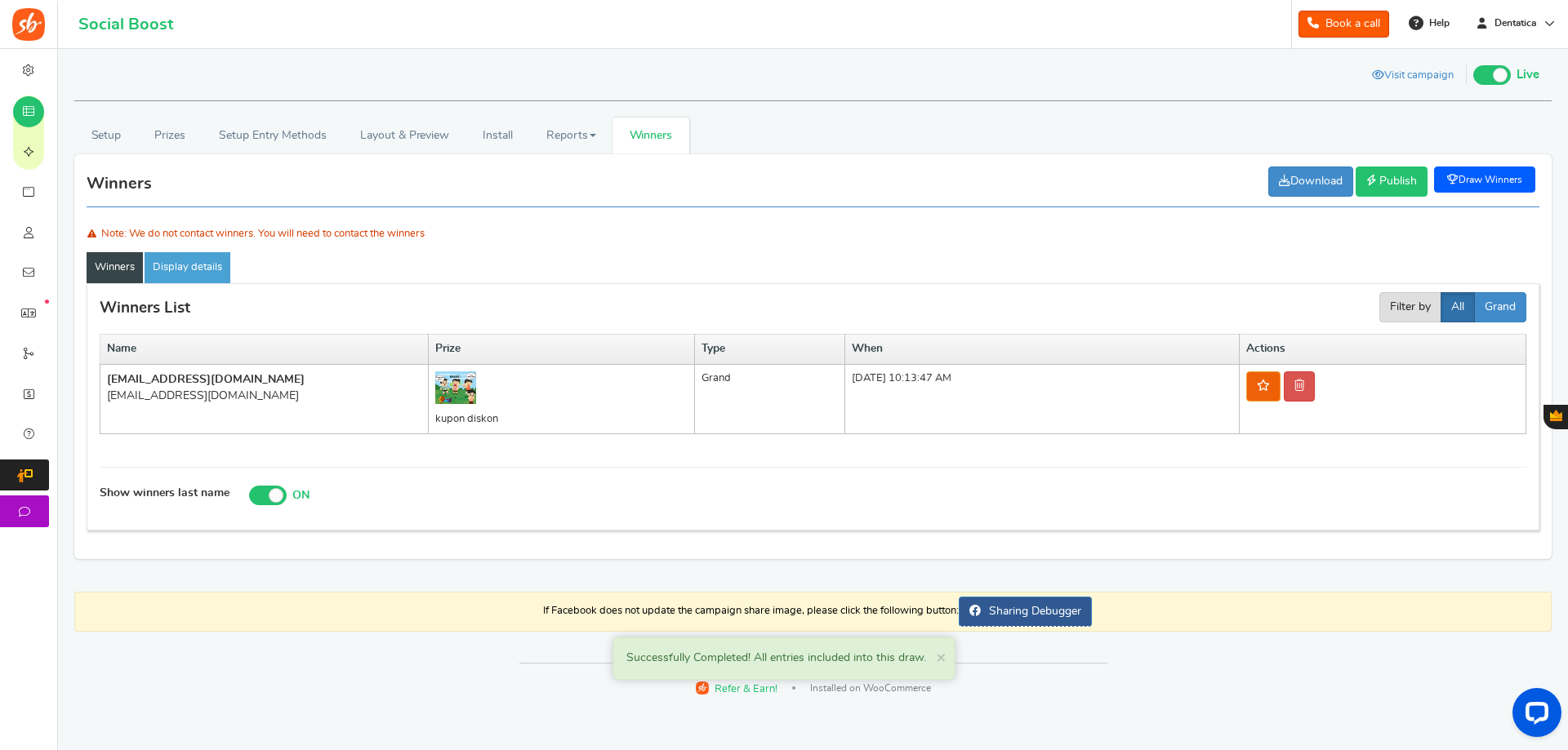
click at [1399, 176] on span "Publish" at bounding box center [1397, 181] width 38 height 11
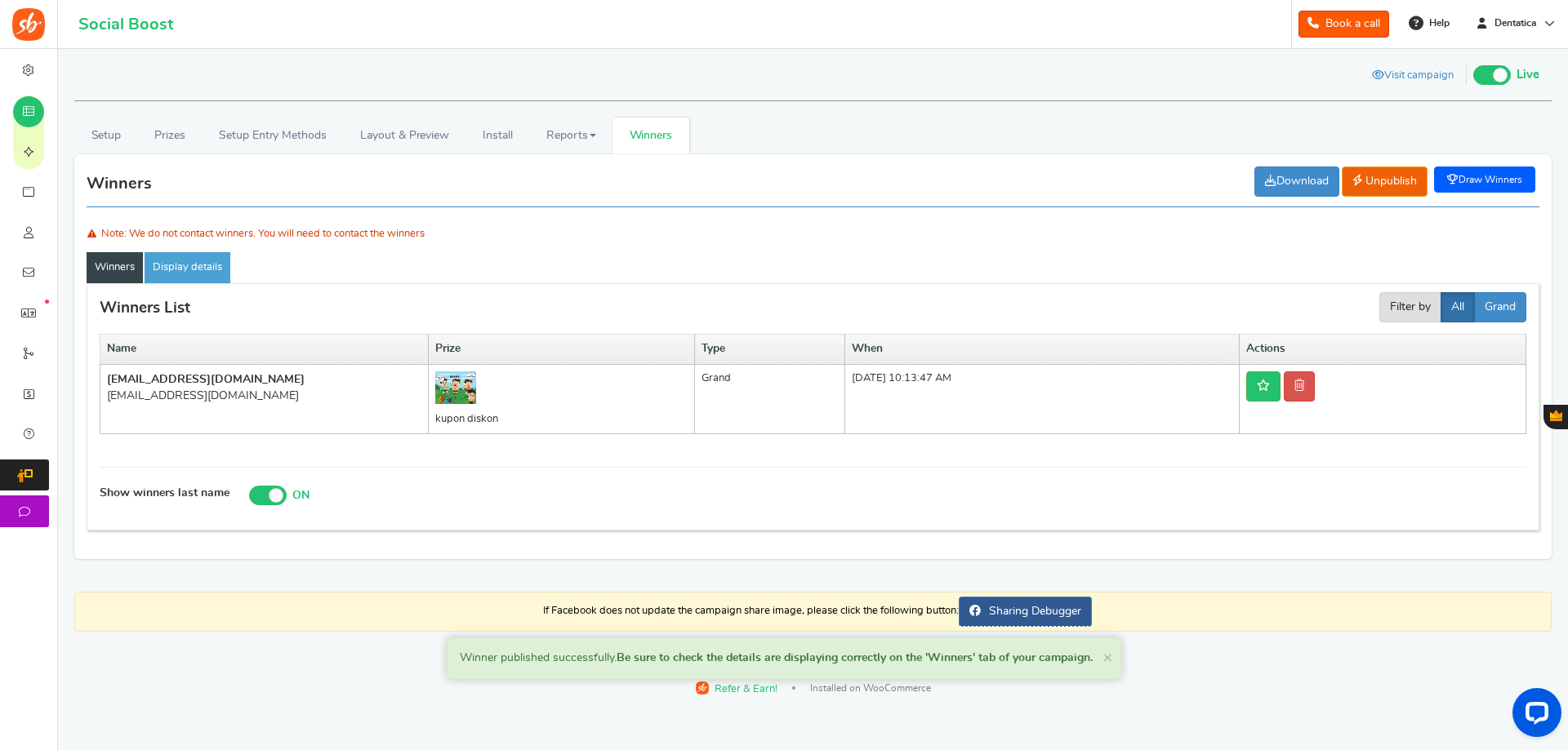
click at [193, 378] on b "[EMAIL_ADDRESS][DOMAIN_NAME]" at bounding box center [205, 379] width 198 height 11
click at [199, 411] on td "gonegoldid@gmail.com gonegoldid@gmail.com" at bounding box center [264, 400] width 328 height 70
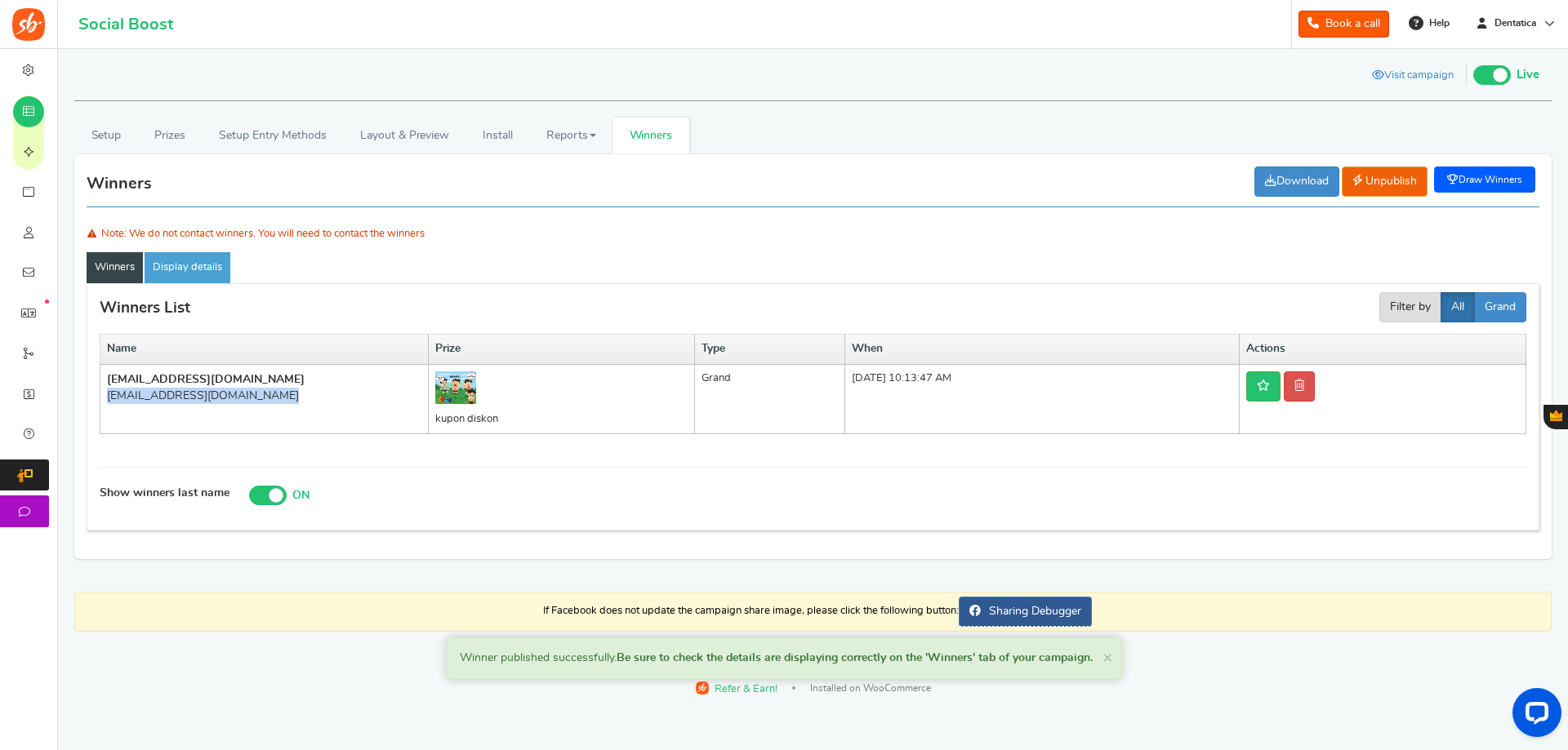
click at [201, 409] on td "gonegoldid@gmail.com gonegoldid@gmail.com" at bounding box center [264, 400] width 328 height 70
click at [194, 265] on link "Display details" at bounding box center [187, 267] width 85 height 31
